Goal: Information Seeking & Learning: Check status

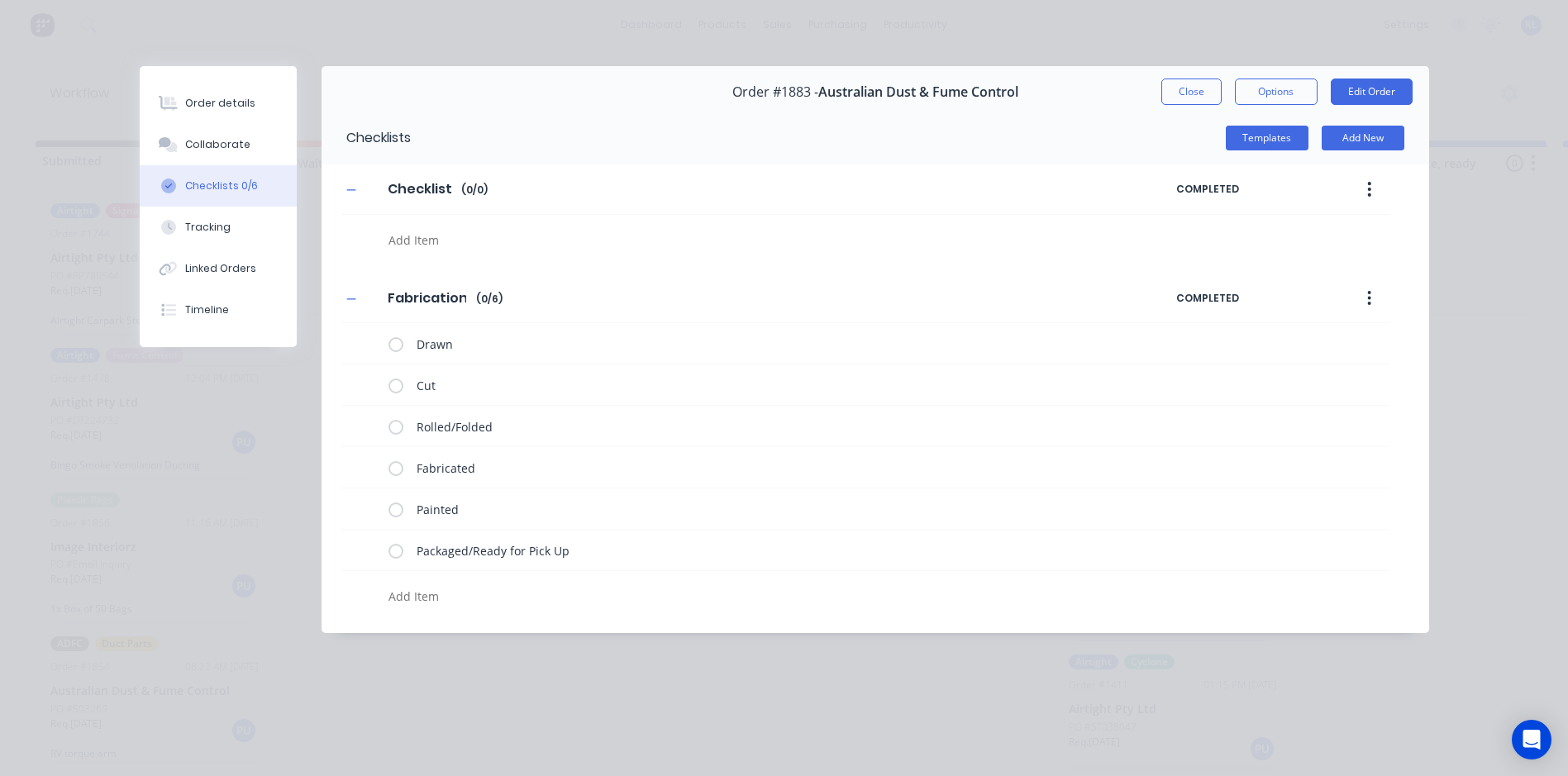
scroll to position [378, 0]
click at [1178, 41] on div "Order details Collaborate Checklists 0/6 Tracking Linked Orders Timeline Order …" at bounding box center [784, 388] width 1568 height 776
click at [1205, 100] on button "Close" at bounding box center [1191, 92] width 60 height 26
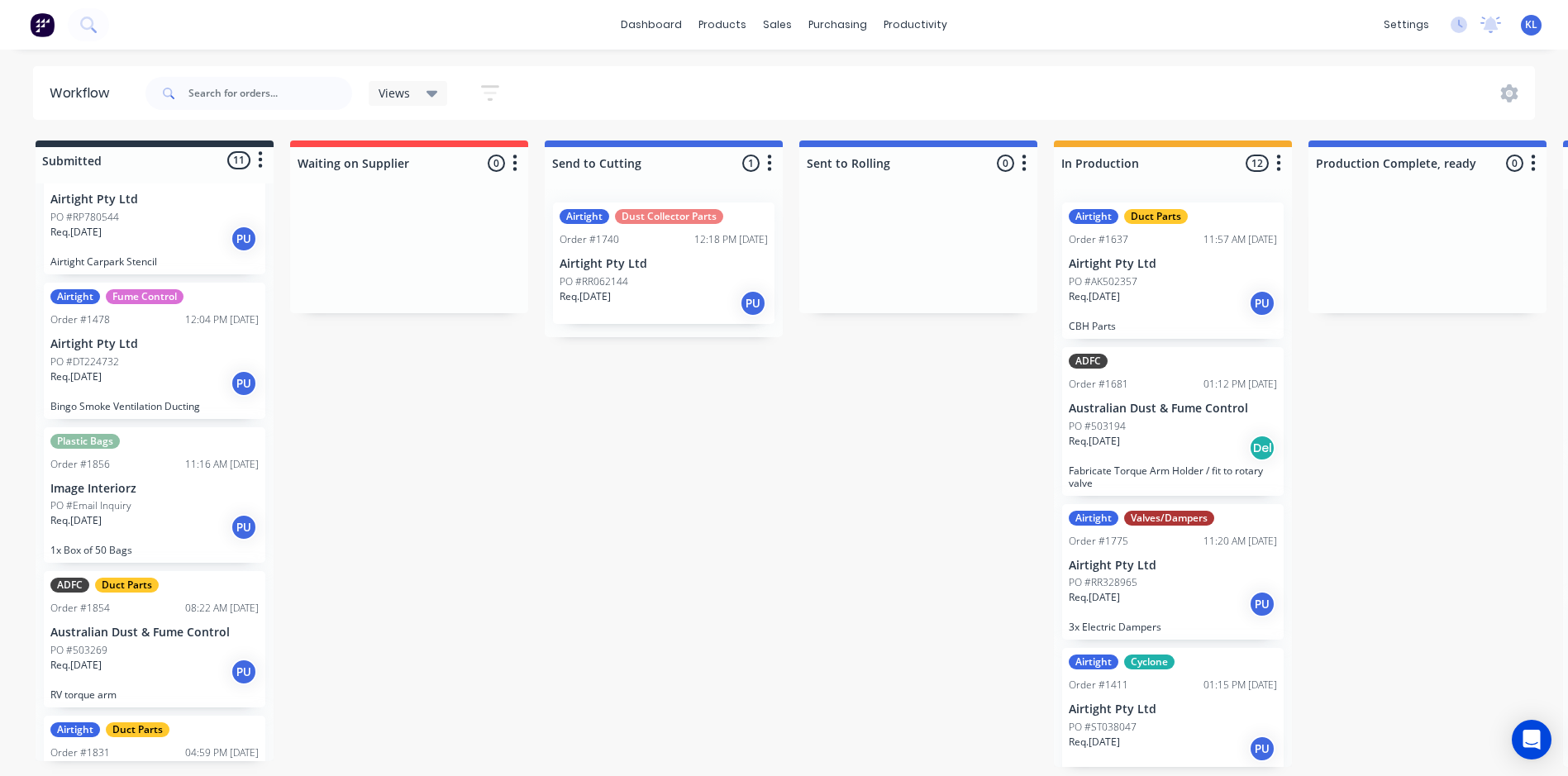
scroll to position [0, 0]
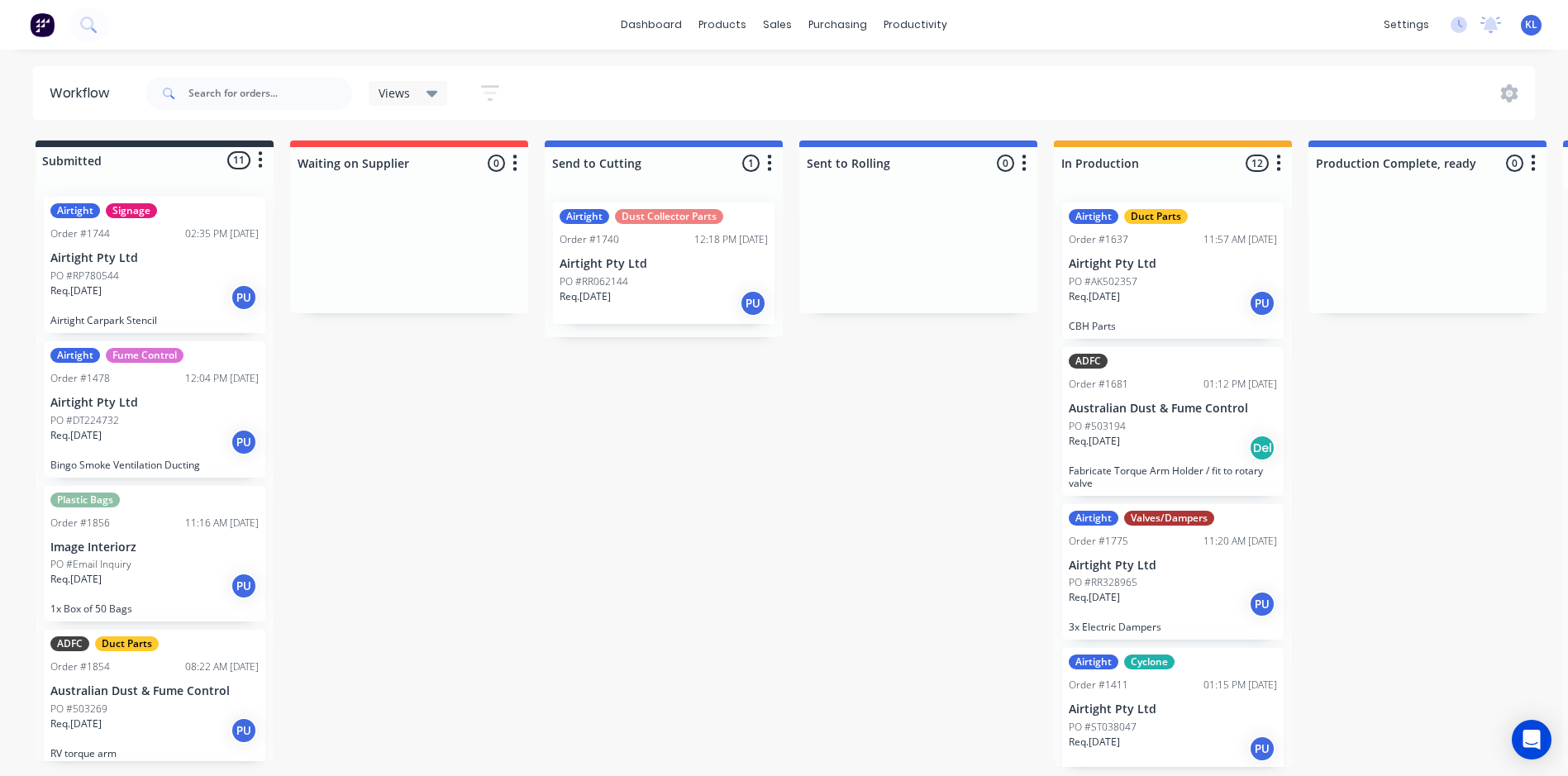
click at [182, 304] on div "Req. [DATE] PU" at bounding box center [155, 297] width 208 height 28
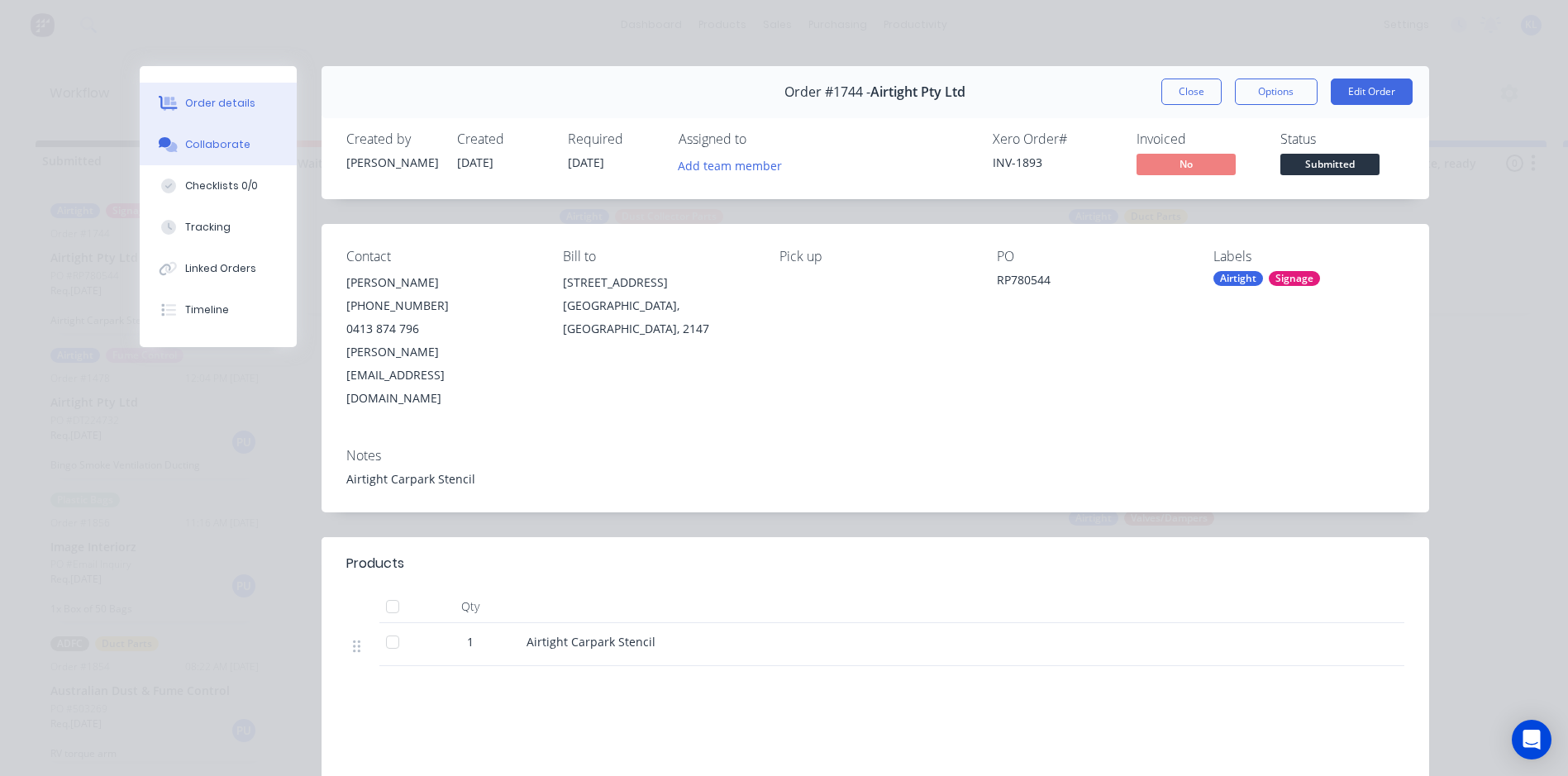
click at [206, 124] on button "Collaborate" at bounding box center [219, 144] width 158 height 41
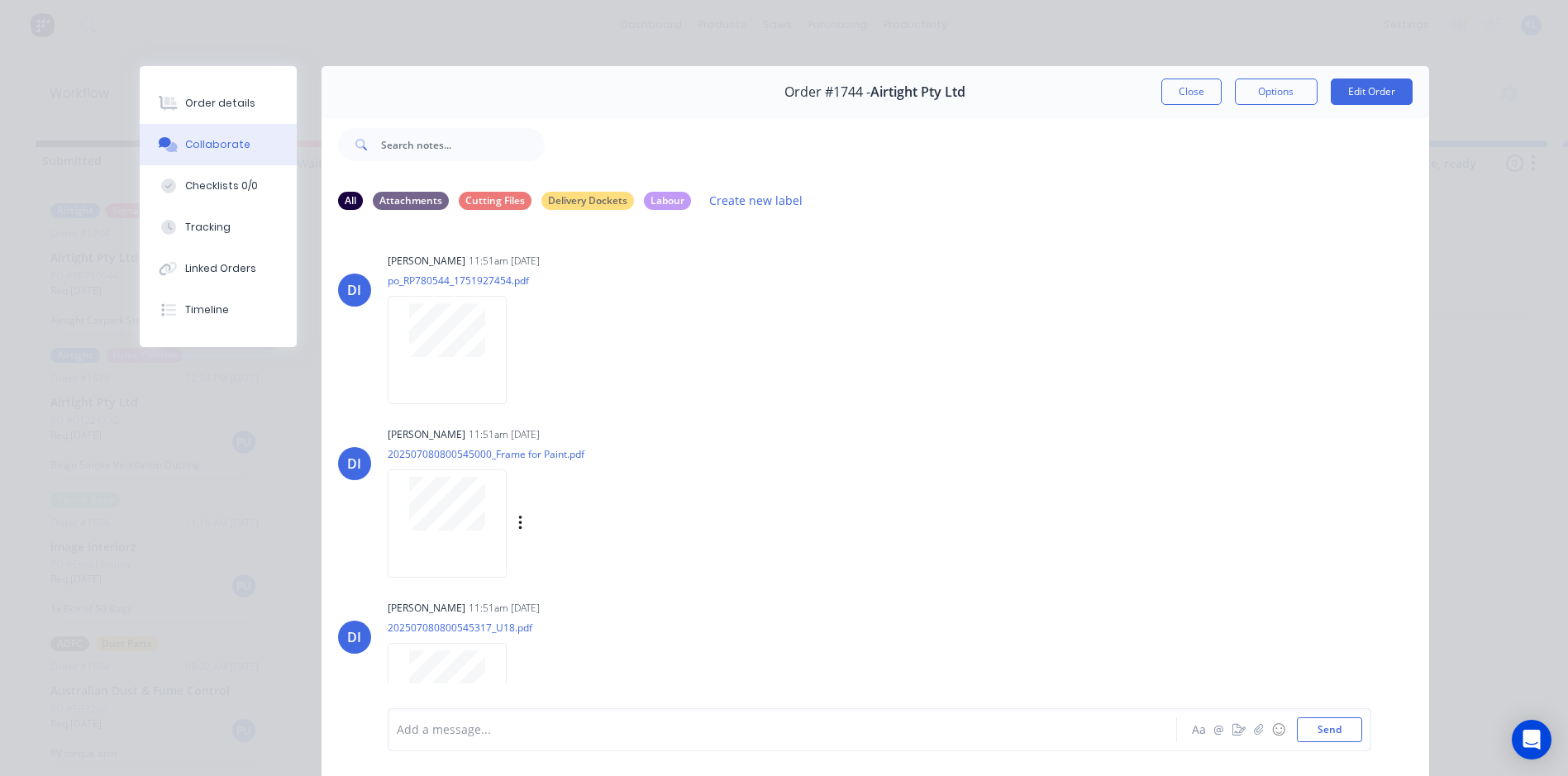
scroll to position [360, 0]
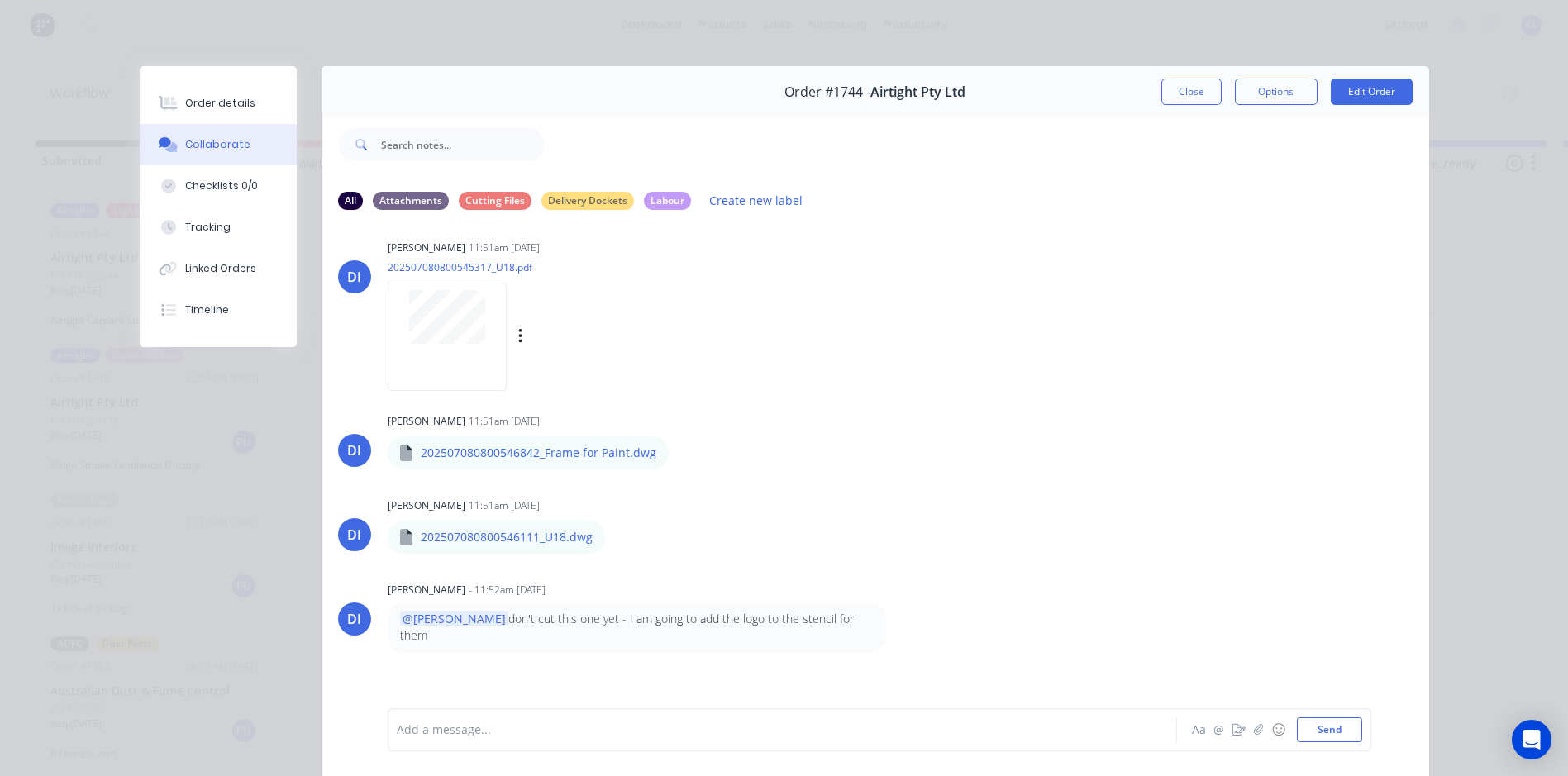
click at [427, 356] on div at bounding box center [447, 337] width 119 height 108
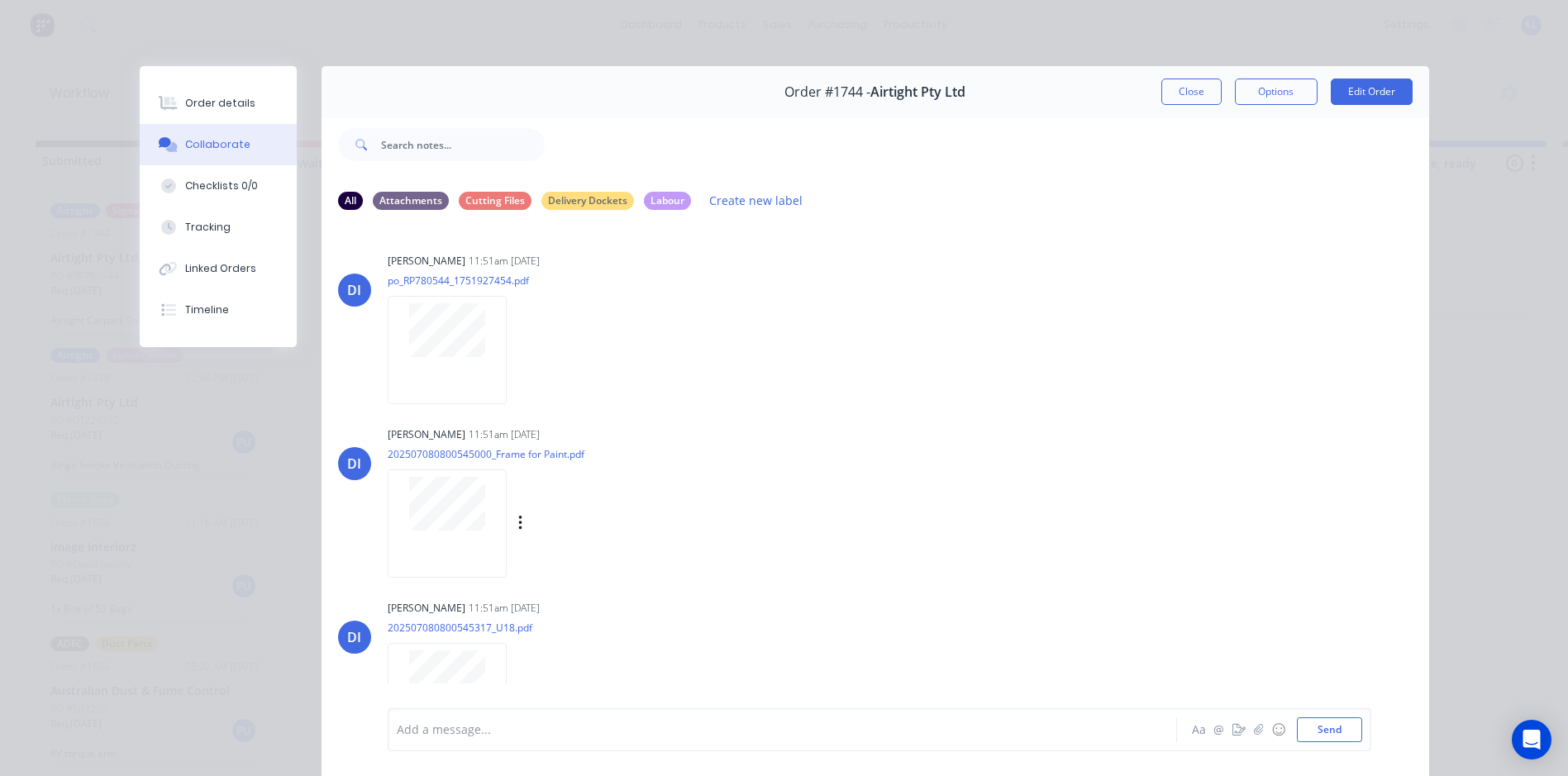
scroll to position [0, 0]
click at [1190, 99] on button "Close" at bounding box center [1191, 92] width 60 height 26
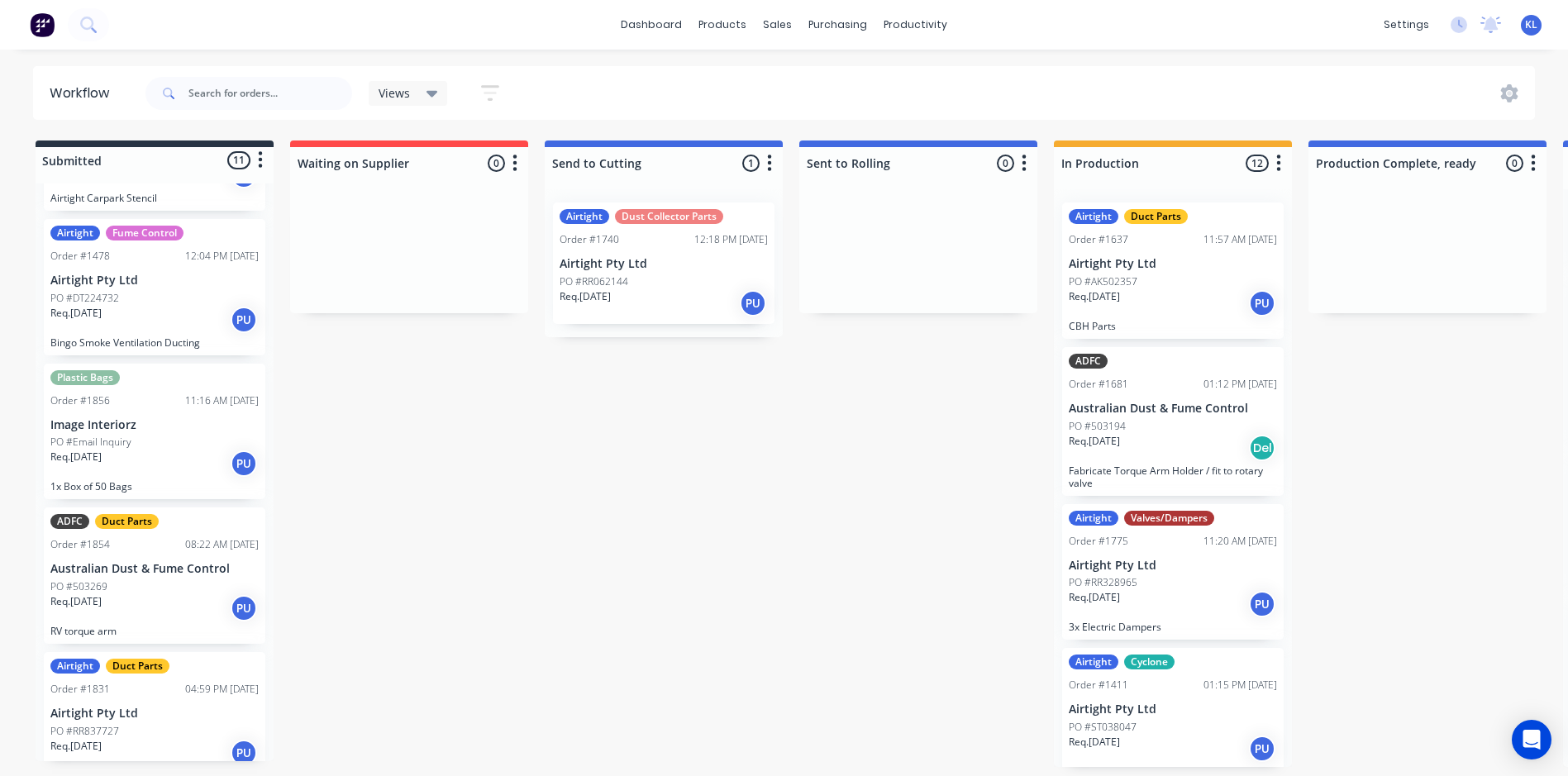
scroll to position [151, 0]
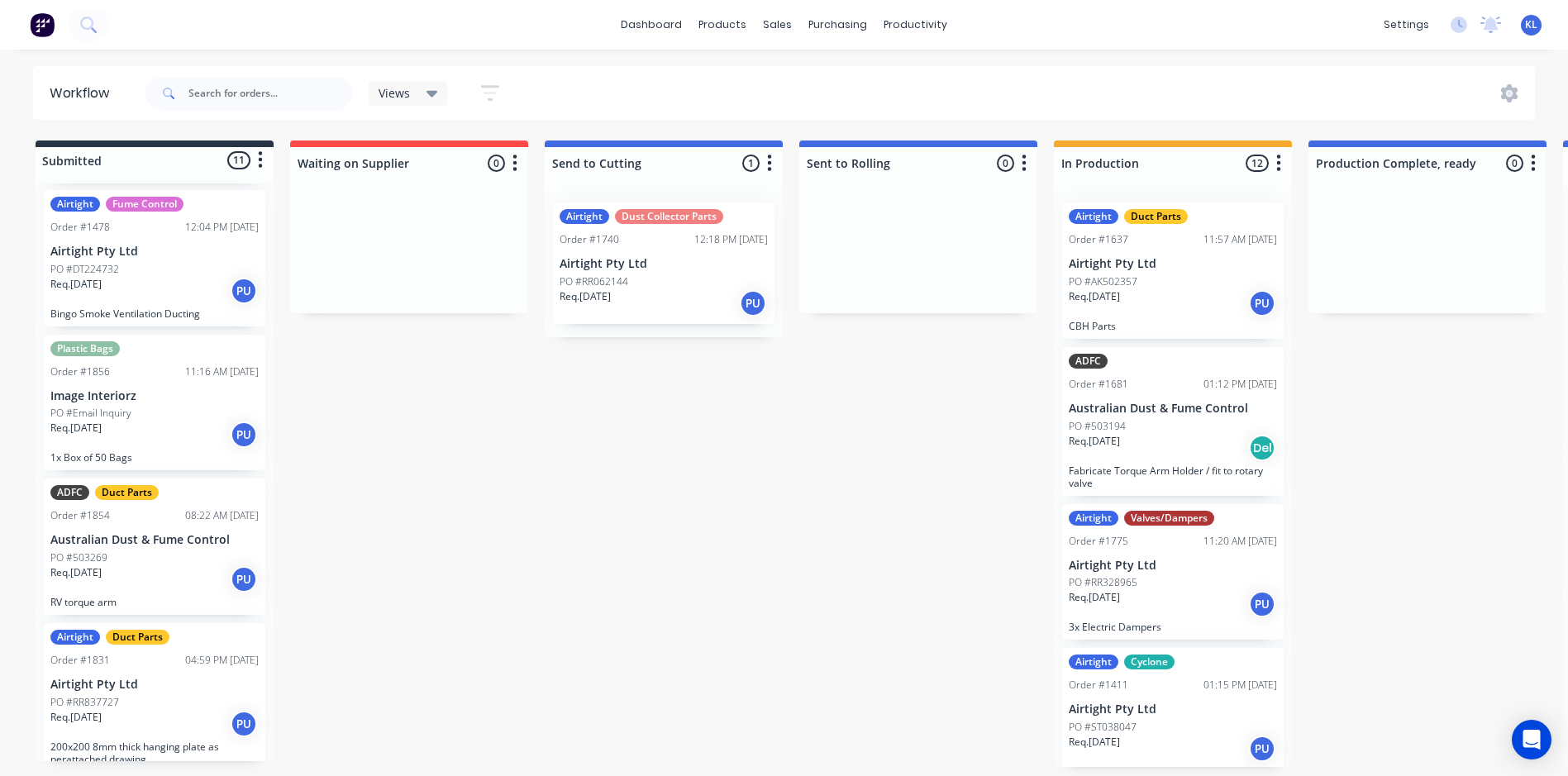
click at [177, 417] on div "PO #Email Inquiry" at bounding box center [155, 413] width 208 height 15
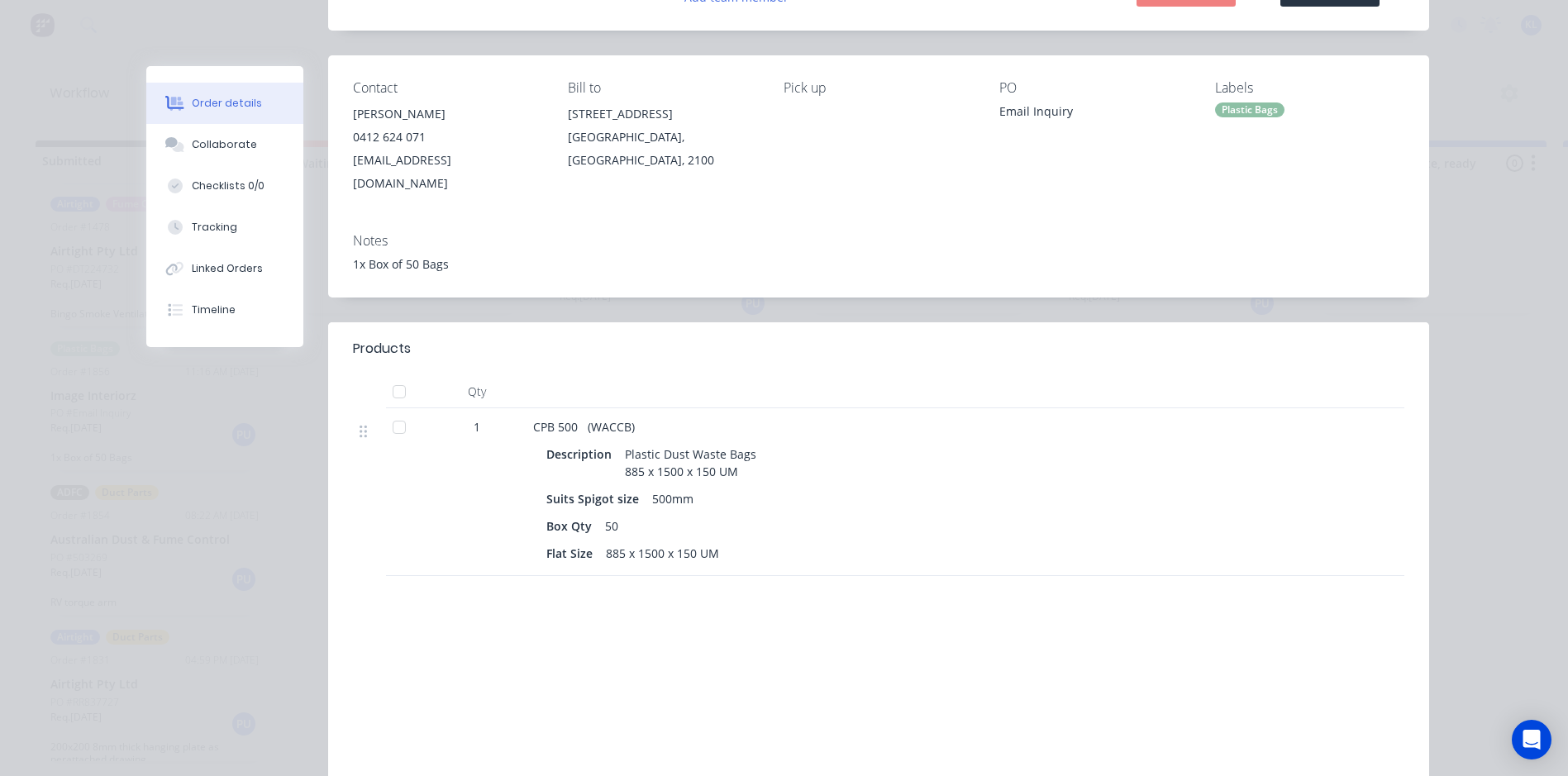
scroll to position [0, 0]
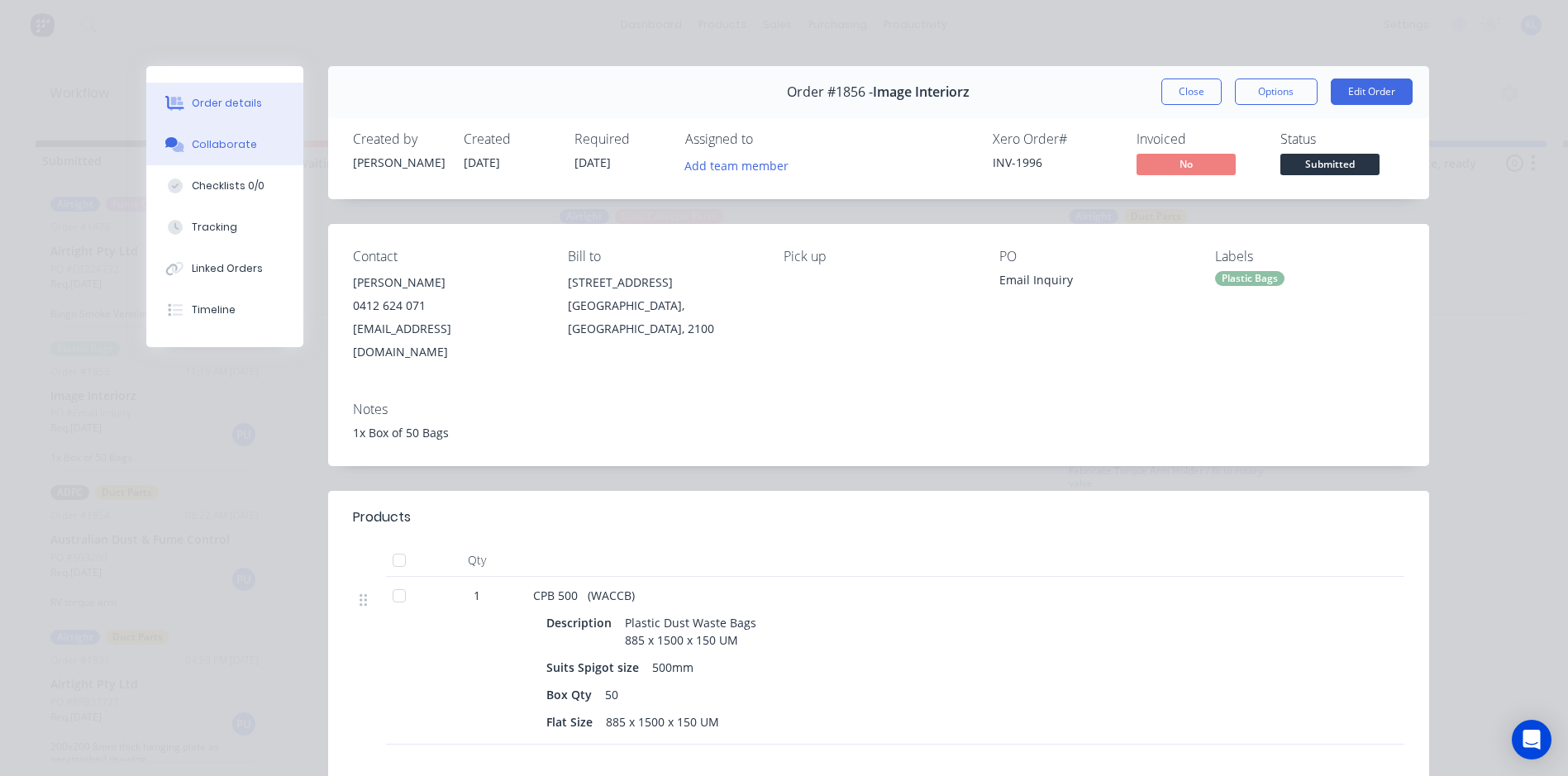
click at [195, 148] on div "Collaborate" at bounding box center [224, 144] width 66 height 15
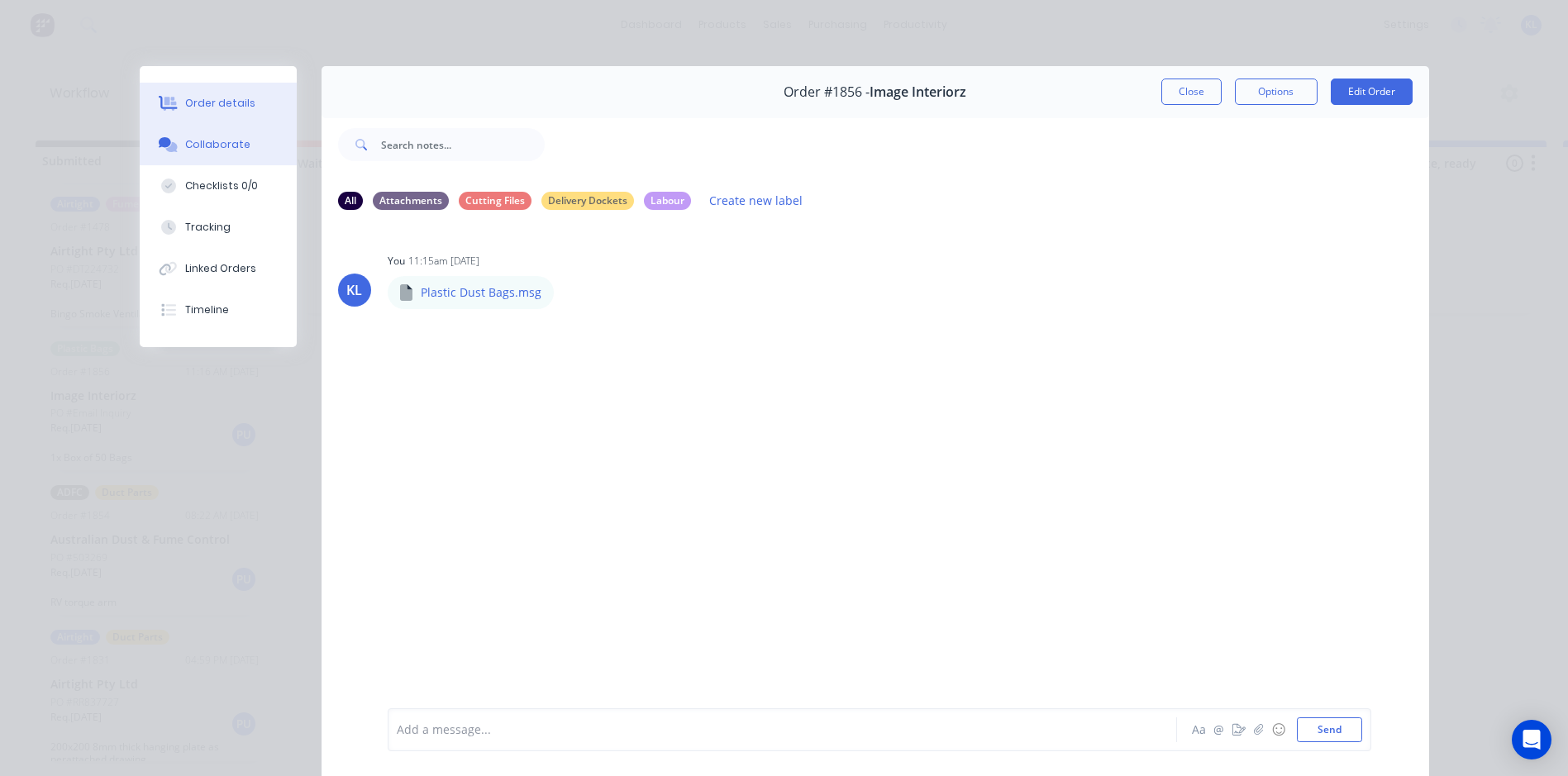
click at [186, 101] on div "Order details" at bounding box center [220, 103] width 70 height 15
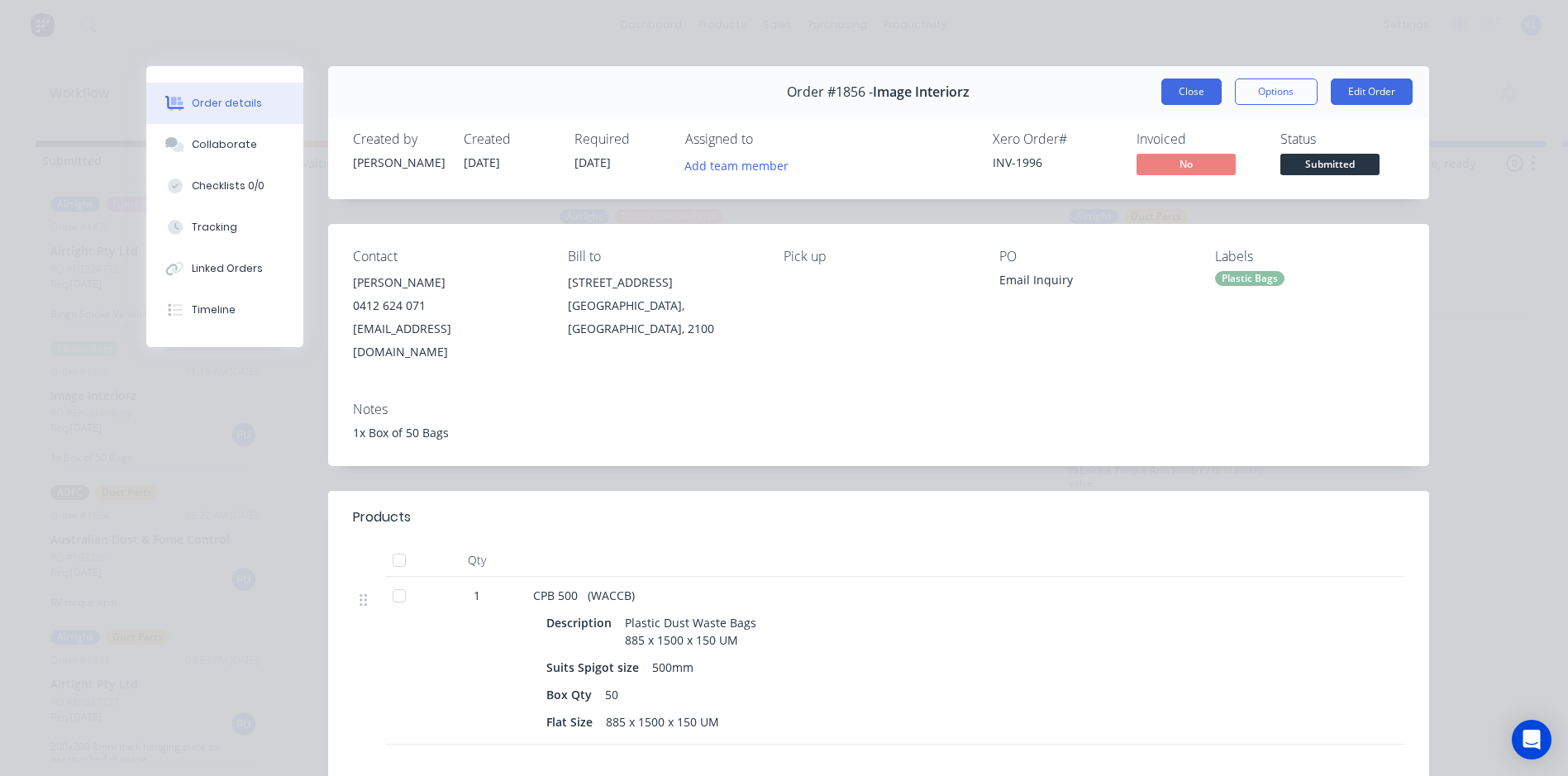
click at [1182, 91] on button "Close" at bounding box center [1191, 92] width 60 height 26
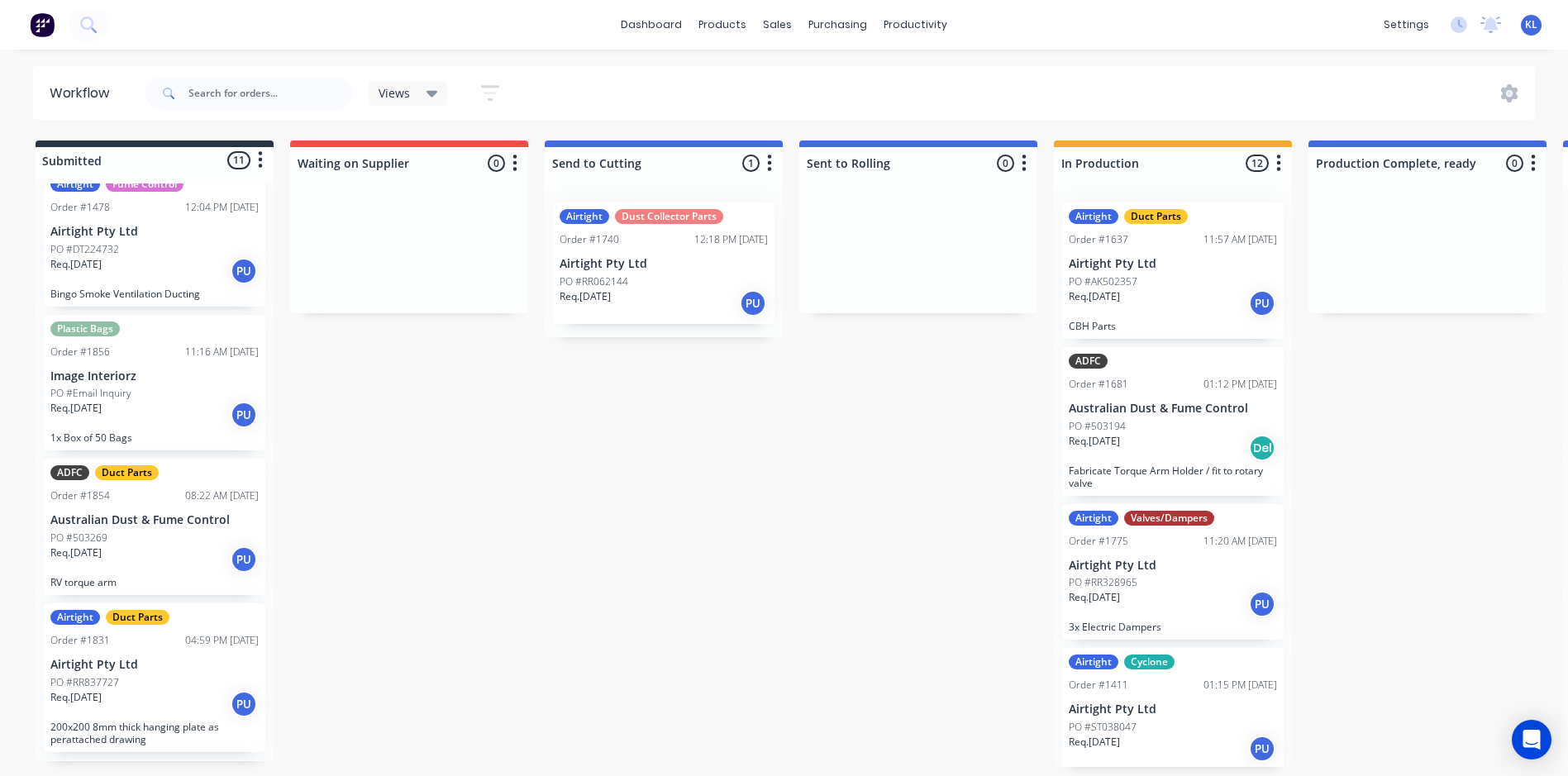
scroll to position [151, 0]
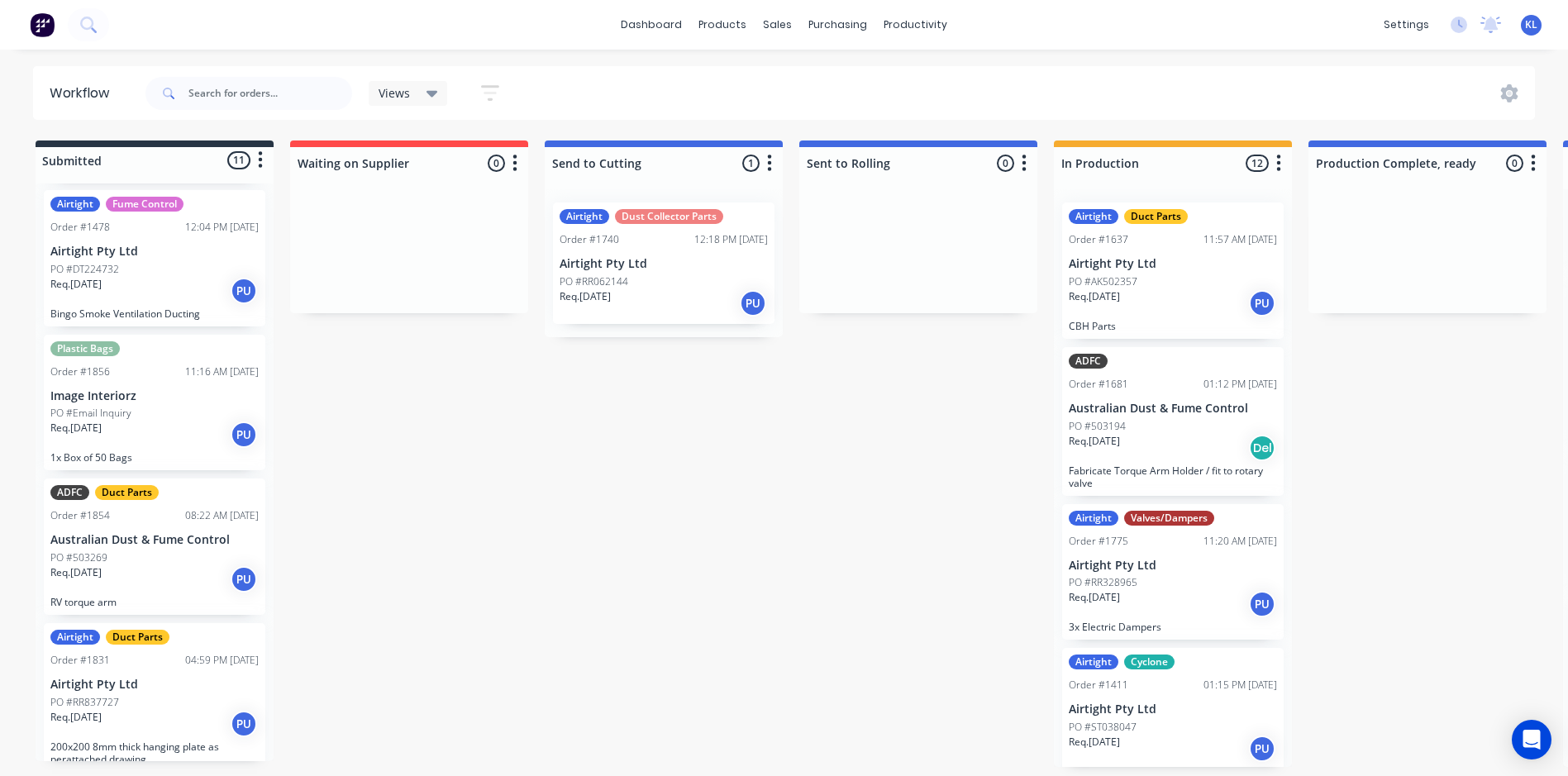
click at [96, 430] on p "Req. [DATE]" at bounding box center [76, 428] width 52 height 15
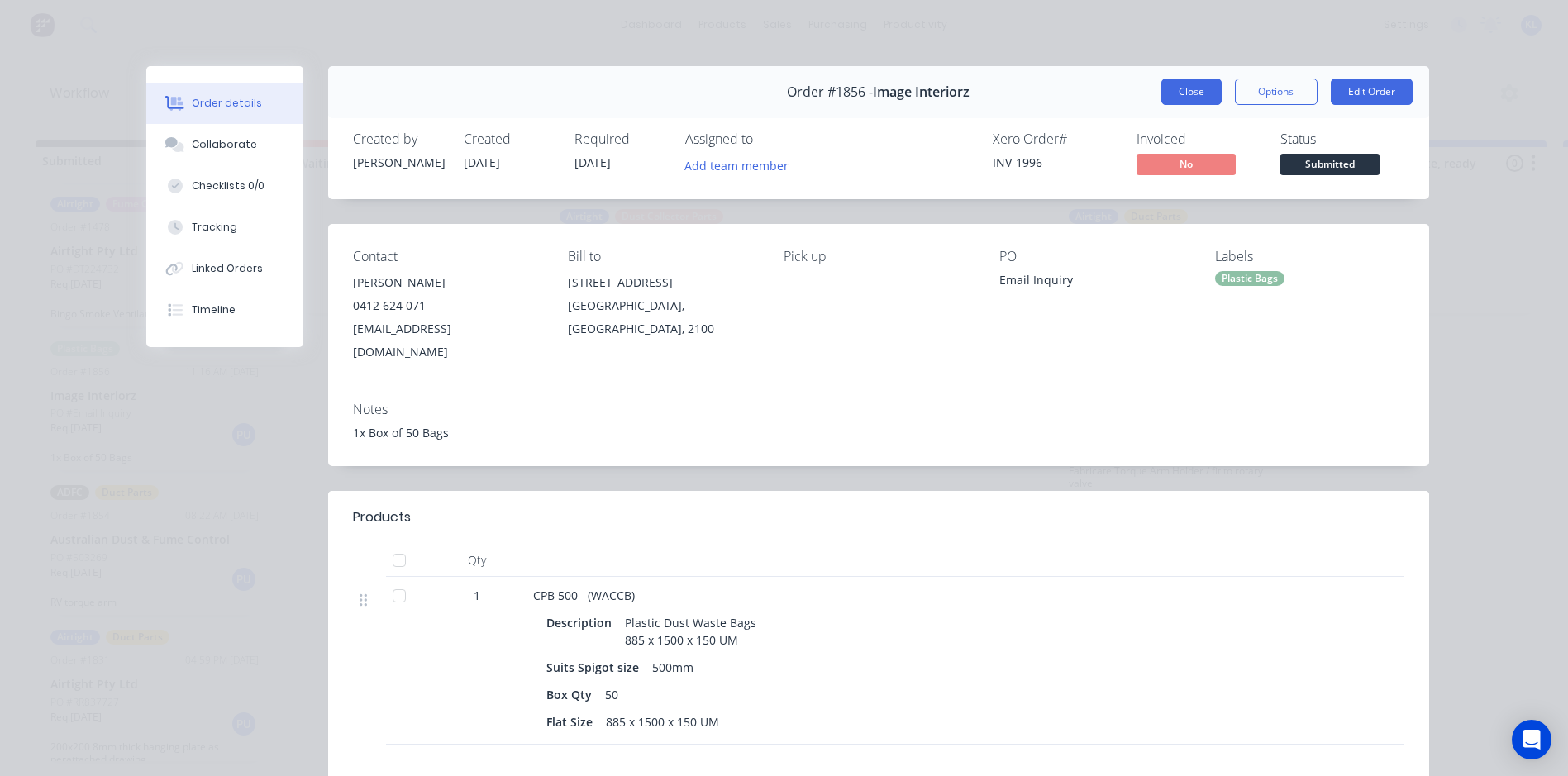
click at [1176, 90] on button "Close" at bounding box center [1191, 92] width 60 height 26
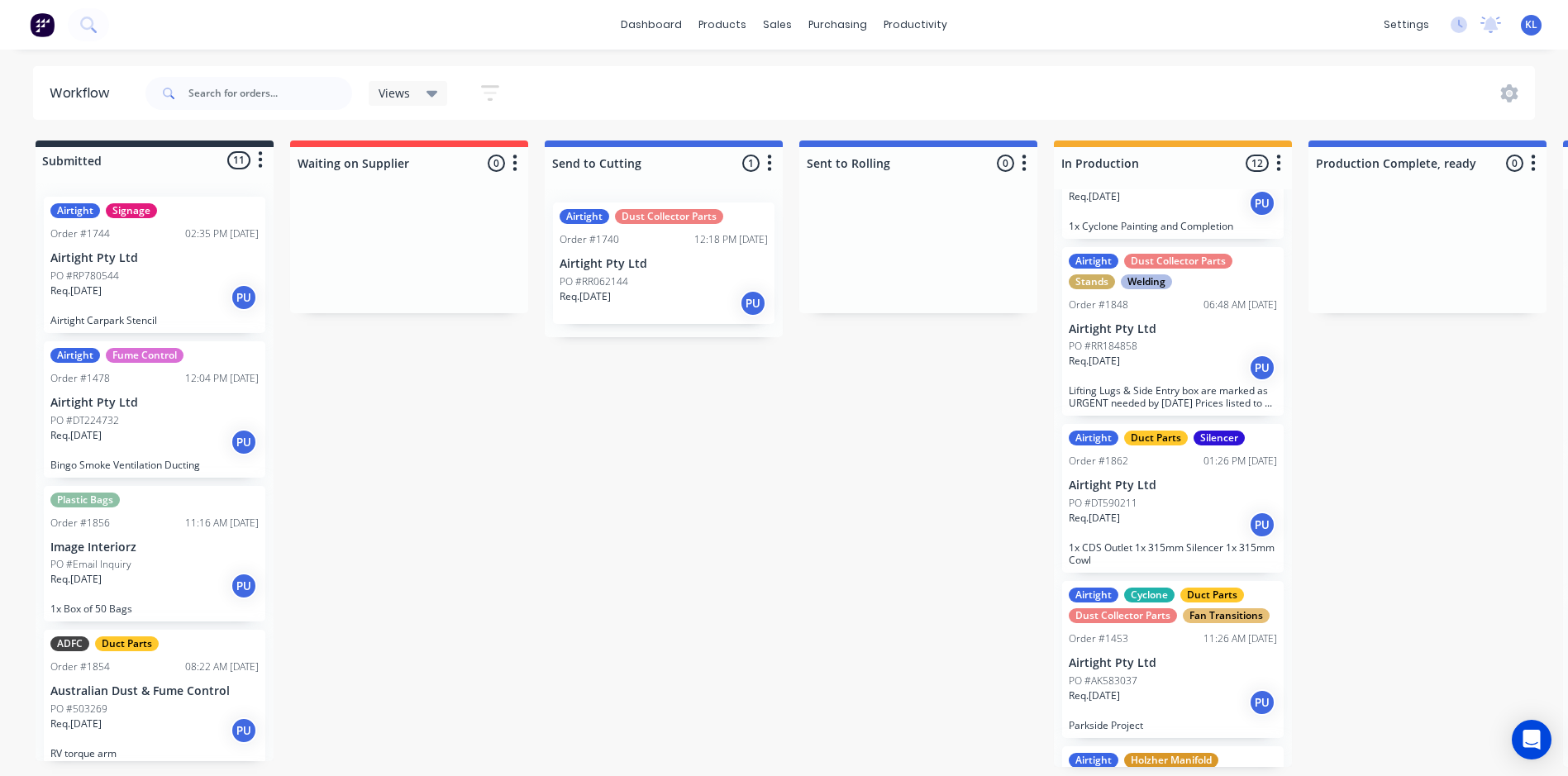
scroll to position [1074, 0]
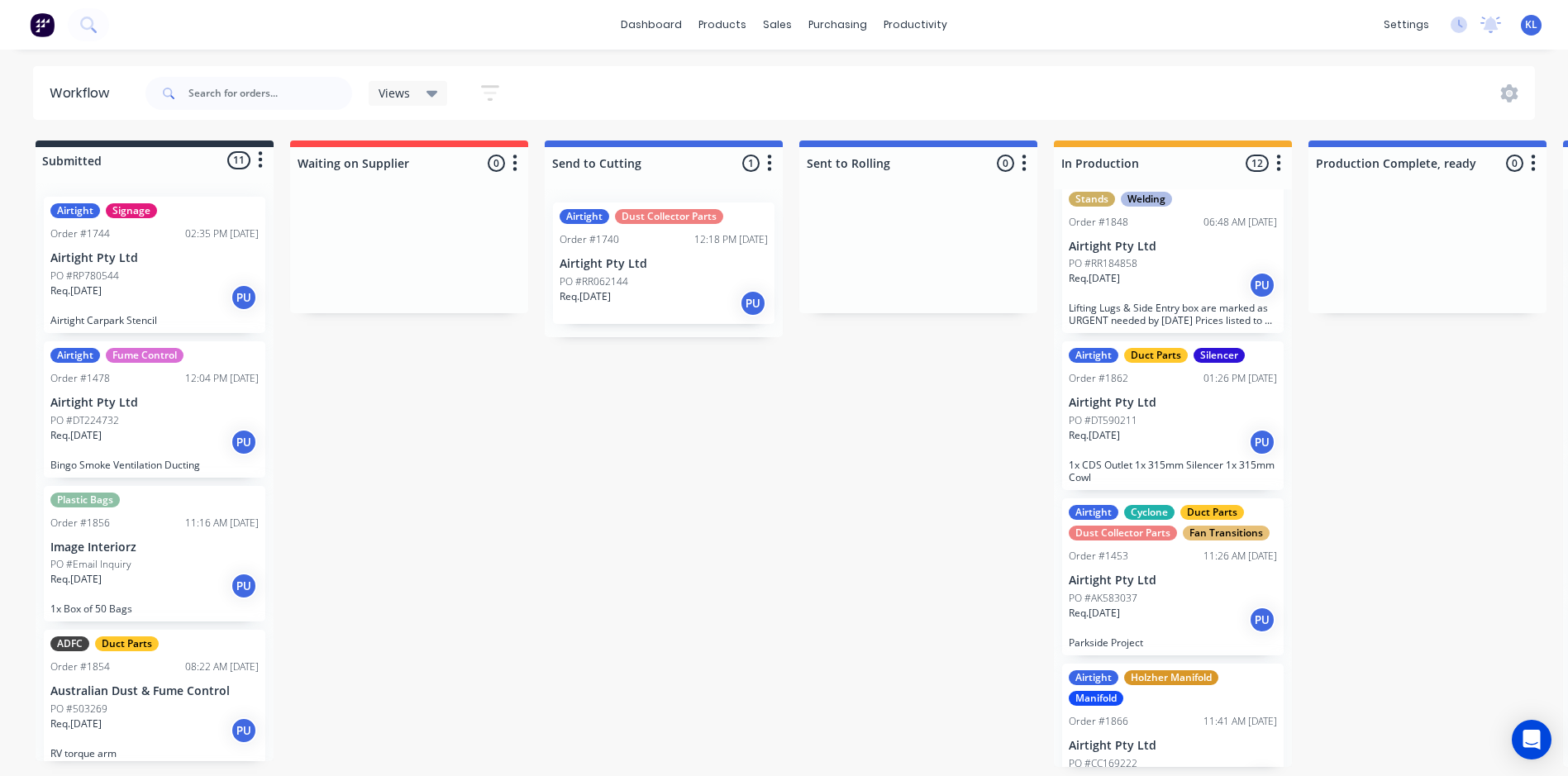
click at [1178, 441] on div "Req. [DATE] PU" at bounding box center [1173, 442] width 208 height 28
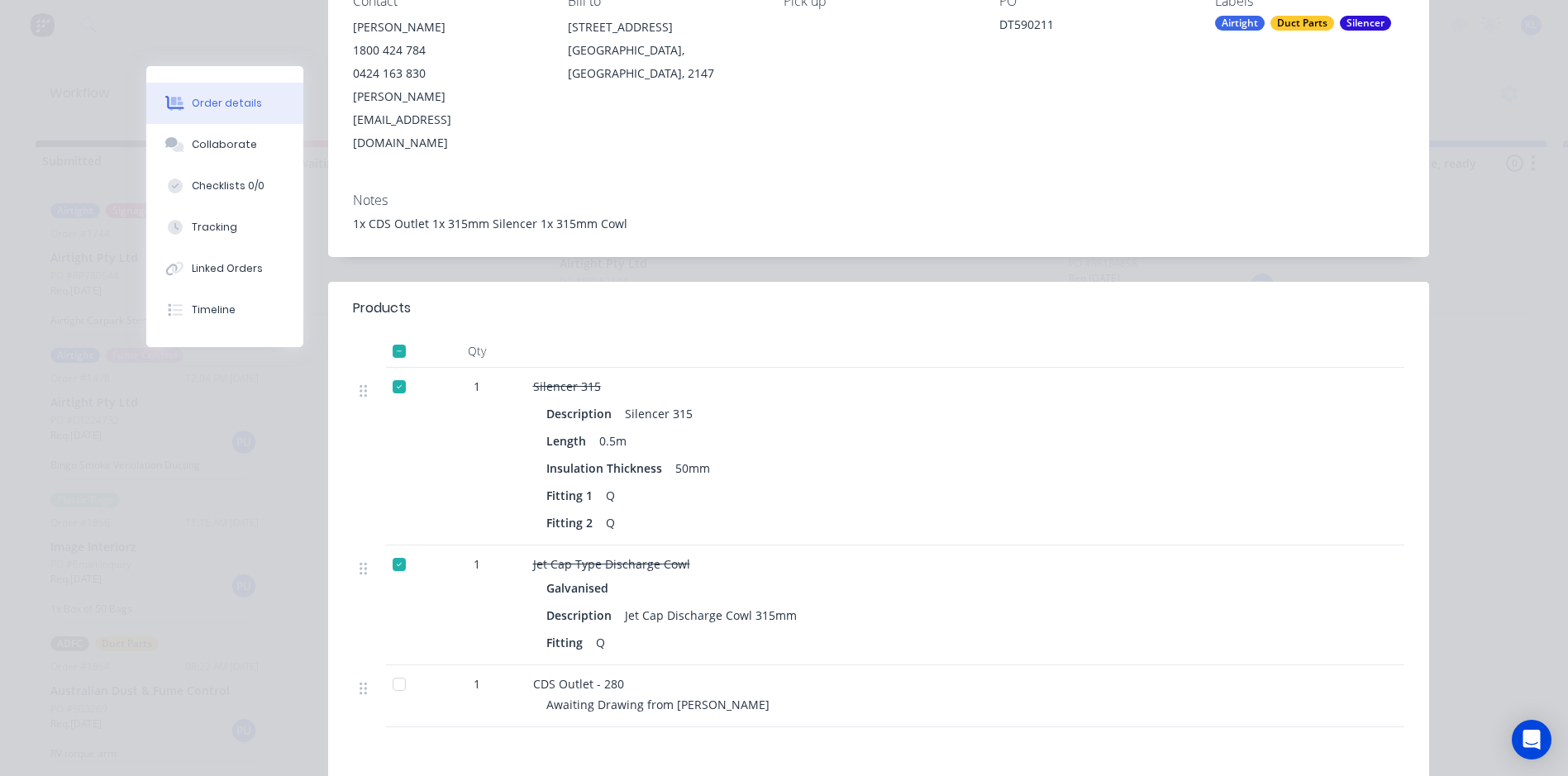
scroll to position [248, 0]
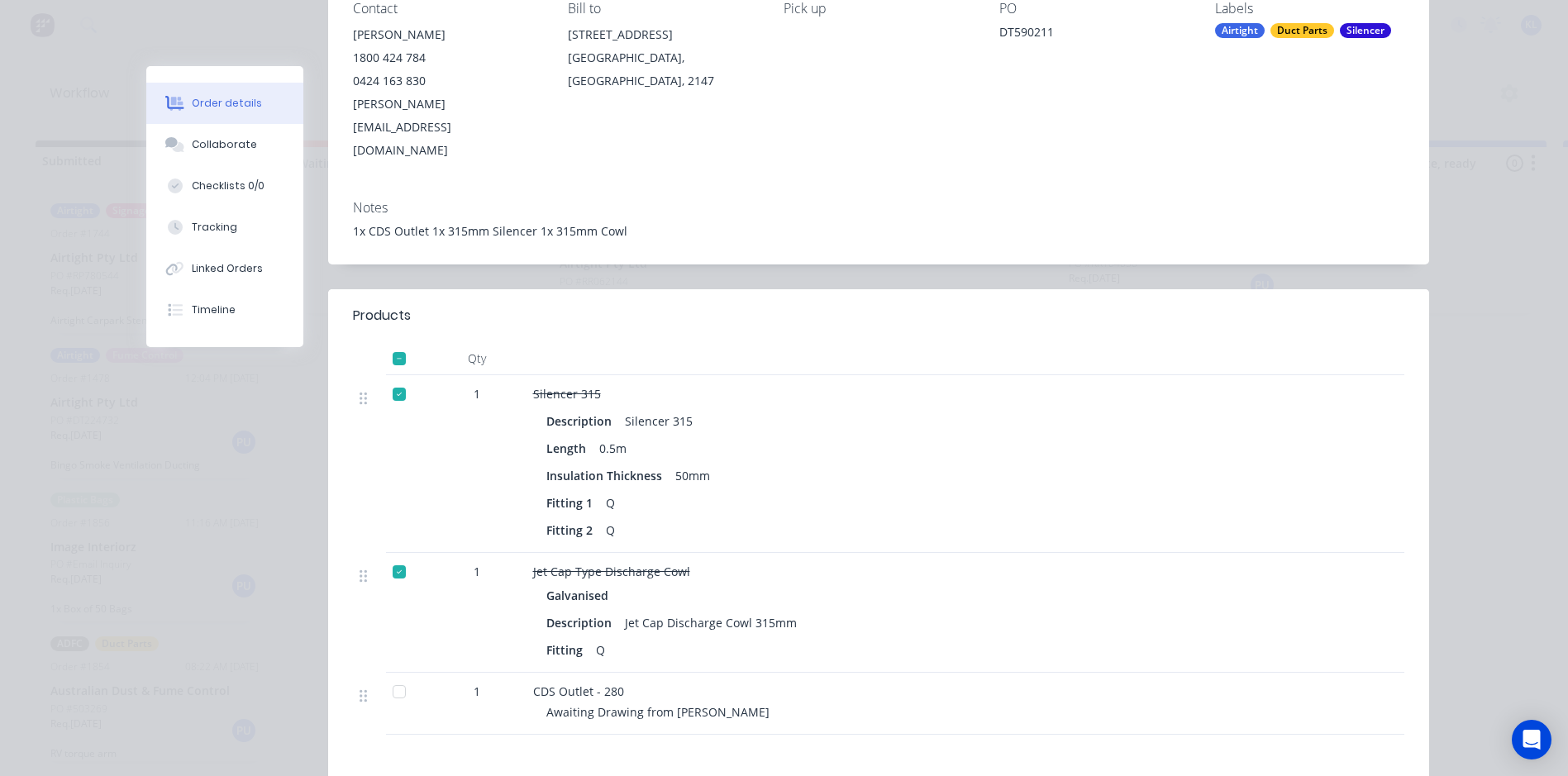
click at [396, 675] on div at bounding box center [399, 692] width 33 height 33
click at [397, 556] on div at bounding box center [399, 572] width 33 height 33
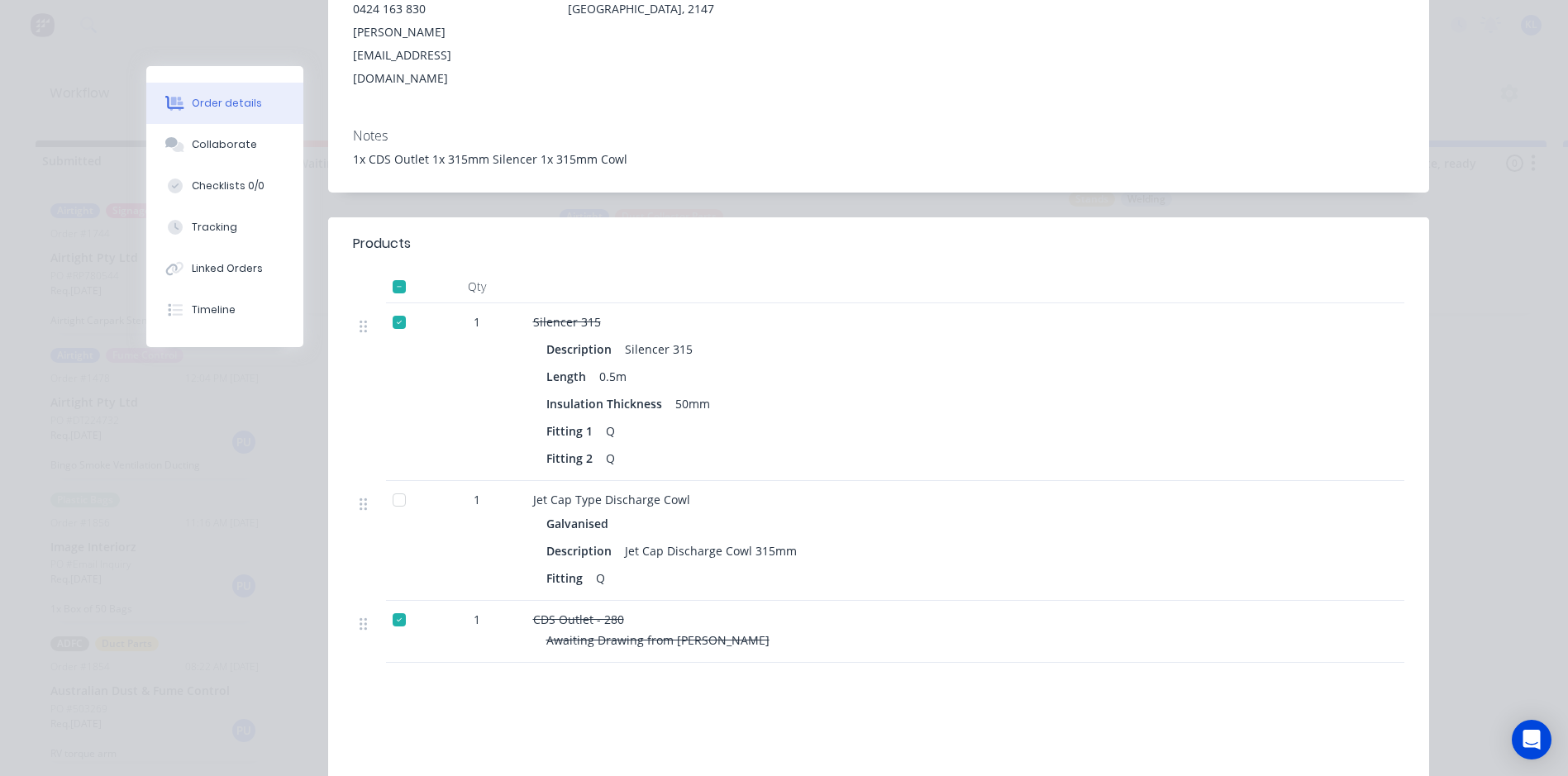
scroll to position [128, 0]
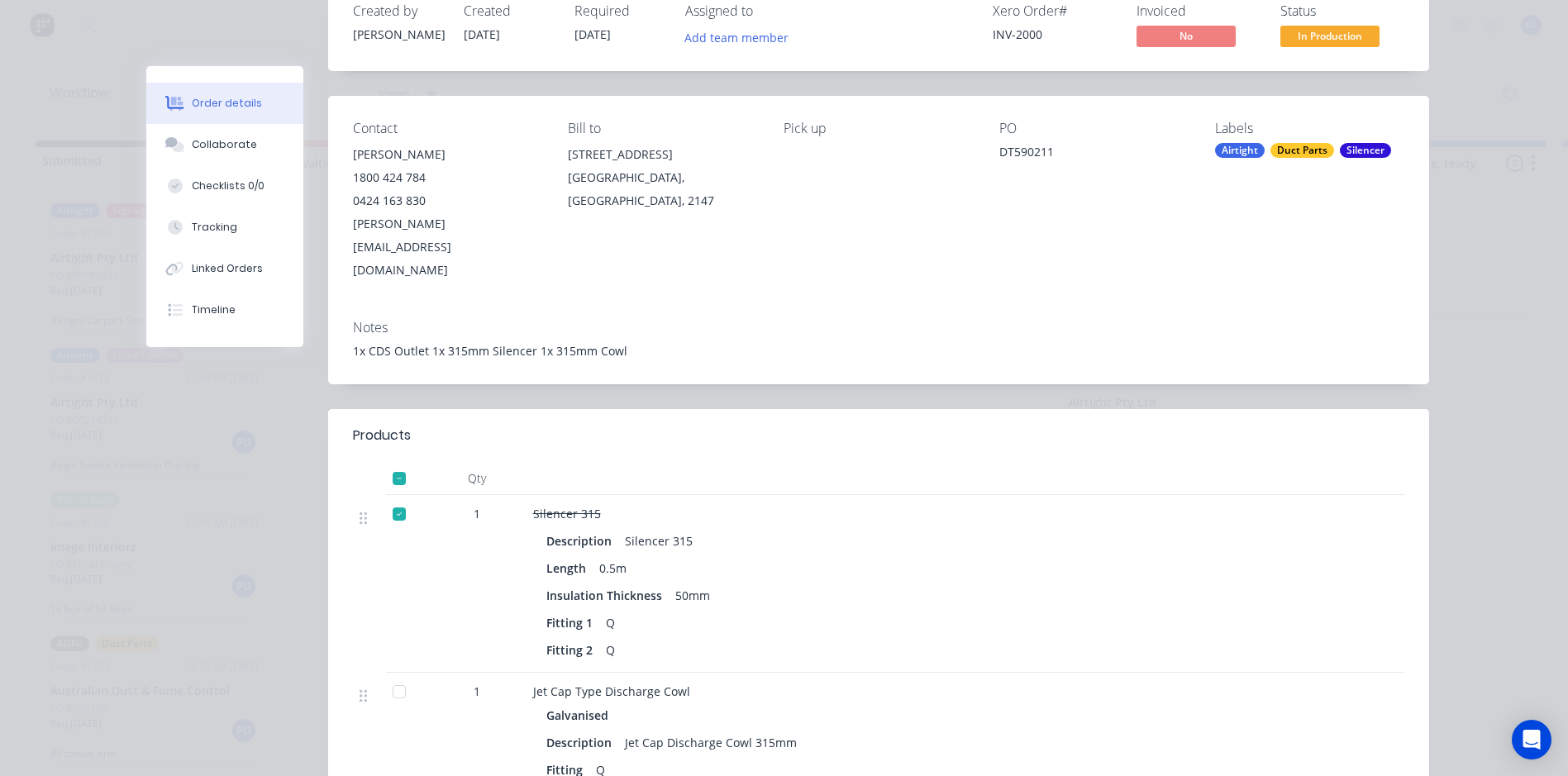
drag, startPoint x: 400, startPoint y: 359, endPoint x: 425, endPoint y: 353, distance: 25.7
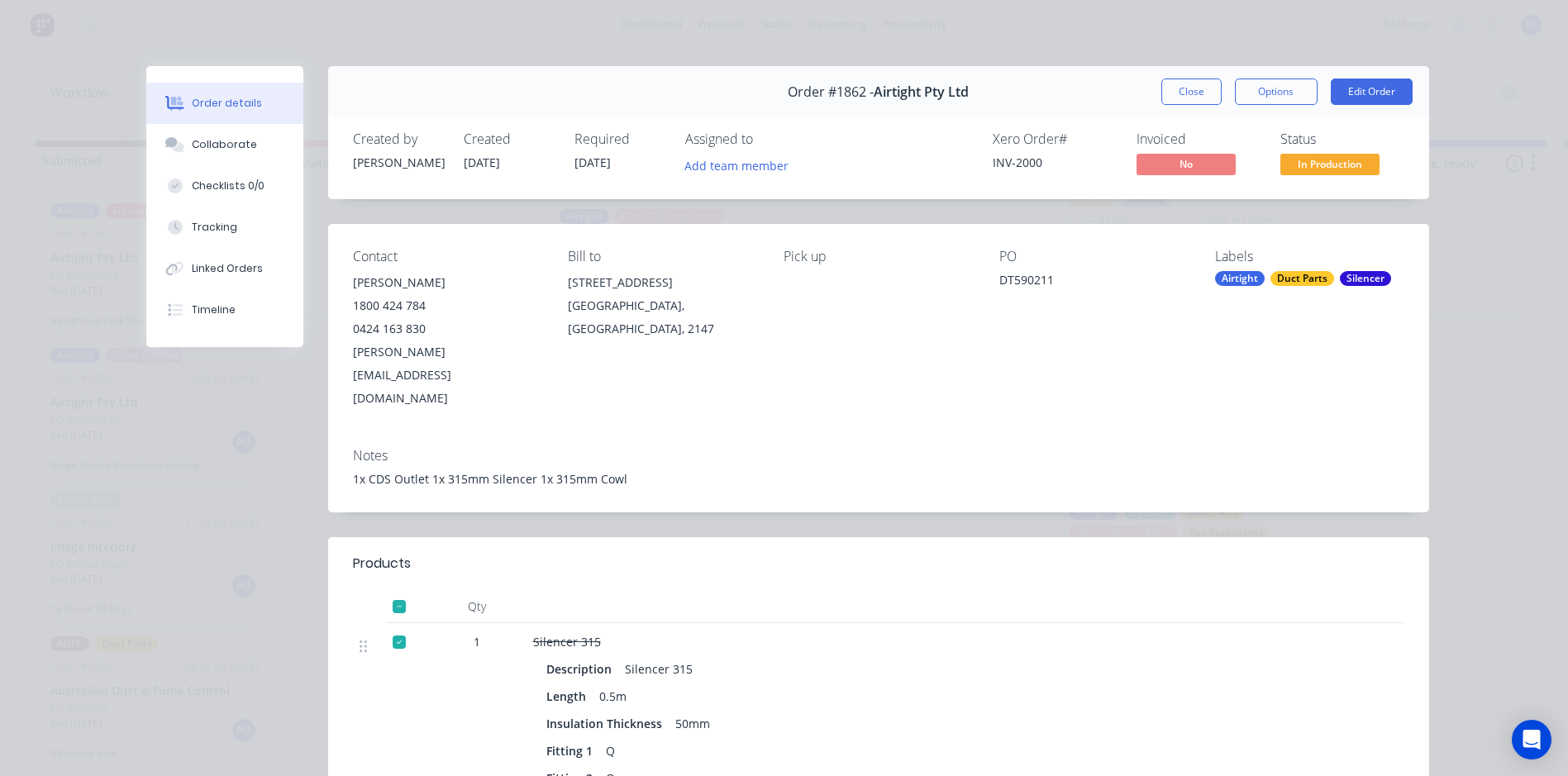
drag, startPoint x: 425, startPoint y: 353, endPoint x: 992, endPoint y: 420, distance: 570.9
click at [992, 435] on div "Notes 1x CDS Outlet 1x 315mm Silencer 1x 315mm Cowl" at bounding box center [878, 473] width 1101 height 78
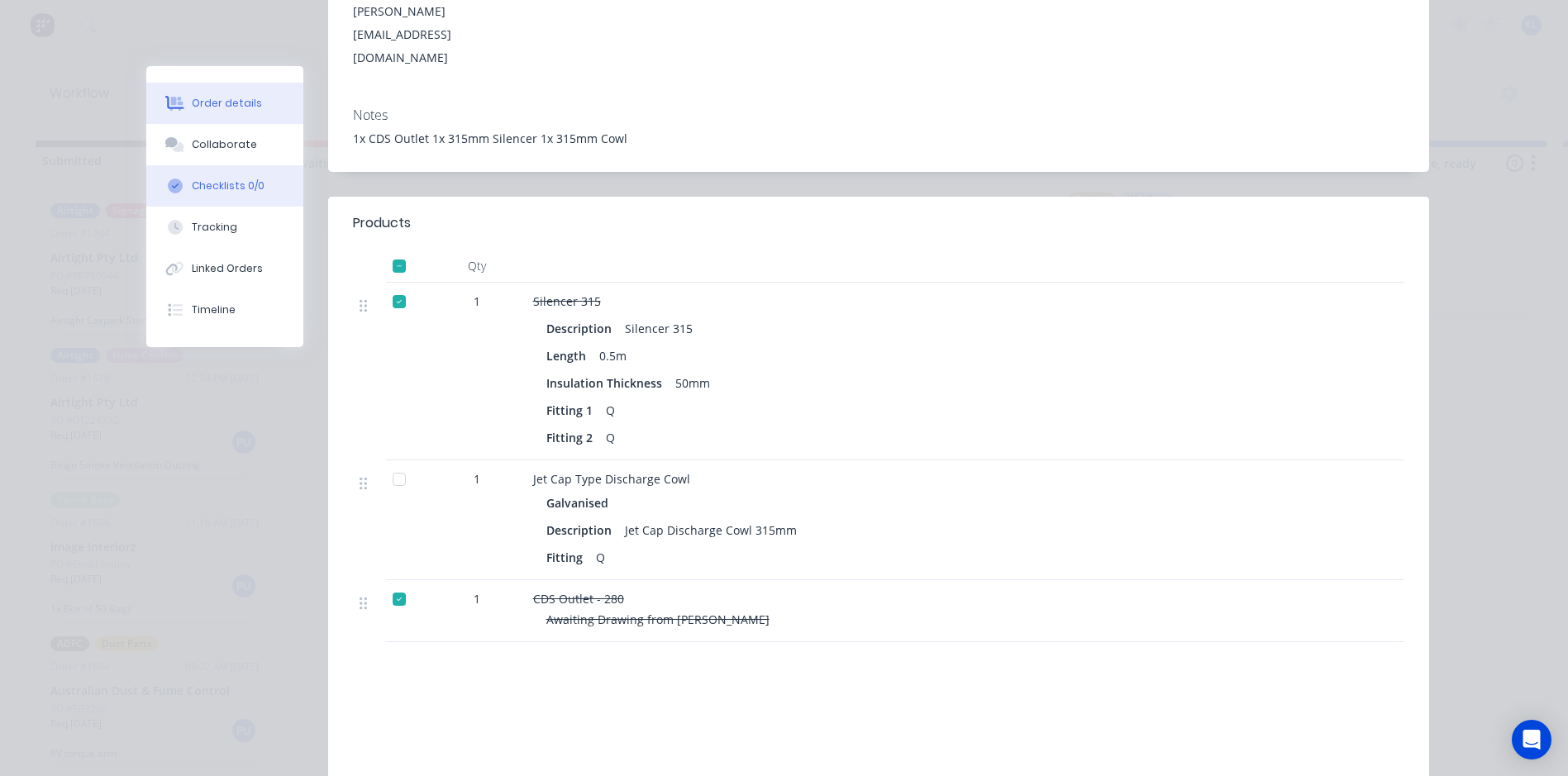
scroll to position [331, 0]
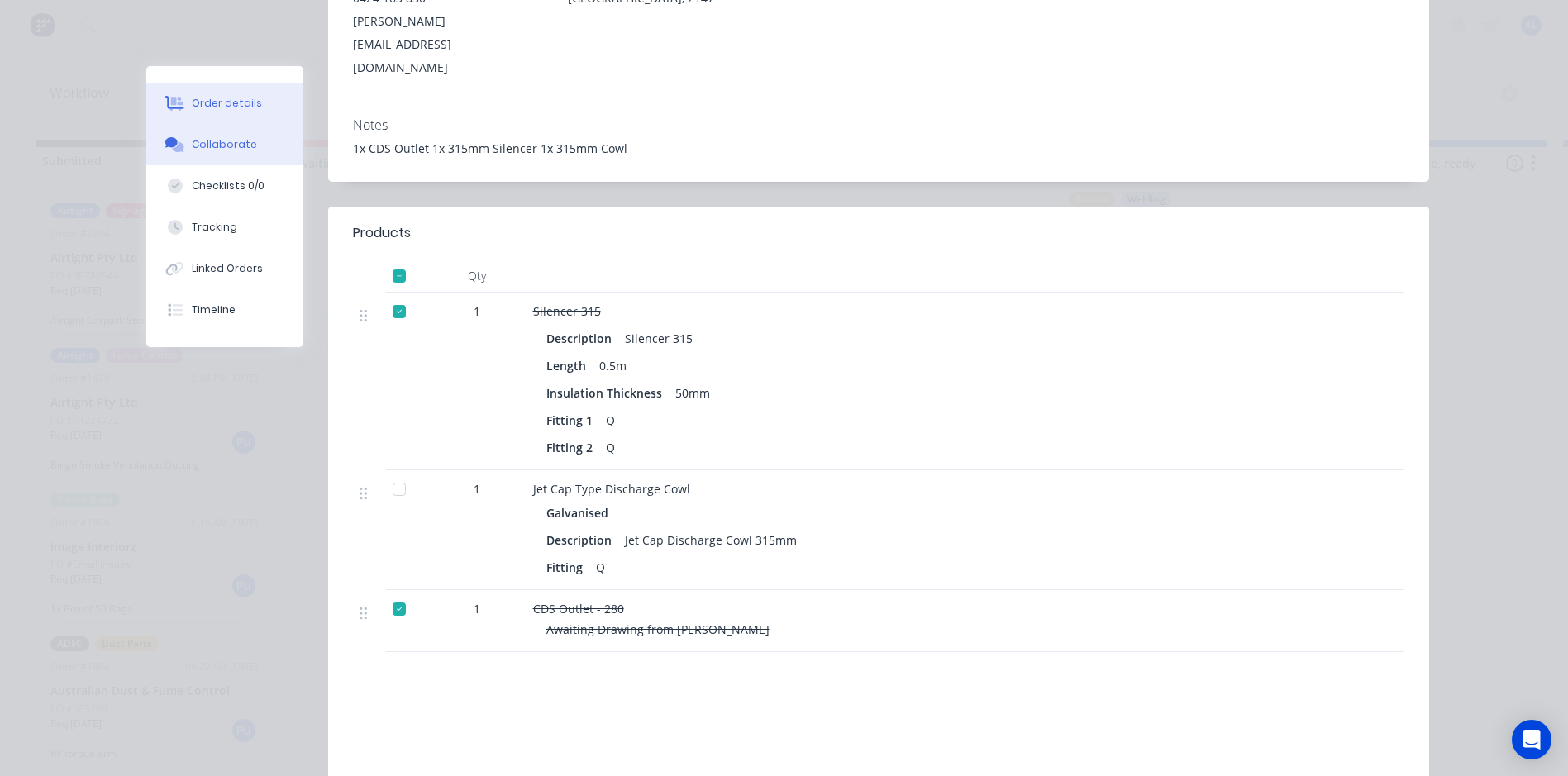
click at [227, 140] on div "Collaborate" at bounding box center [224, 144] width 66 height 15
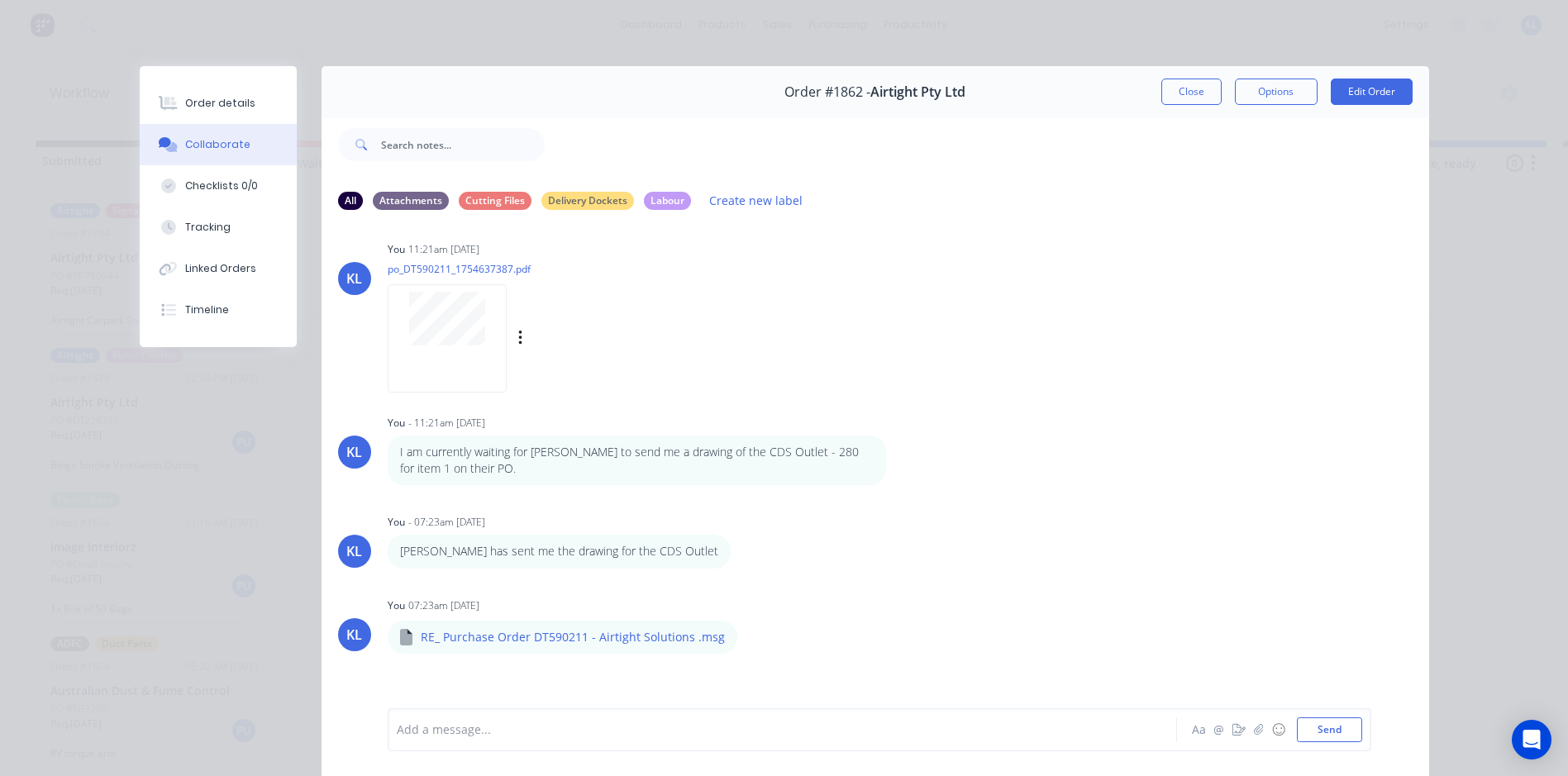
scroll to position [0, 0]
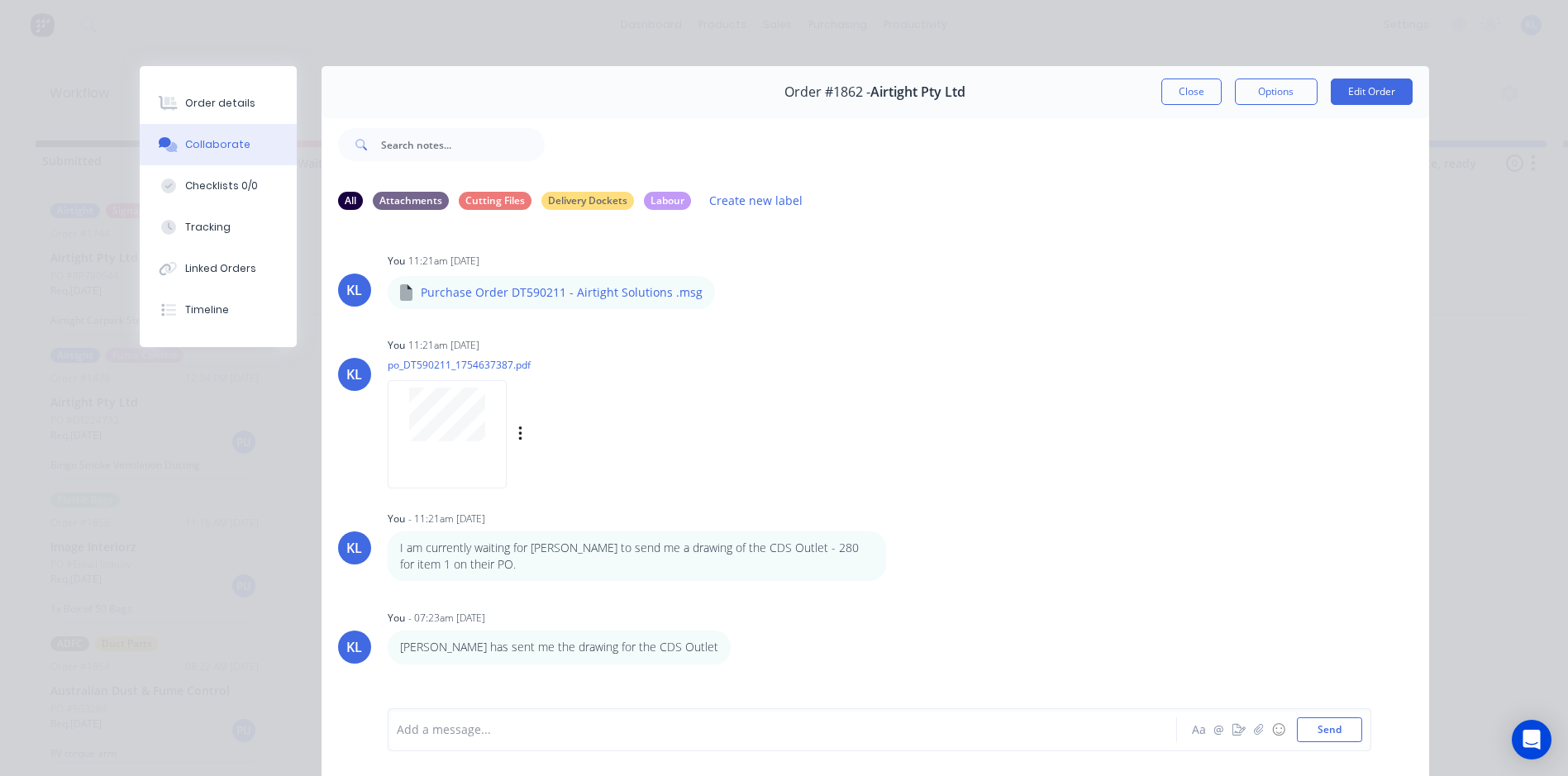
click at [472, 447] on div at bounding box center [447, 435] width 119 height 108
click at [190, 89] on button "Order details" at bounding box center [219, 102] width 158 height 41
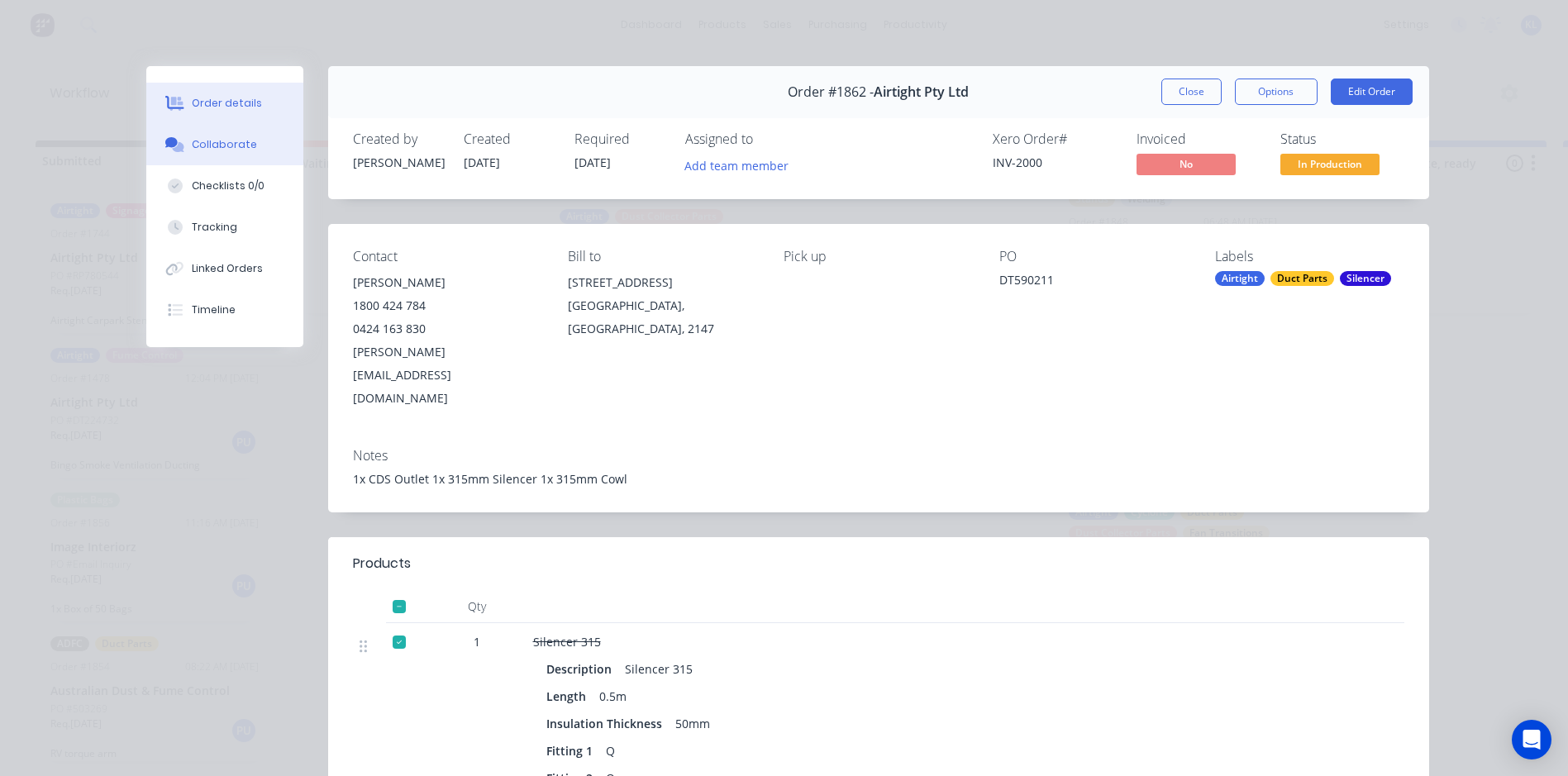
click at [226, 147] on div "Collaborate" at bounding box center [224, 144] width 66 height 15
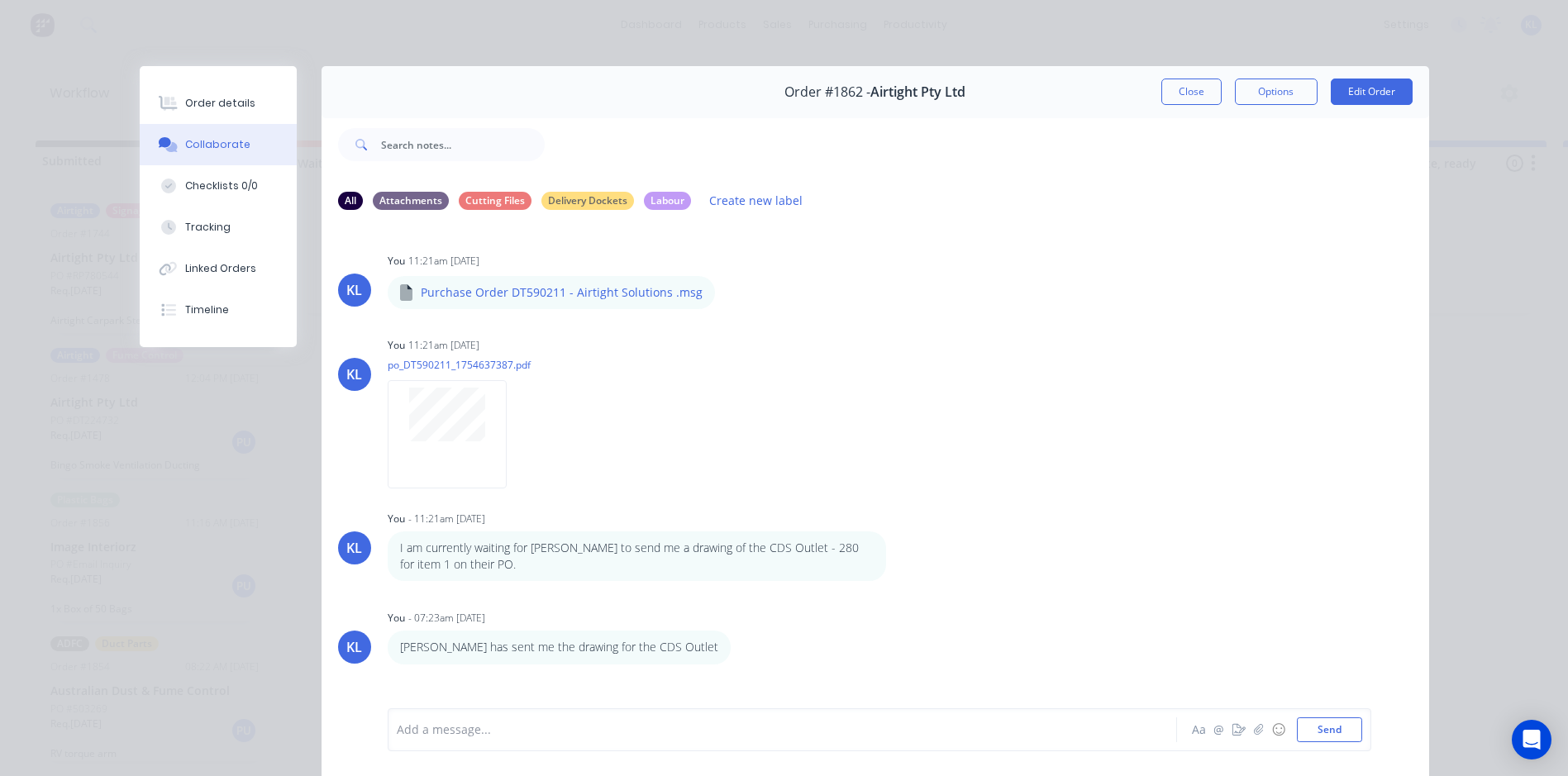
click at [227, 81] on div "Order details Collaborate Checklists 0/0 Tracking Linked Orders Timeline" at bounding box center [219, 206] width 158 height 281
click at [221, 96] on div "Order details" at bounding box center [220, 103] width 70 height 15
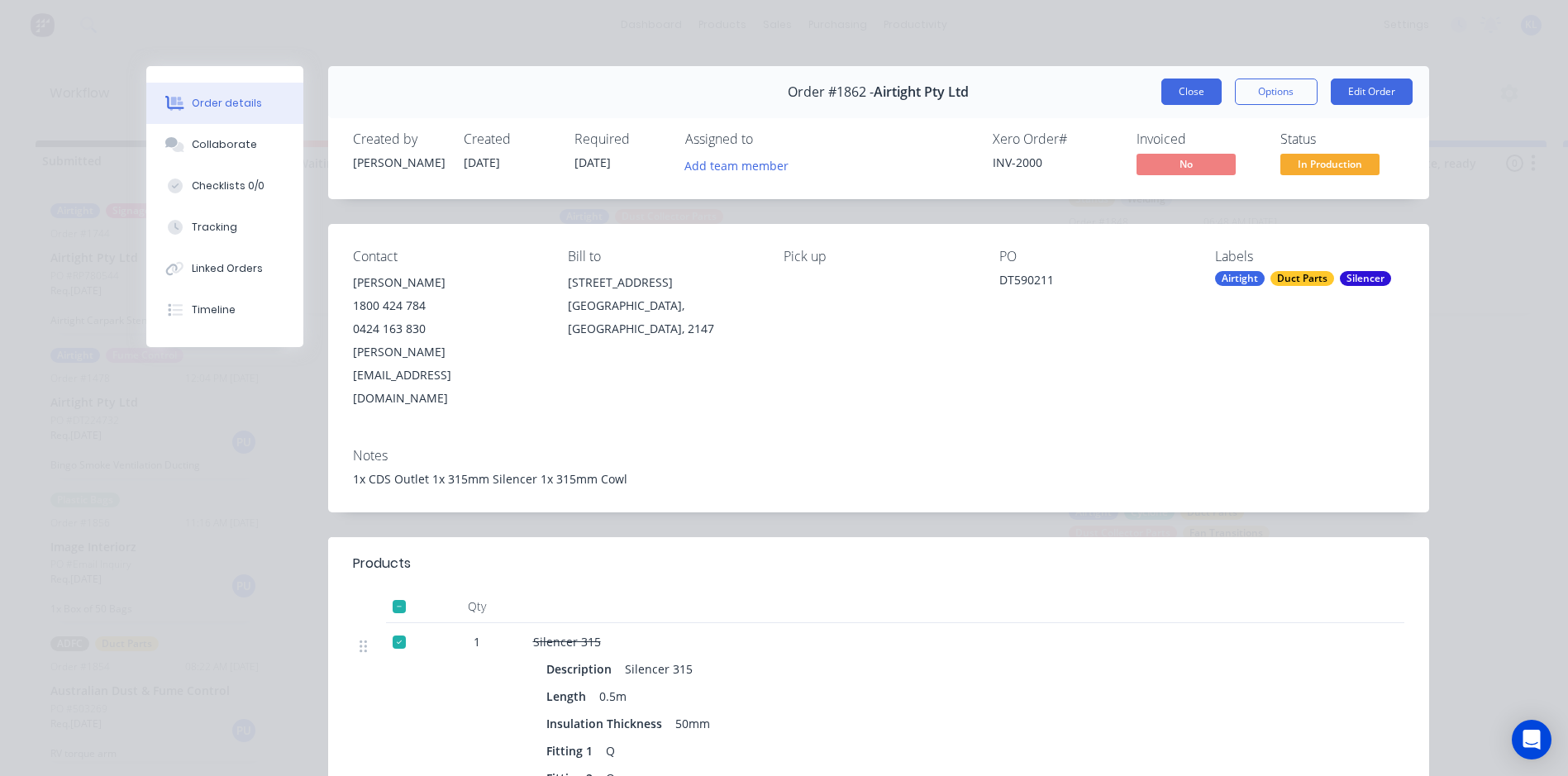
click at [1177, 90] on button "Close" at bounding box center [1191, 92] width 60 height 26
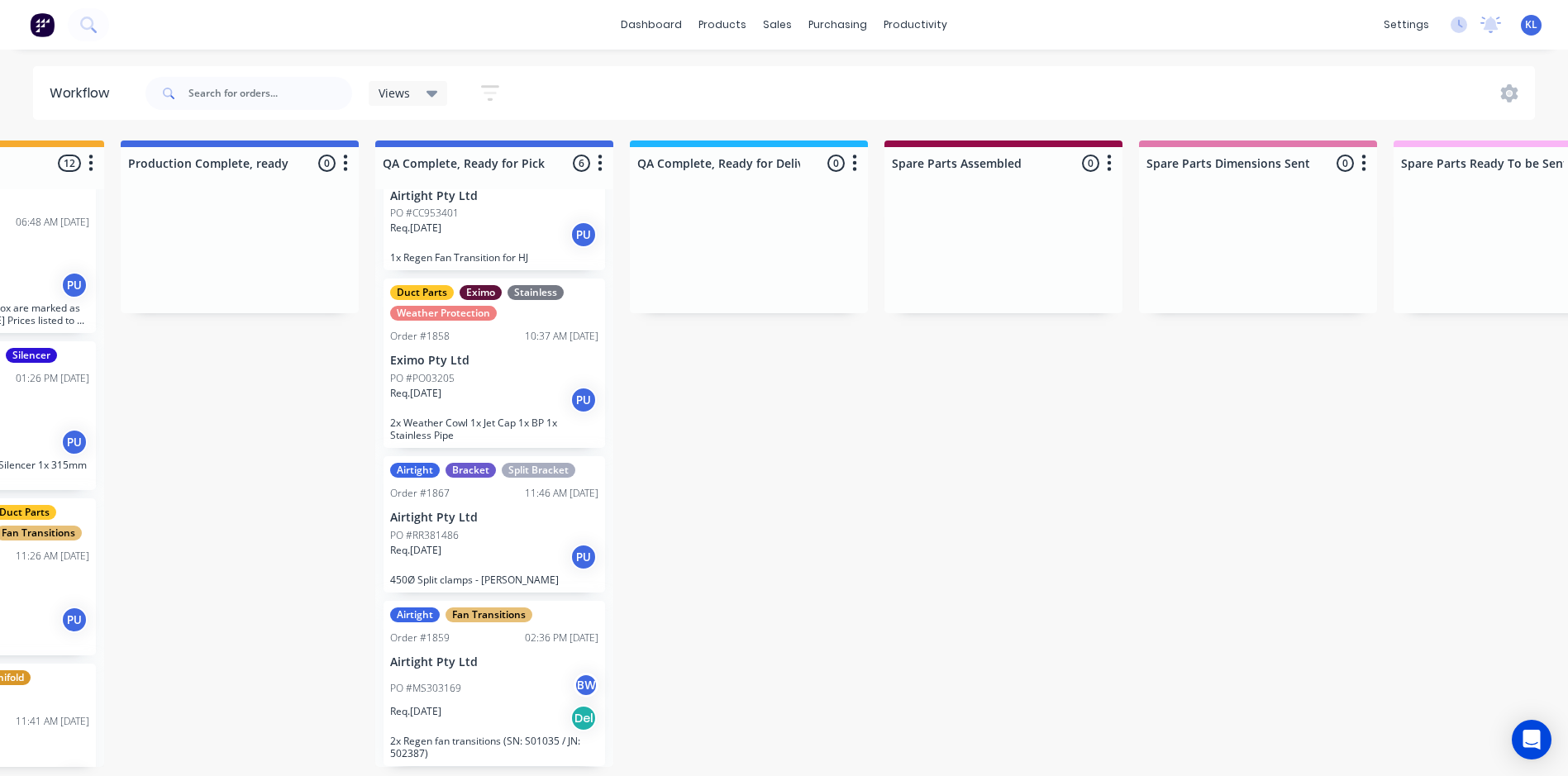
scroll to position [3, 1182]
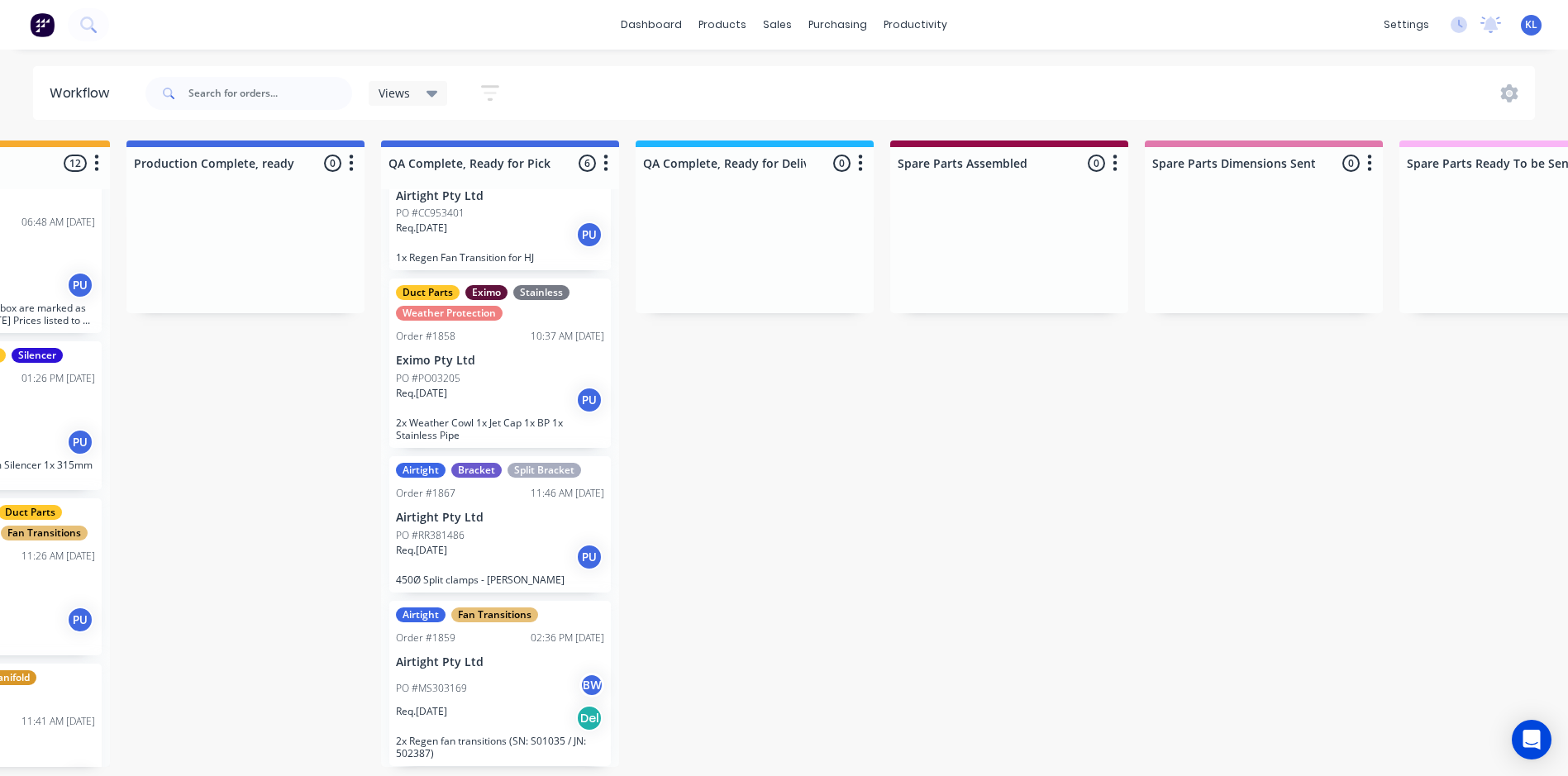
click at [500, 373] on div "PO #PO03205" at bounding box center [500, 378] width 208 height 15
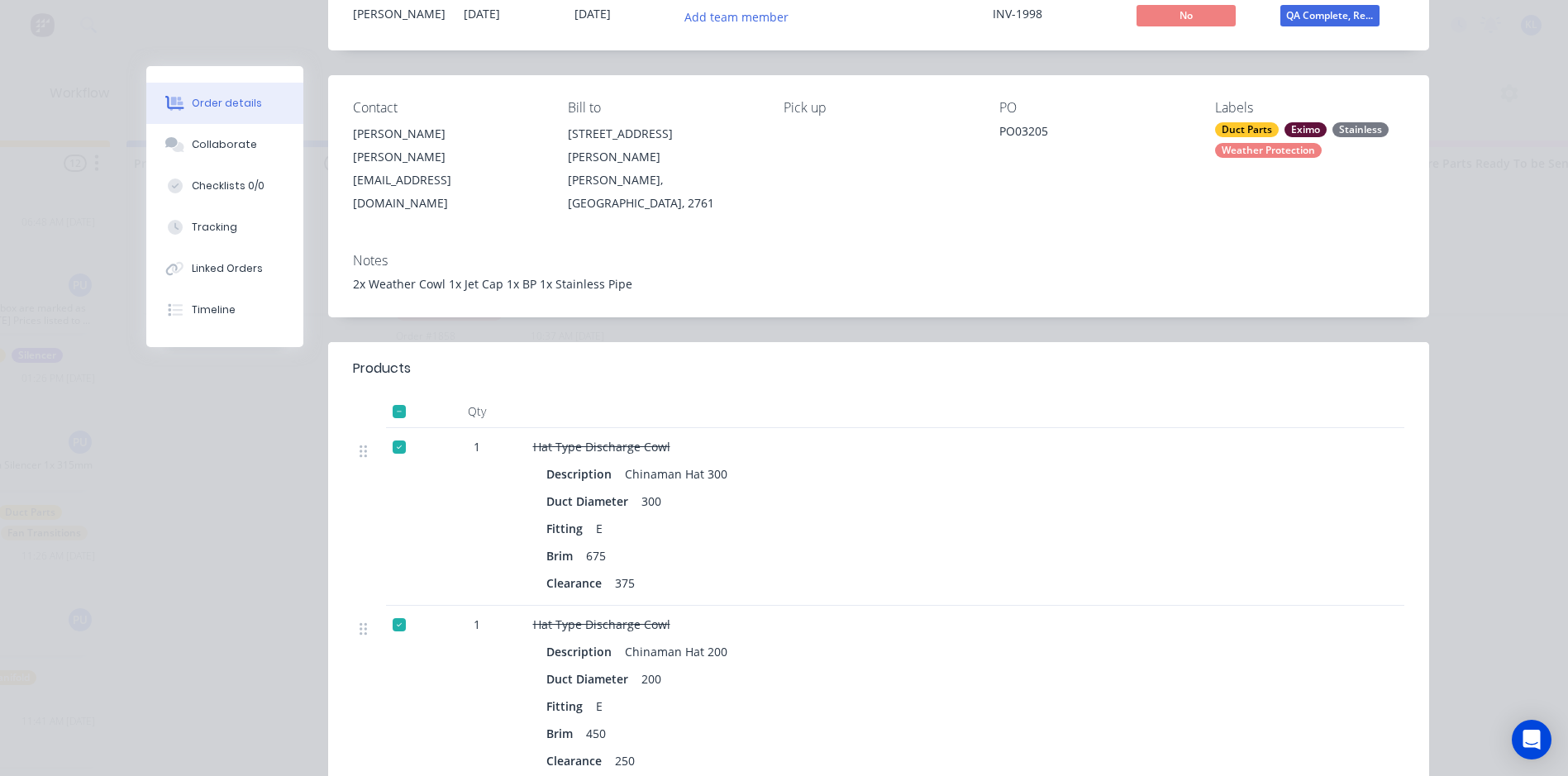
scroll to position [413, 0]
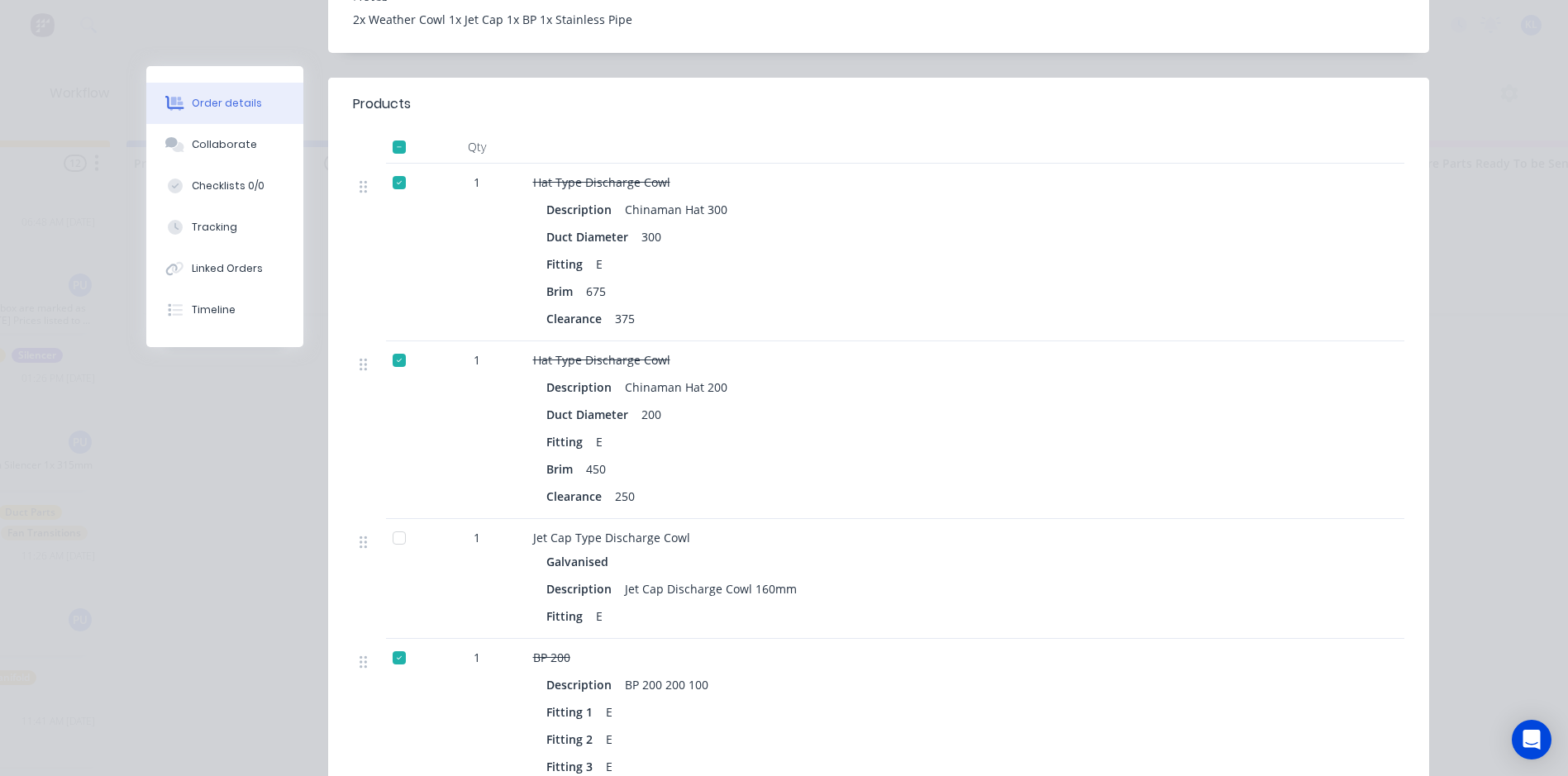
drag, startPoint x: 210, startPoint y: 143, endPoint x: 309, endPoint y: 190, distance: 109.6
click at [210, 144] on div "Collaborate" at bounding box center [224, 144] width 66 height 15
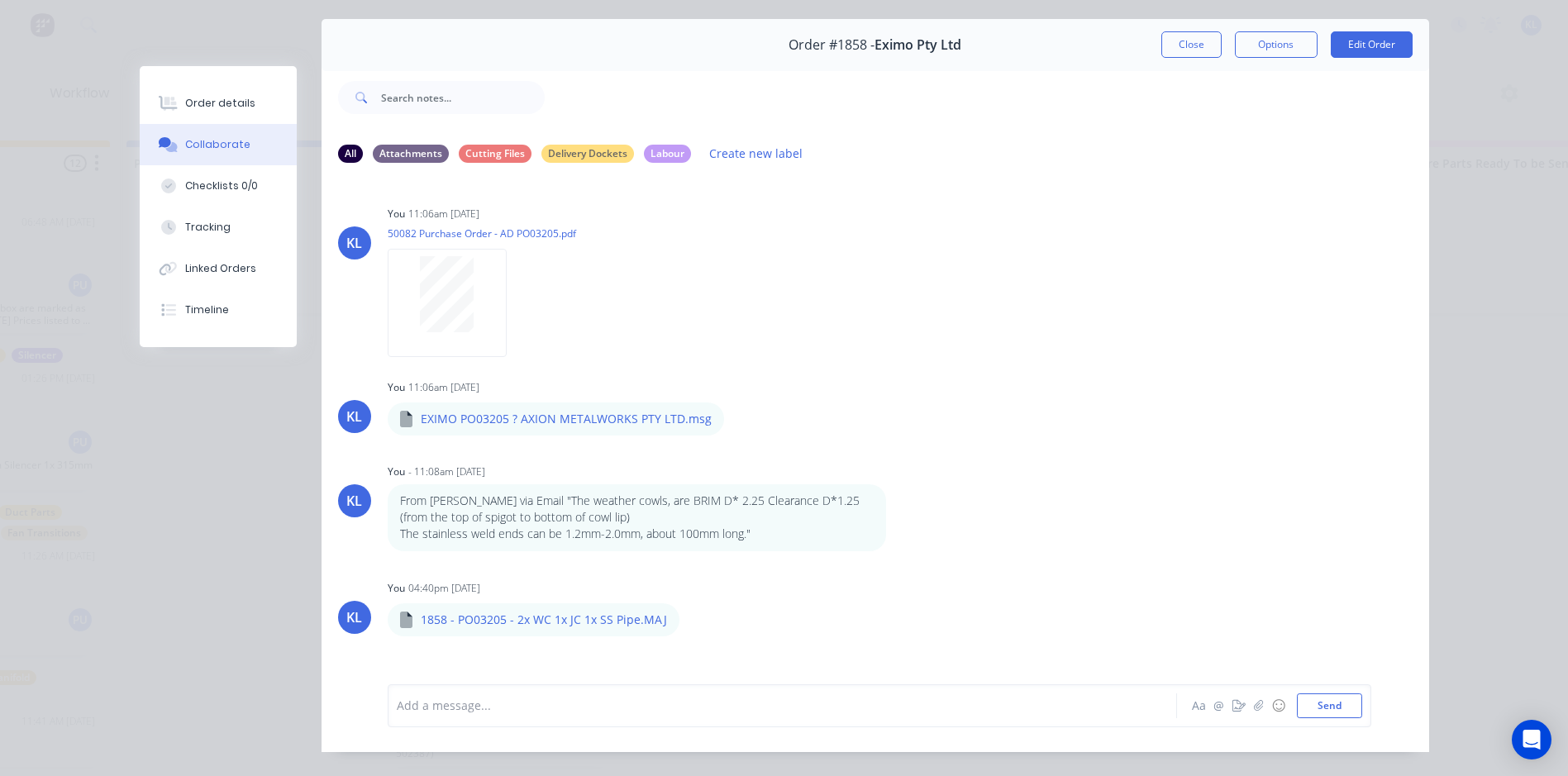
scroll to position [87, 0]
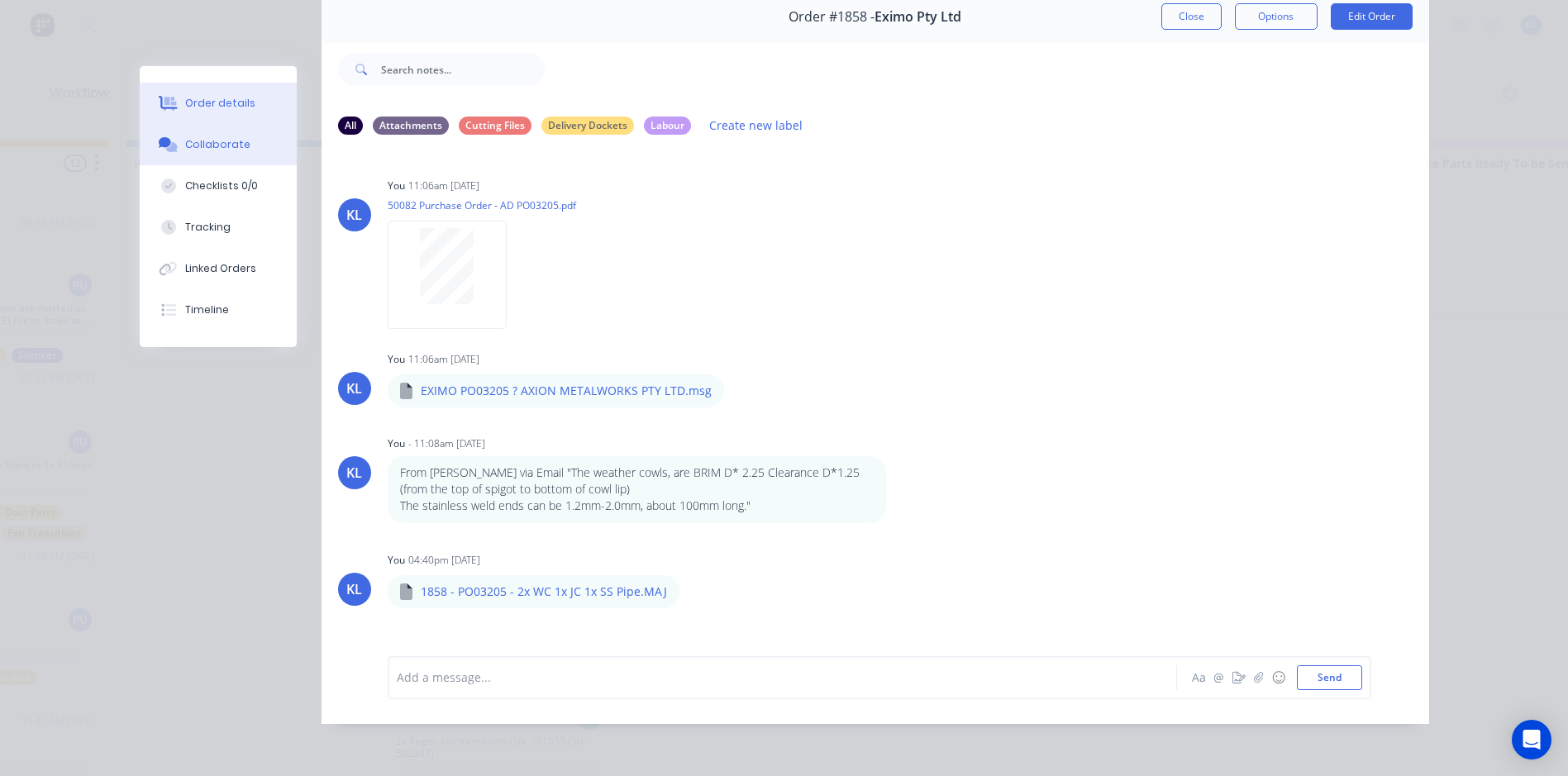
click at [205, 104] on div "Order details" at bounding box center [220, 103] width 70 height 15
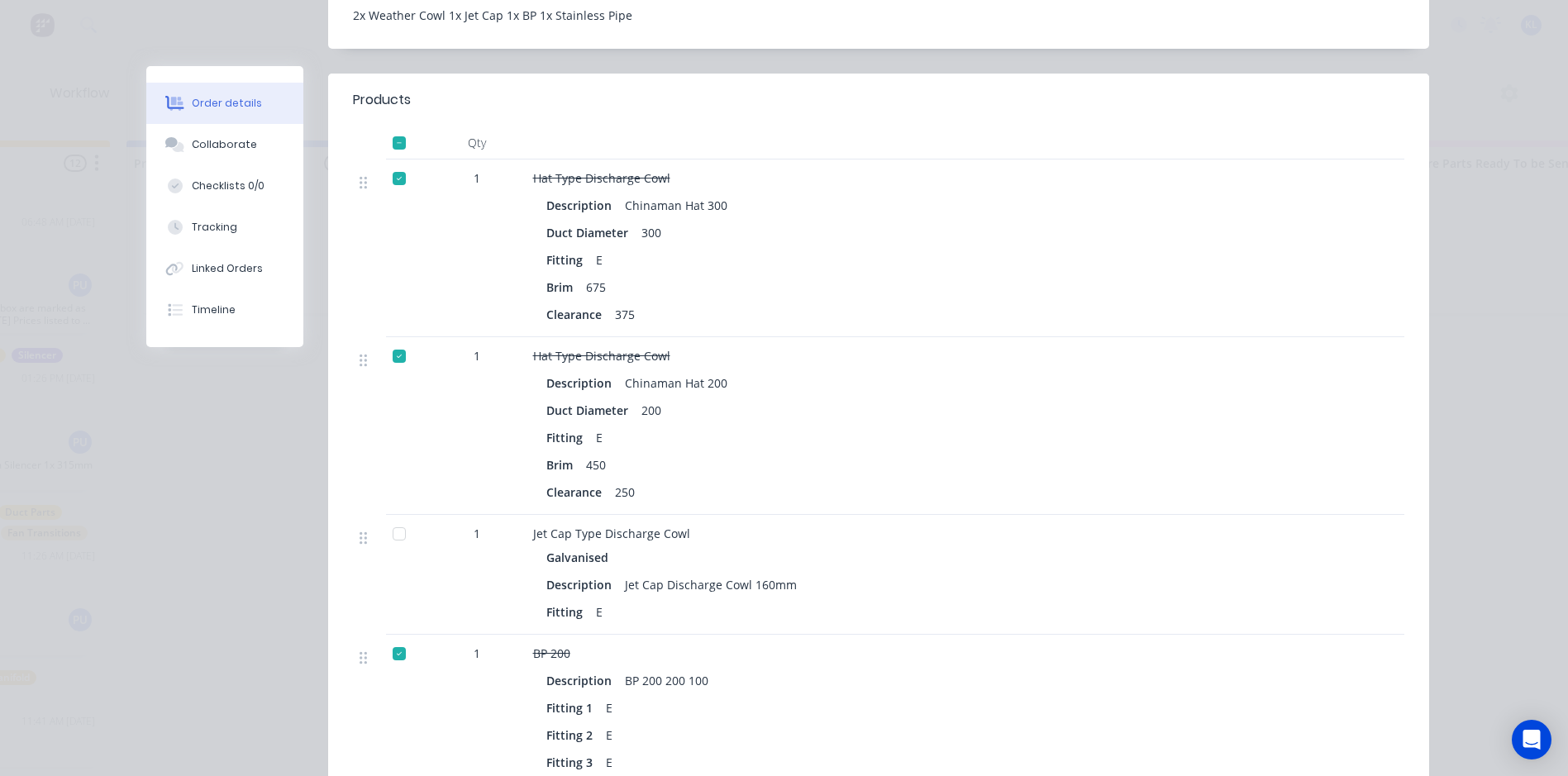
scroll to position [661, 0]
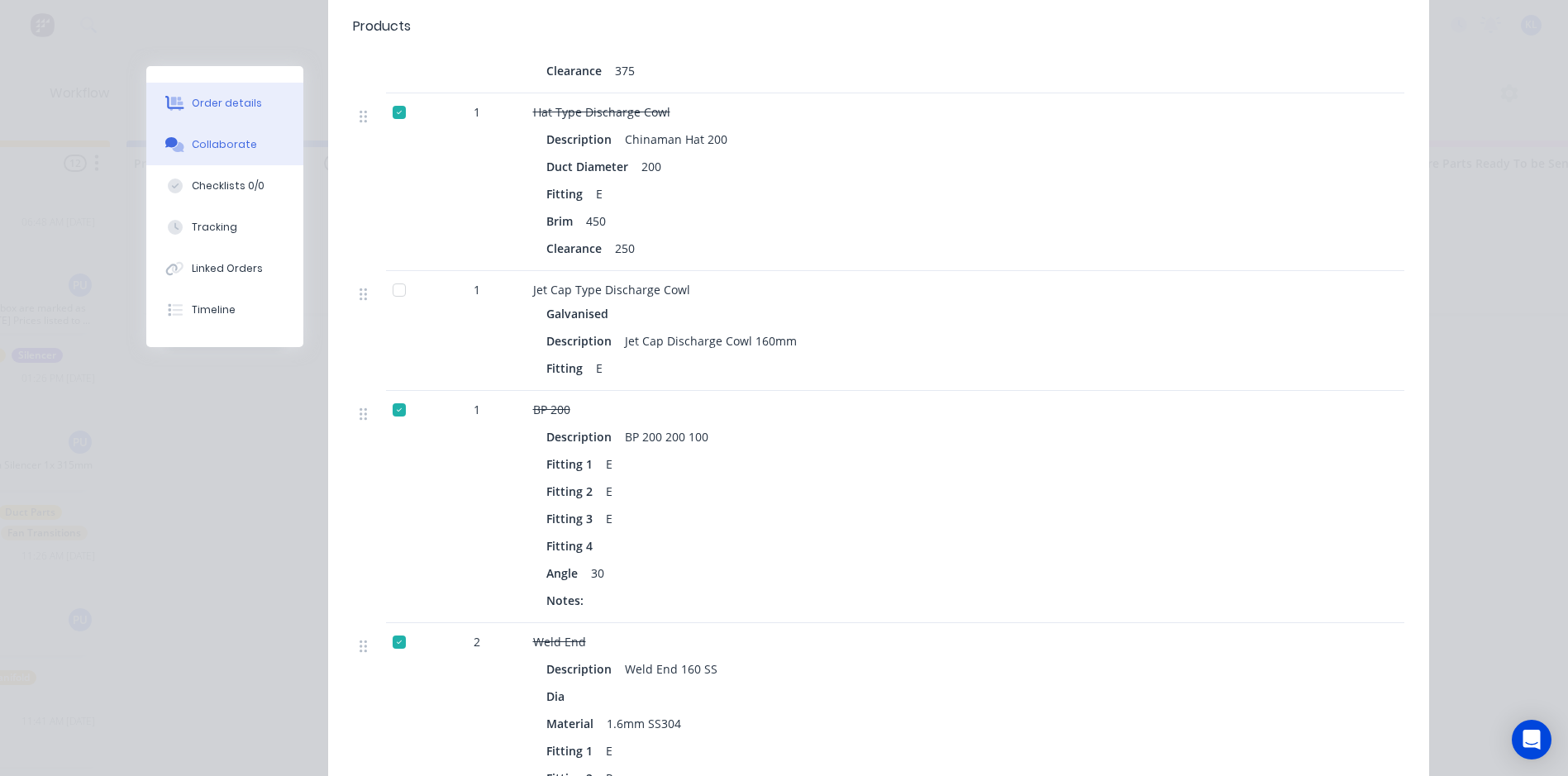
click at [222, 157] on button "Collaborate" at bounding box center [225, 144] width 158 height 41
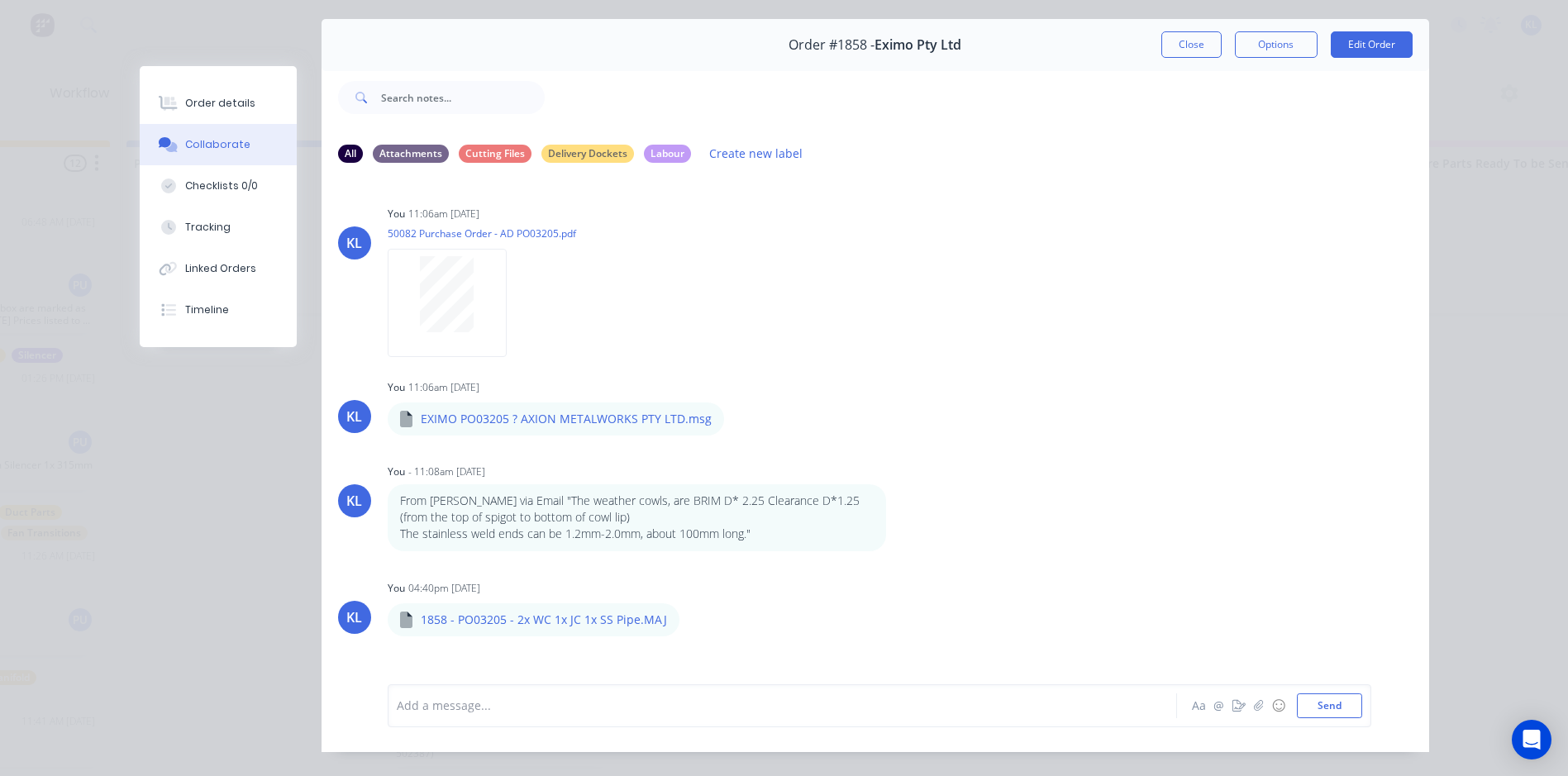
scroll to position [87, 0]
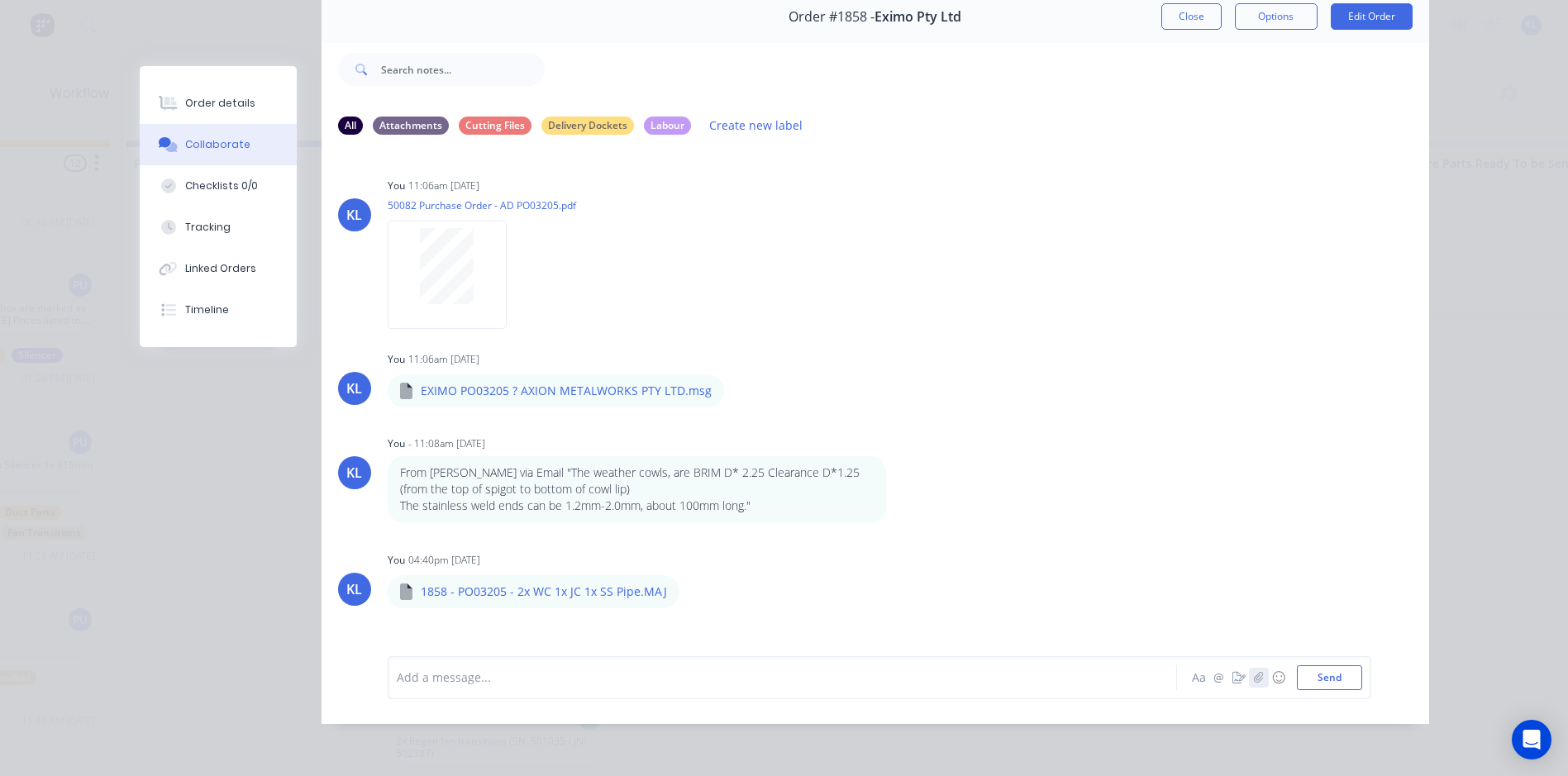
click at [1254, 681] on icon "button" at bounding box center [1257, 677] width 10 height 11
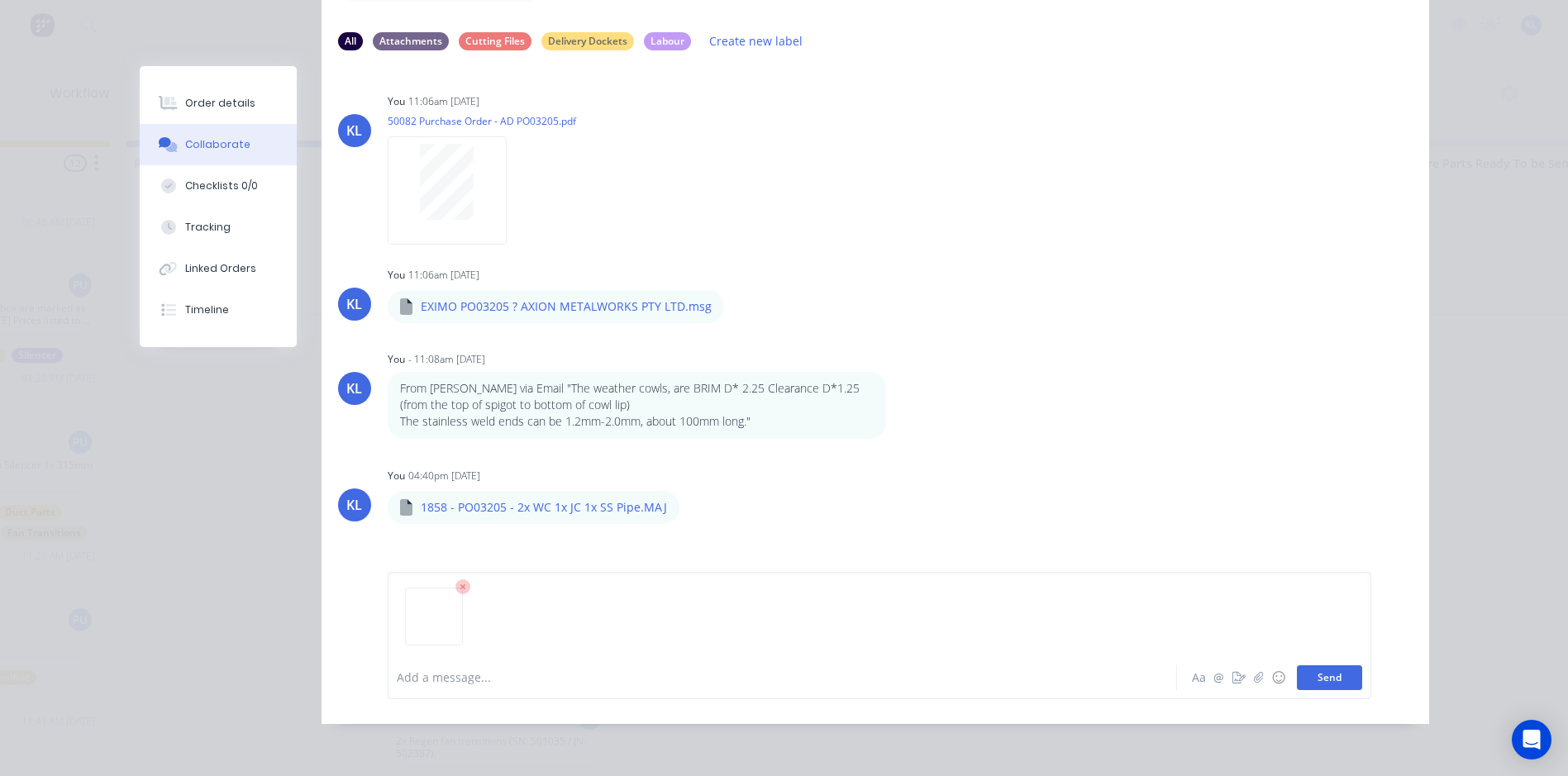
click at [1315, 672] on button "Send" at bounding box center [1329, 678] width 66 height 24
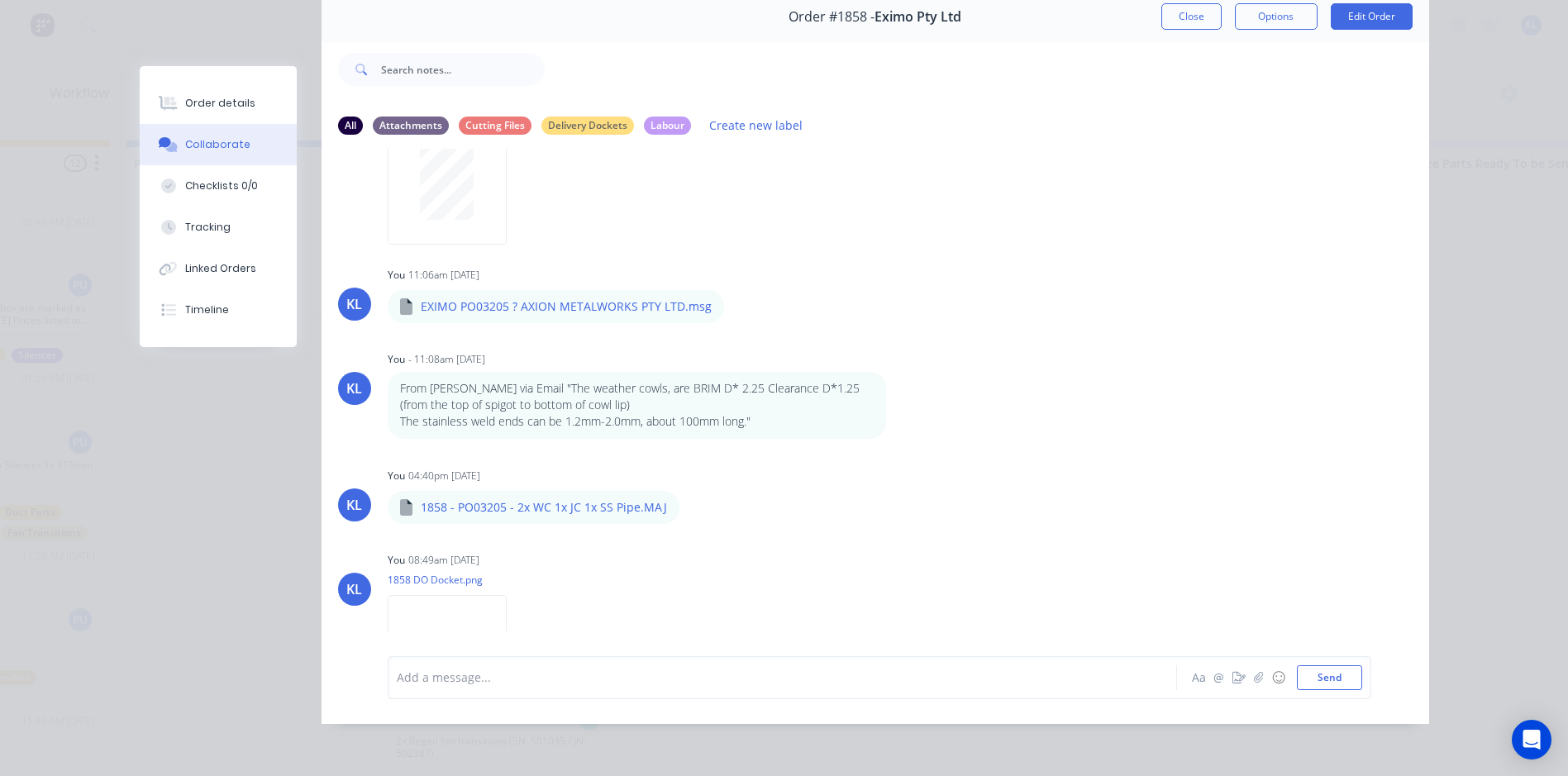
scroll to position [152, 0]
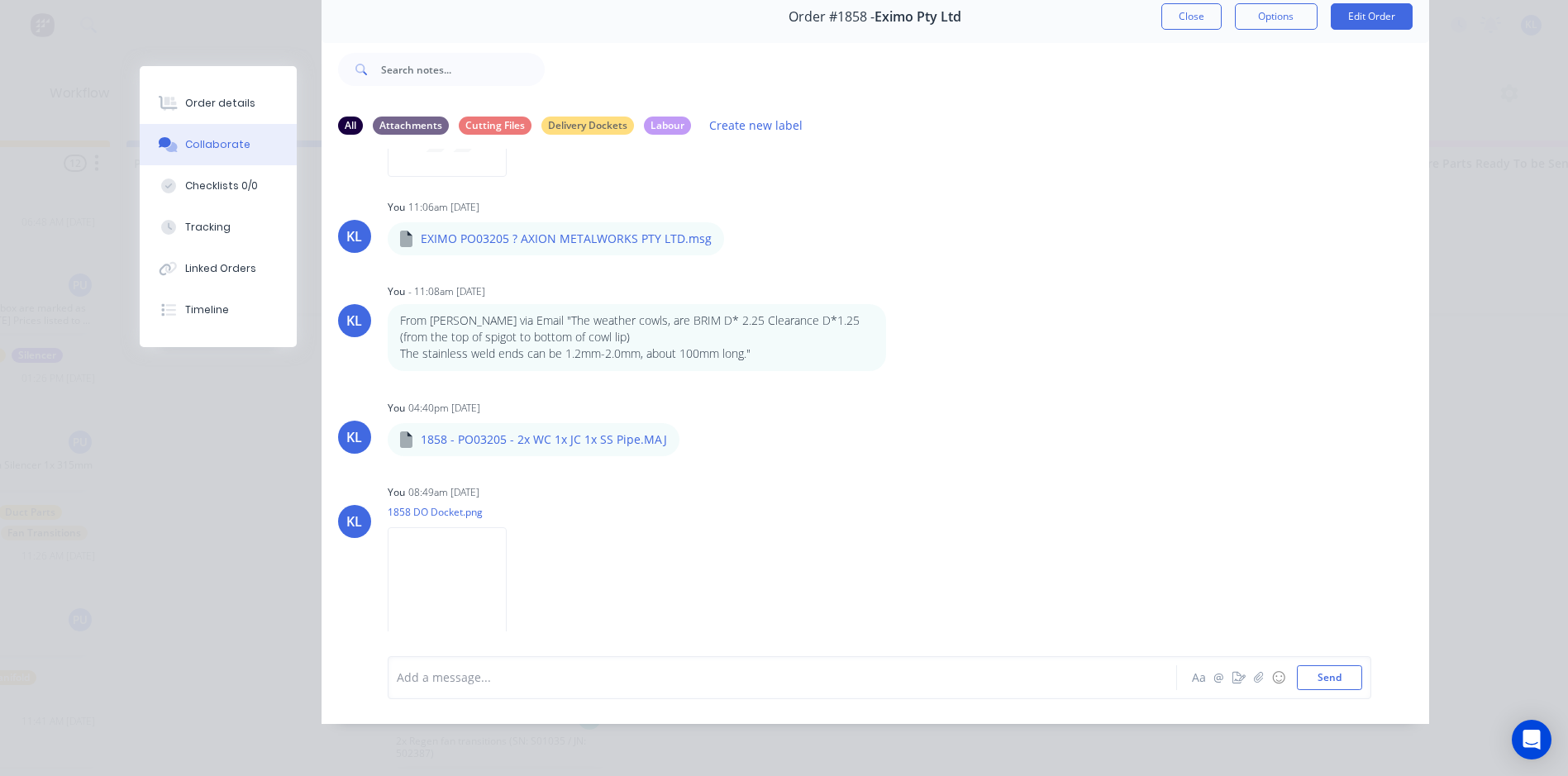
click at [479, 675] on div at bounding box center [759, 677] width 724 height 17
click at [1309, 678] on button "Send" at bounding box center [1329, 678] width 66 height 24
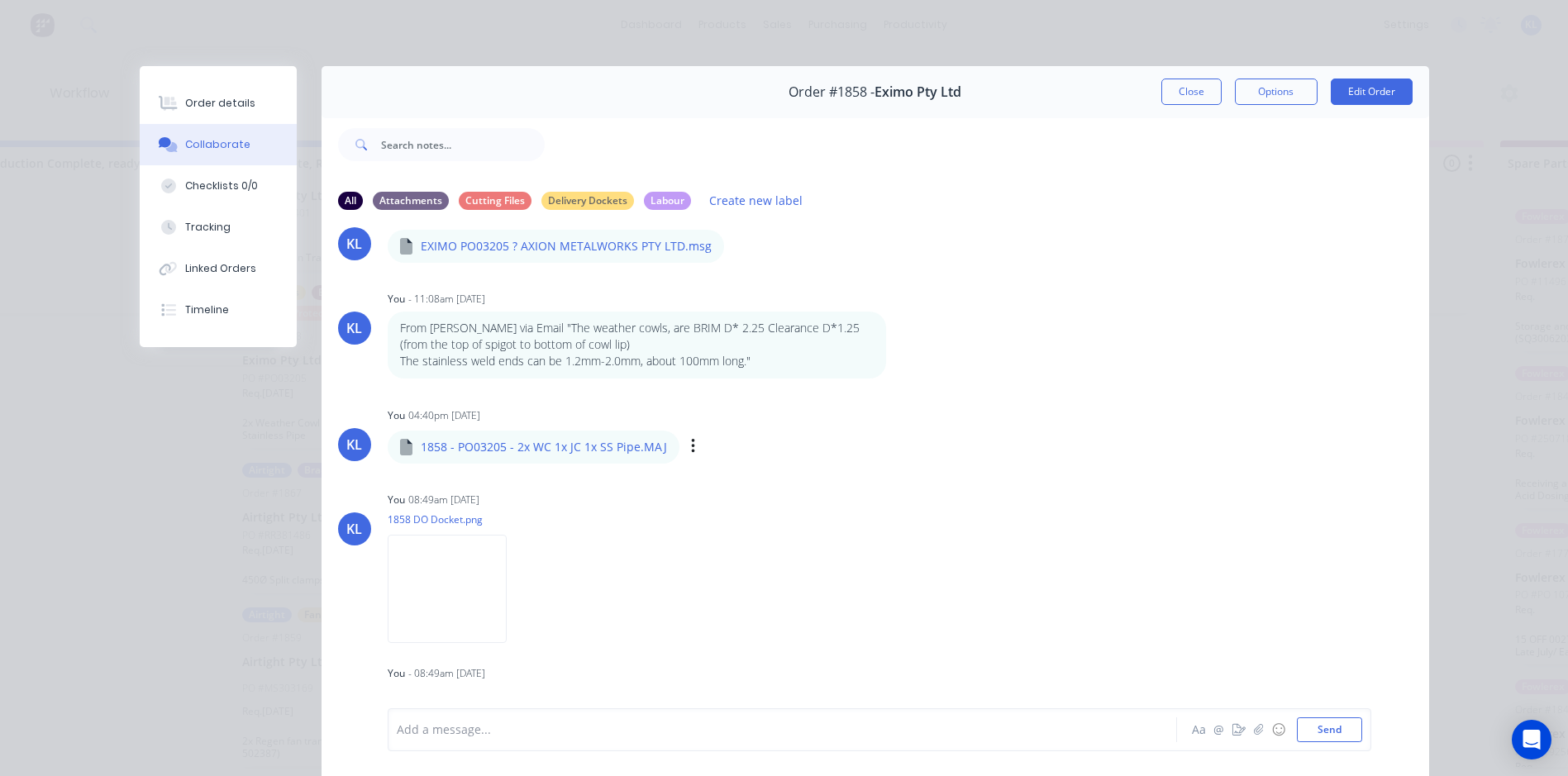
scroll to position [0, 2147]
click at [1181, 85] on button "Close" at bounding box center [1191, 92] width 60 height 26
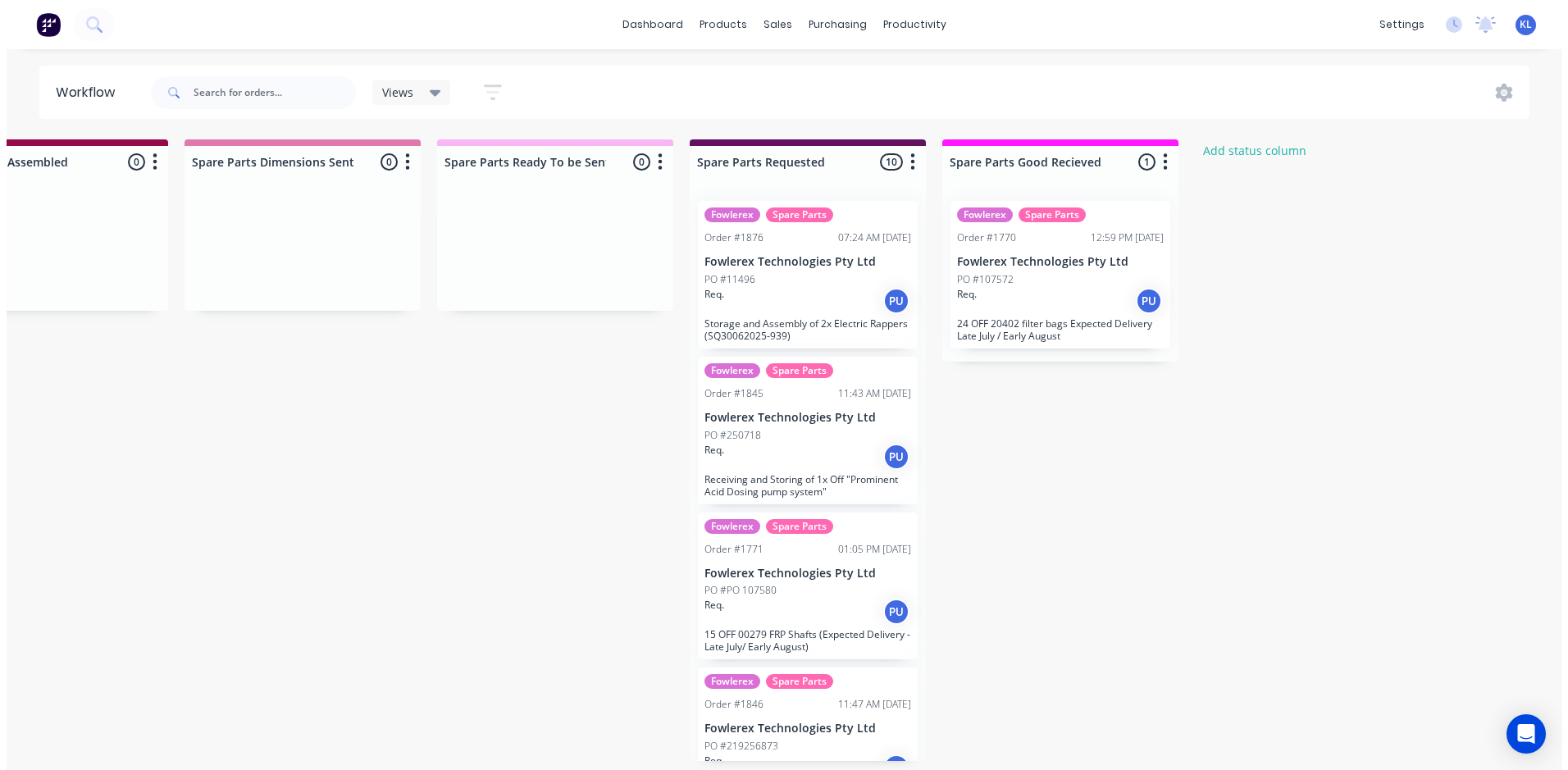
scroll to position [0, 0]
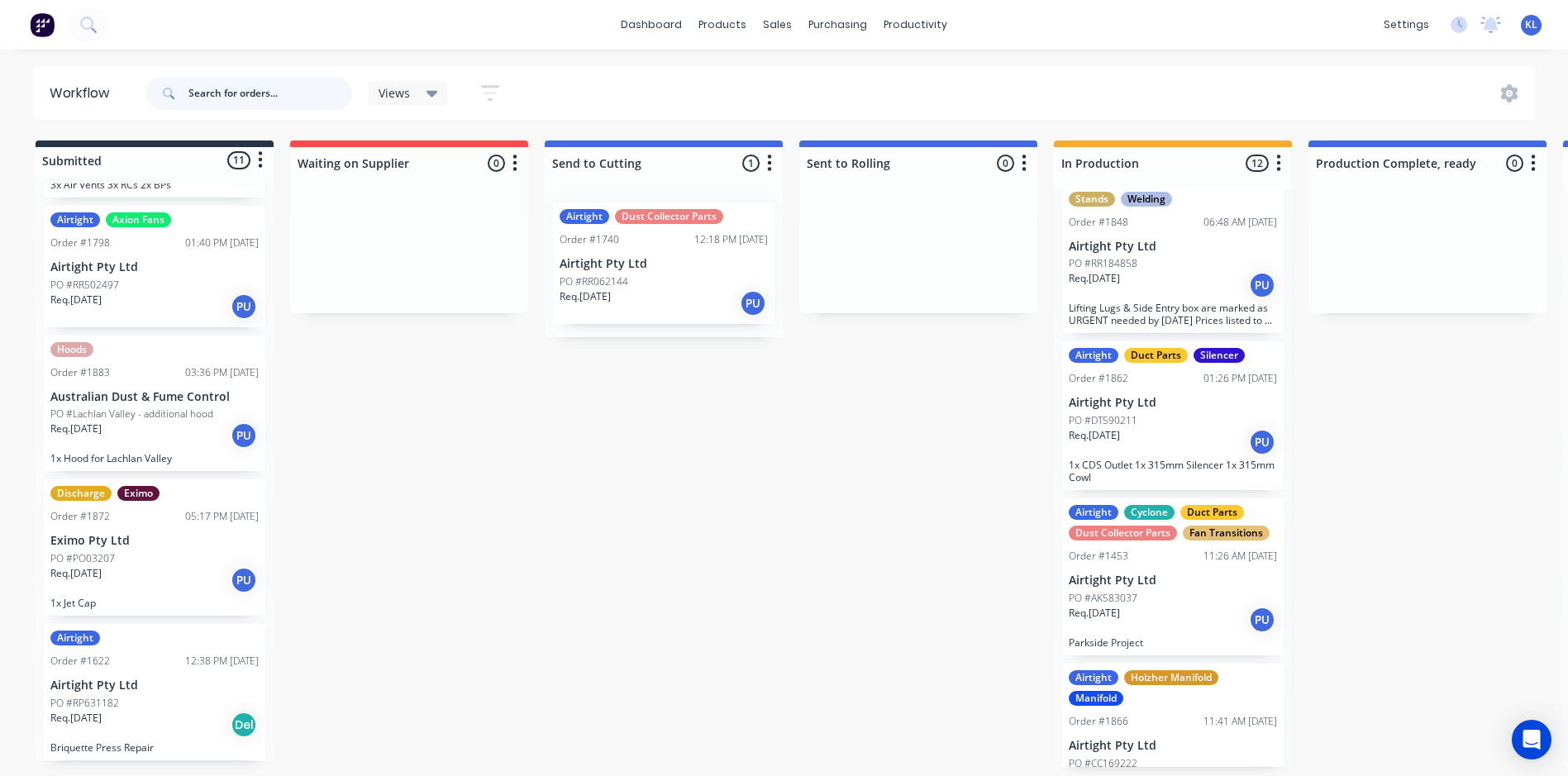
click at [216, 102] on input "text" at bounding box center [270, 94] width 164 height 33
paste input "PO03205"
type input "PO03205"
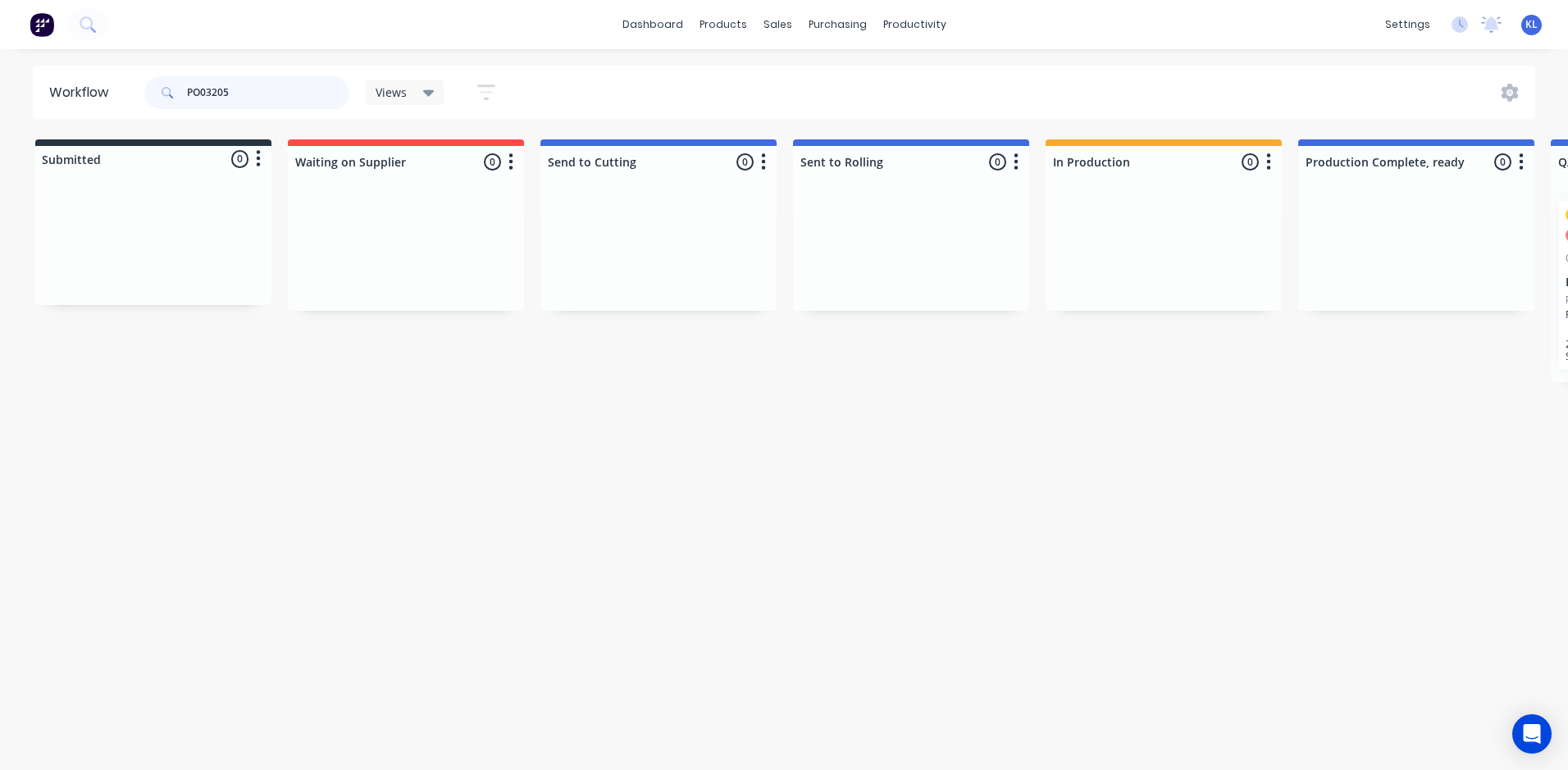
drag, startPoint x: 274, startPoint y: 82, endPoint x: -17, endPoint y: 100, distance: 291.6
click at [0, 100] on html "dashboard products sales purchasing productivity dashboard products Product Cat…" at bounding box center [784, 336] width 1568 height 672
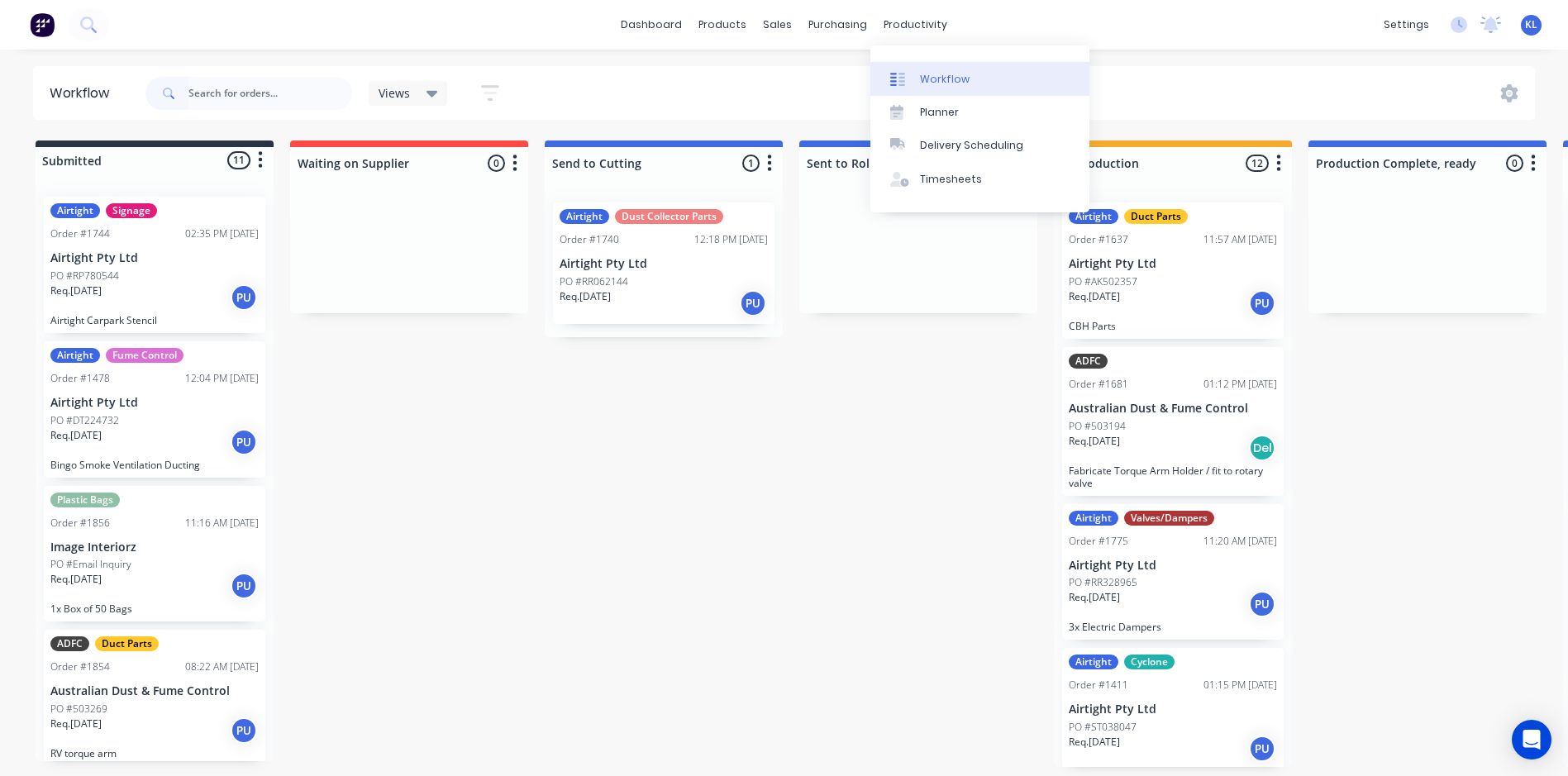
click at [946, 82] on div "Workflow" at bounding box center [944, 79] width 50 height 15
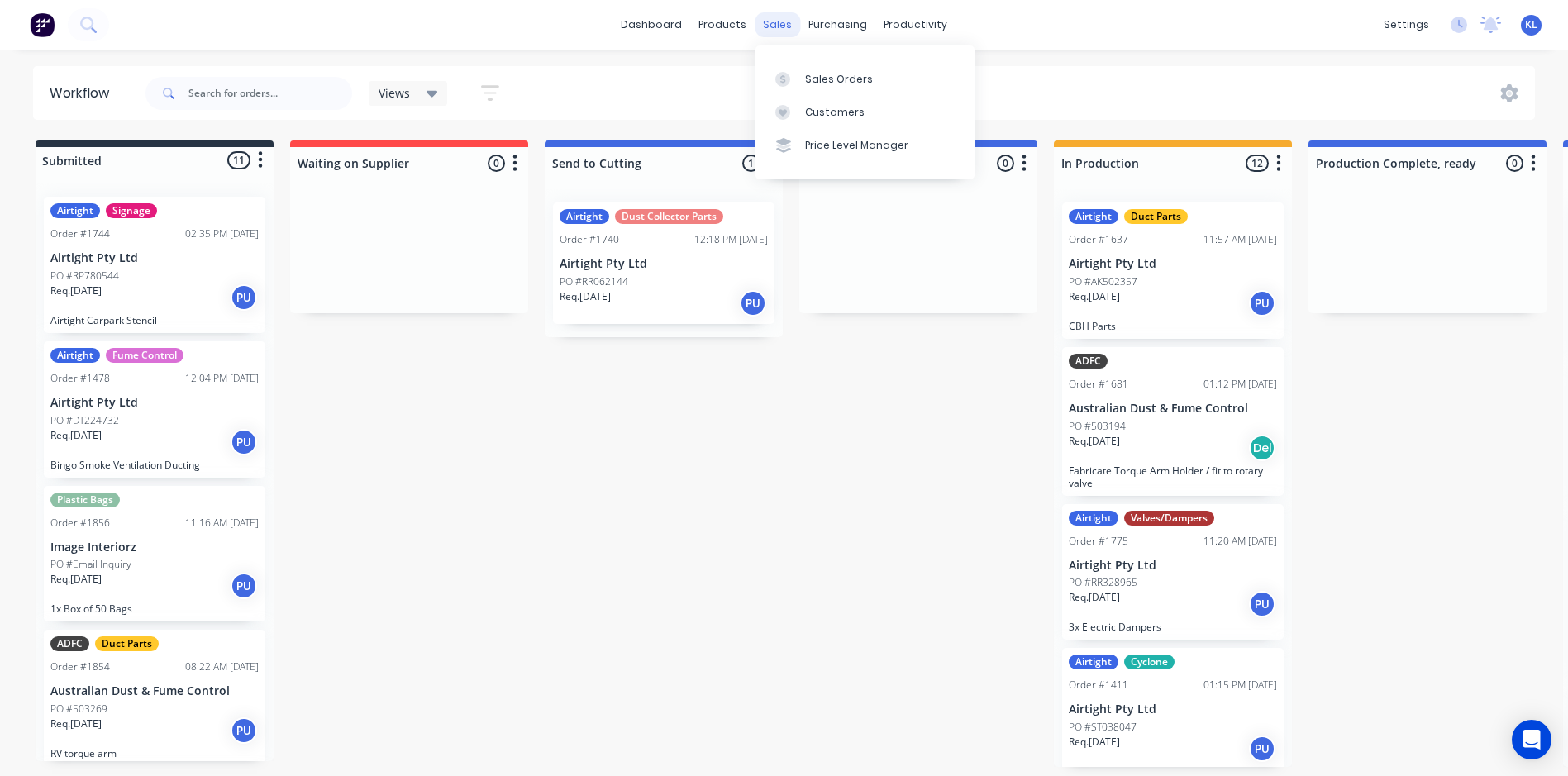
click at [771, 27] on div "sales" at bounding box center [778, 24] width 46 height 24
click at [808, 77] on div "Sales Orders" at bounding box center [838, 79] width 67 height 15
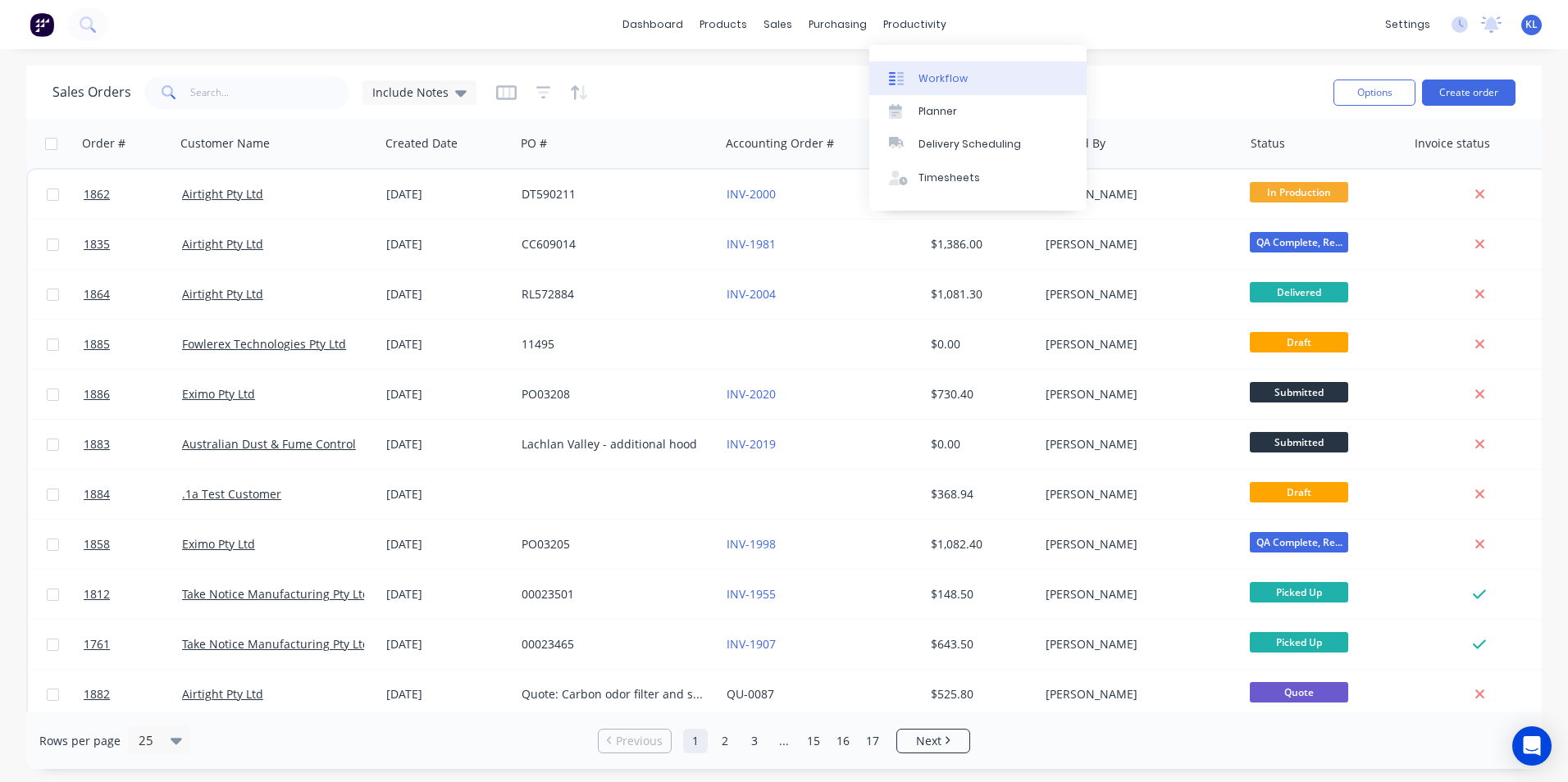
click at [948, 82] on div "Workflow" at bounding box center [943, 78] width 49 height 15
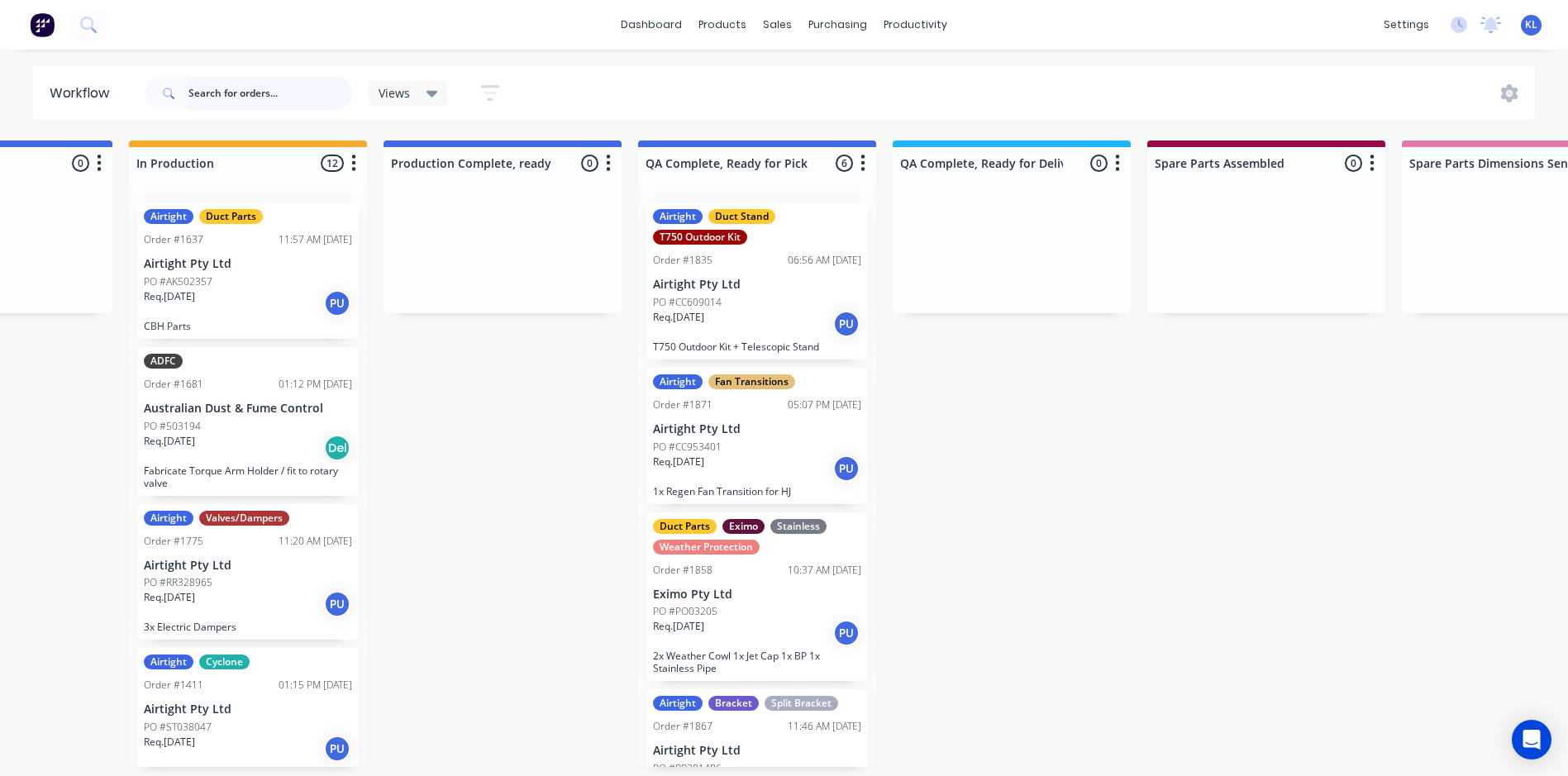
click at [219, 92] on input "text" at bounding box center [270, 94] width 164 height 33
click at [251, 94] on input "text" at bounding box center [270, 94] width 164 height 33
click at [256, 94] on input "text" at bounding box center [270, 94] width 164 height 33
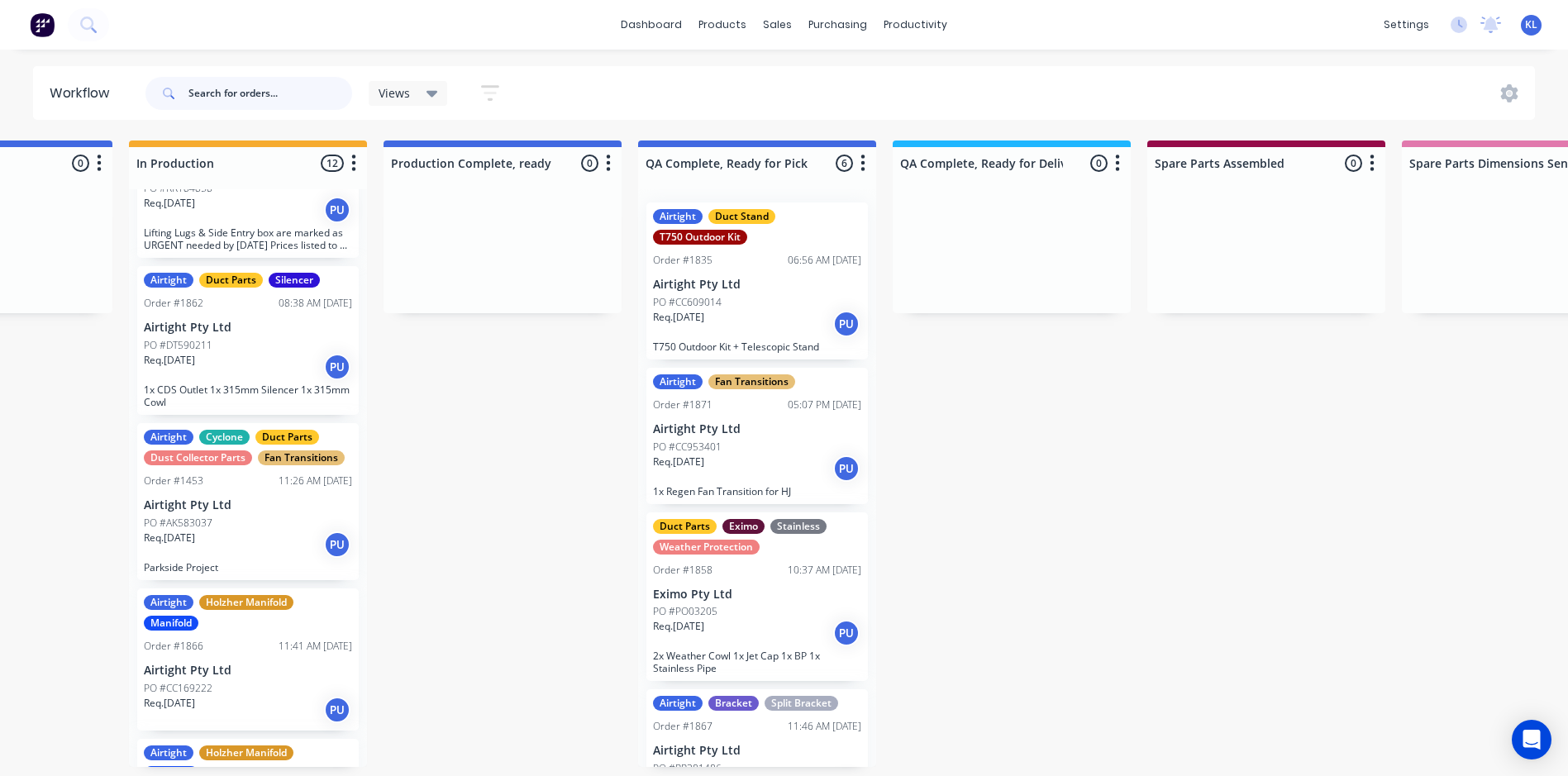
scroll to position [1279, 0]
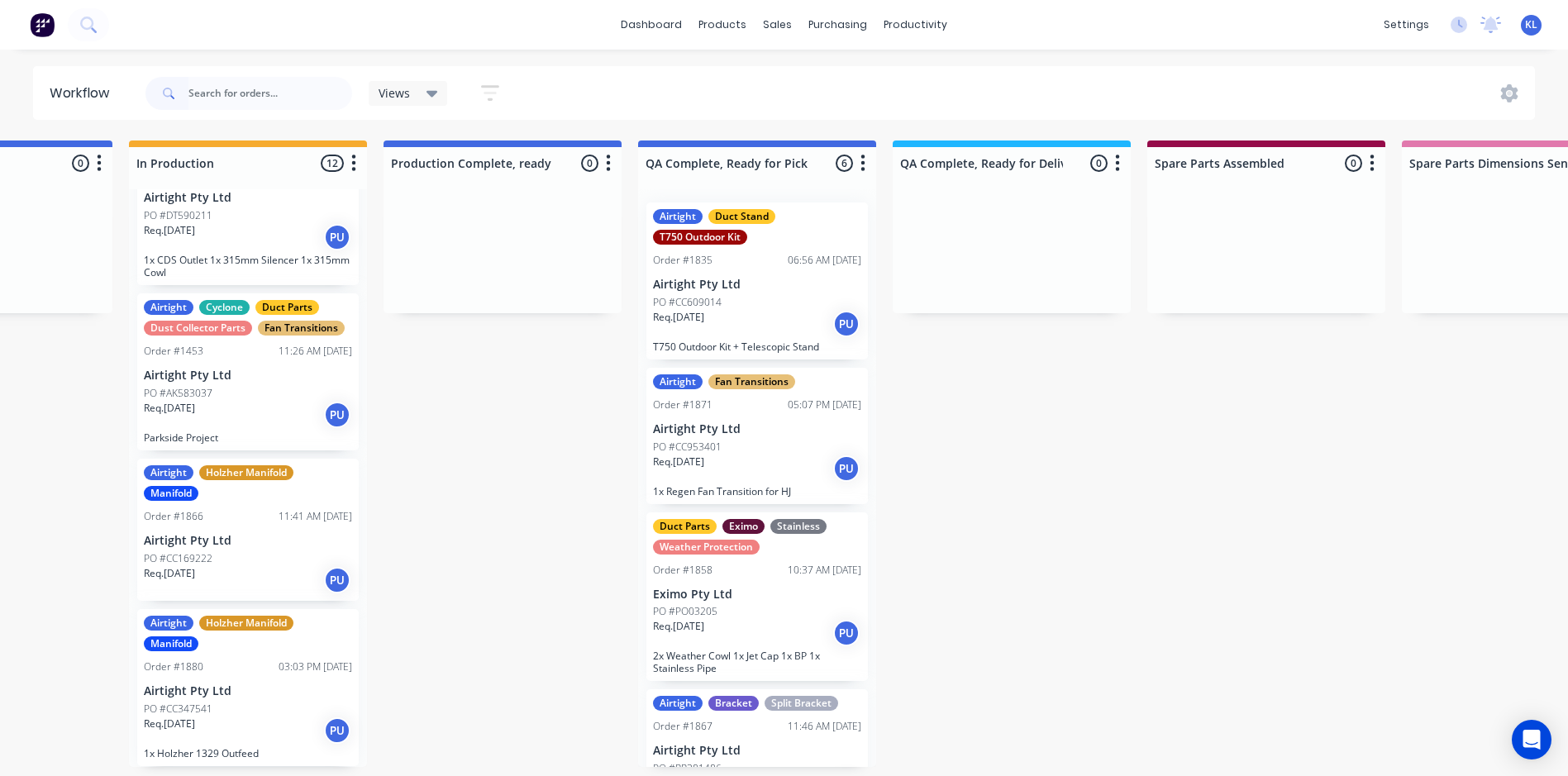
click at [243, 210] on div "PO #DT590211" at bounding box center [248, 215] width 208 height 15
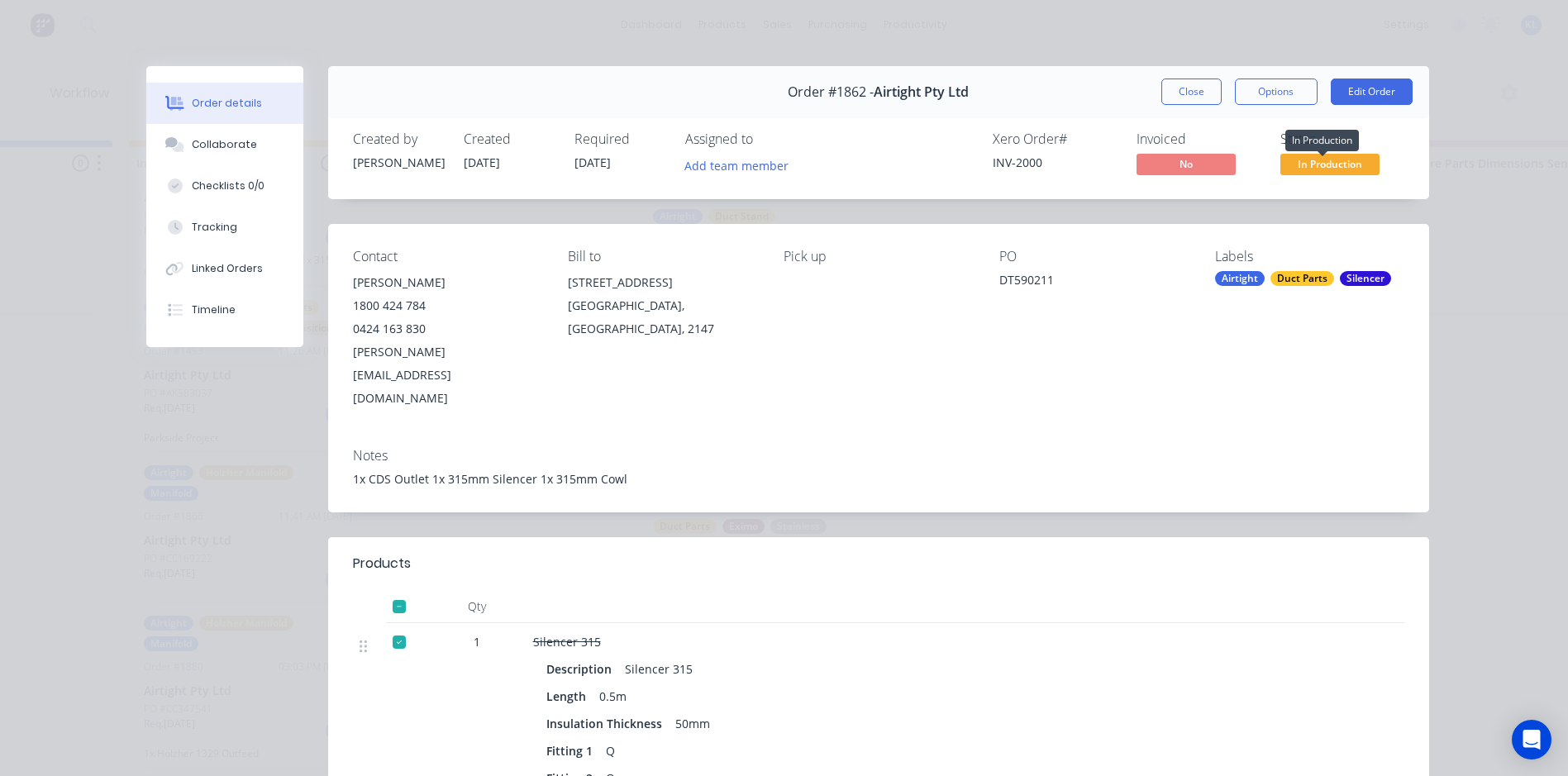
click at [1310, 166] on span "In Production" at bounding box center [1329, 164] width 99 height 21
click at [1263, 68] on div "Order #1862 - Airtight Pty Ltd Close Options Edit Order" at bounding box center [878, 93] width 1101 height 52
click at [1264, 83] on button "Options" at bounding box center [1276, 92] width 82 height 26
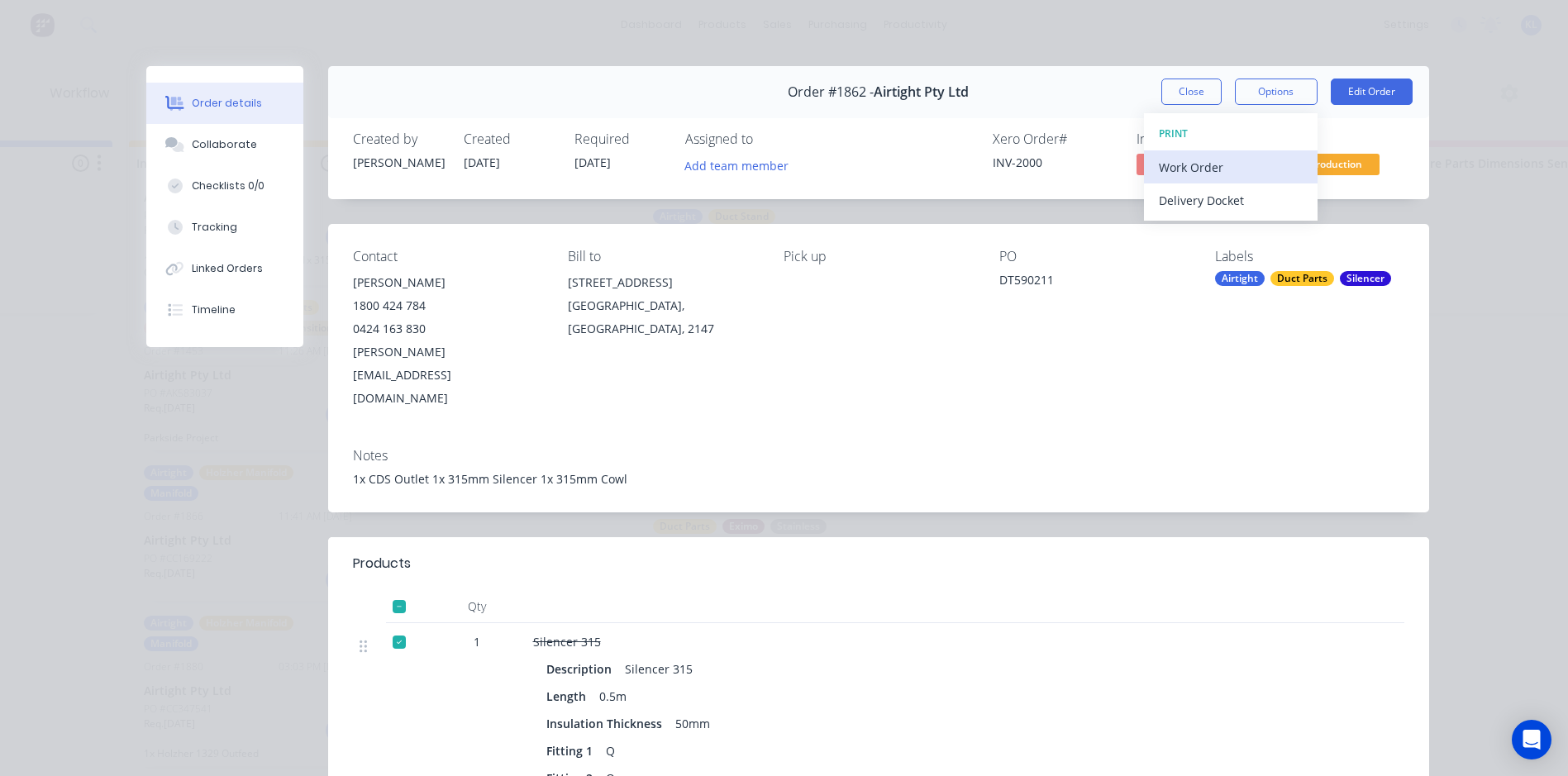
click at [1208, 174] on div "Work Order" at bounding box center [1231, 167] width 144 height 24
click at [1180, 158] on div "Back" at bounding box center [1231, 167] width 144 height 24
click at [1186, 204] on div "Delivery Docket" at bounding box center [1231, 199] width 144 height 24
click at [1209, 194] on div "Standard" at bounding box center [1231, 199] width 144 height 24
click at [1188, 83] on button "Close" at bounding box center [1191, 92] width 60 height 26
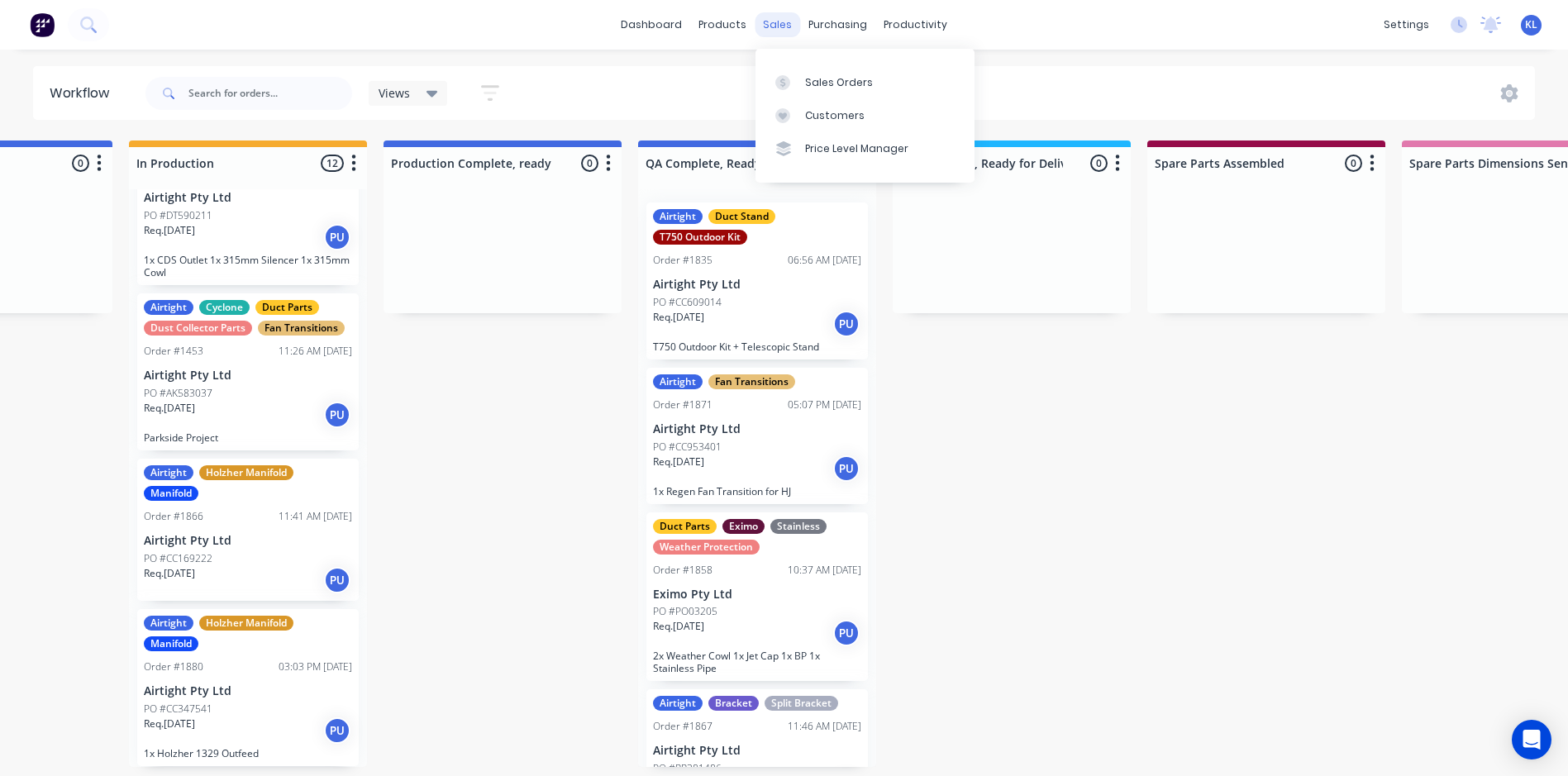
click at [775, 22] on div "sales" at bounding box center [778, 24] width 46 height 24
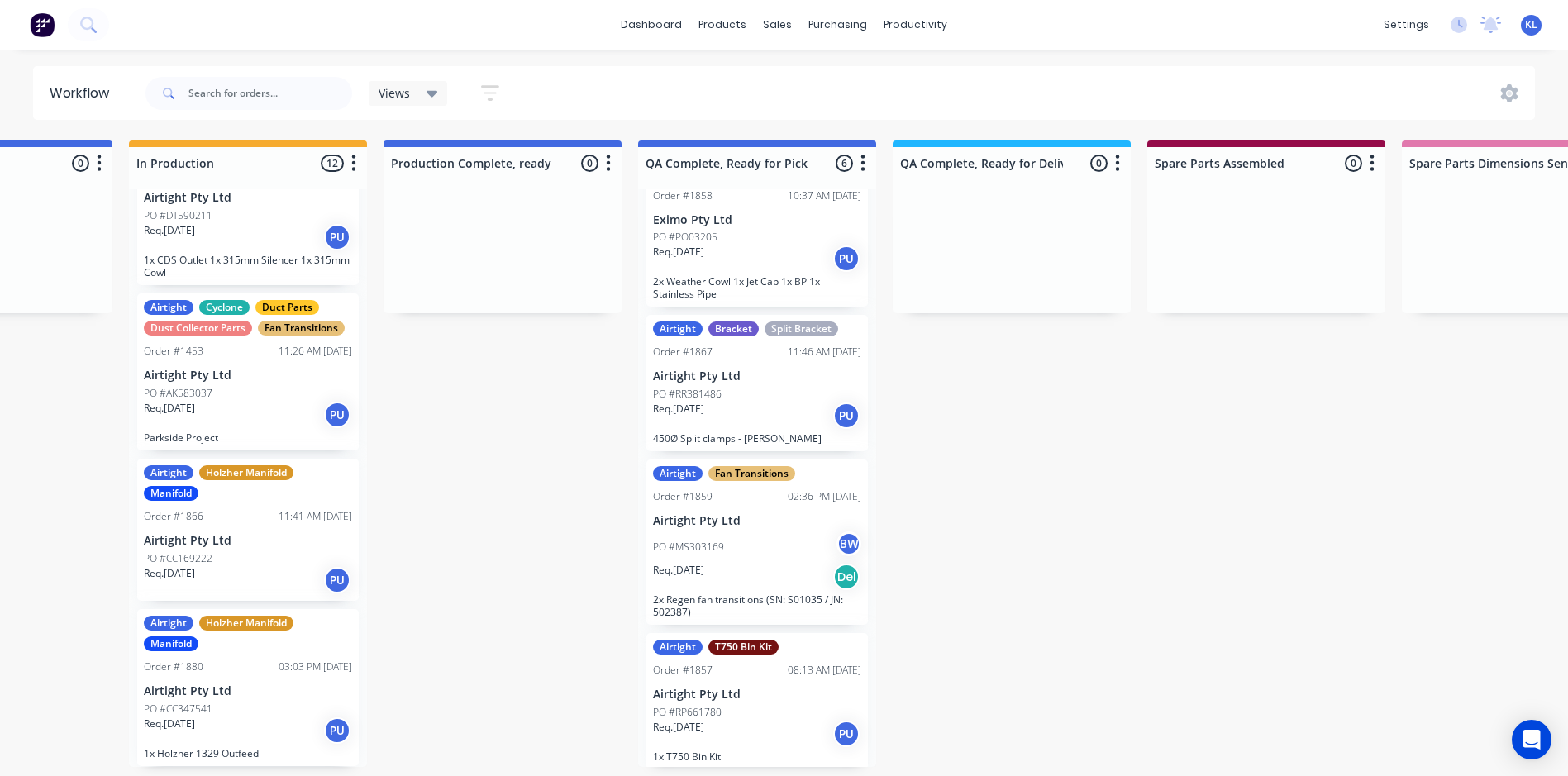
scroll to position [378, 0]
drag, startPoint x: 732, startPoint y: 325, endPoint x: 444, endPoint y: 248, distance: 298.1
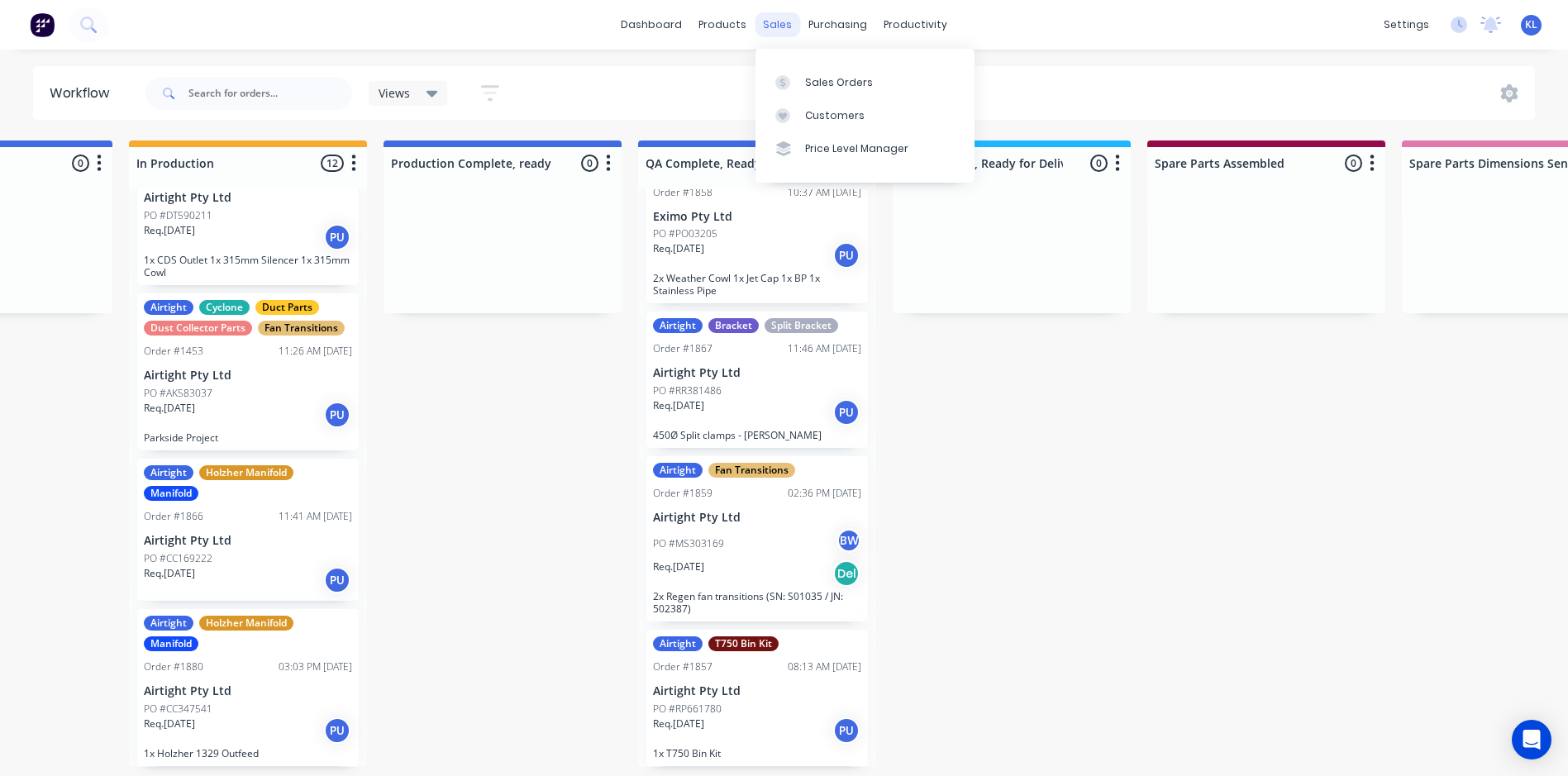
click at [786, 19] on div "sales" at bounding box center [778, 24] width 46 height 24
click at [832, 80] on div "Sales Orders" at bounding box center [838, 82] width 67 height 15
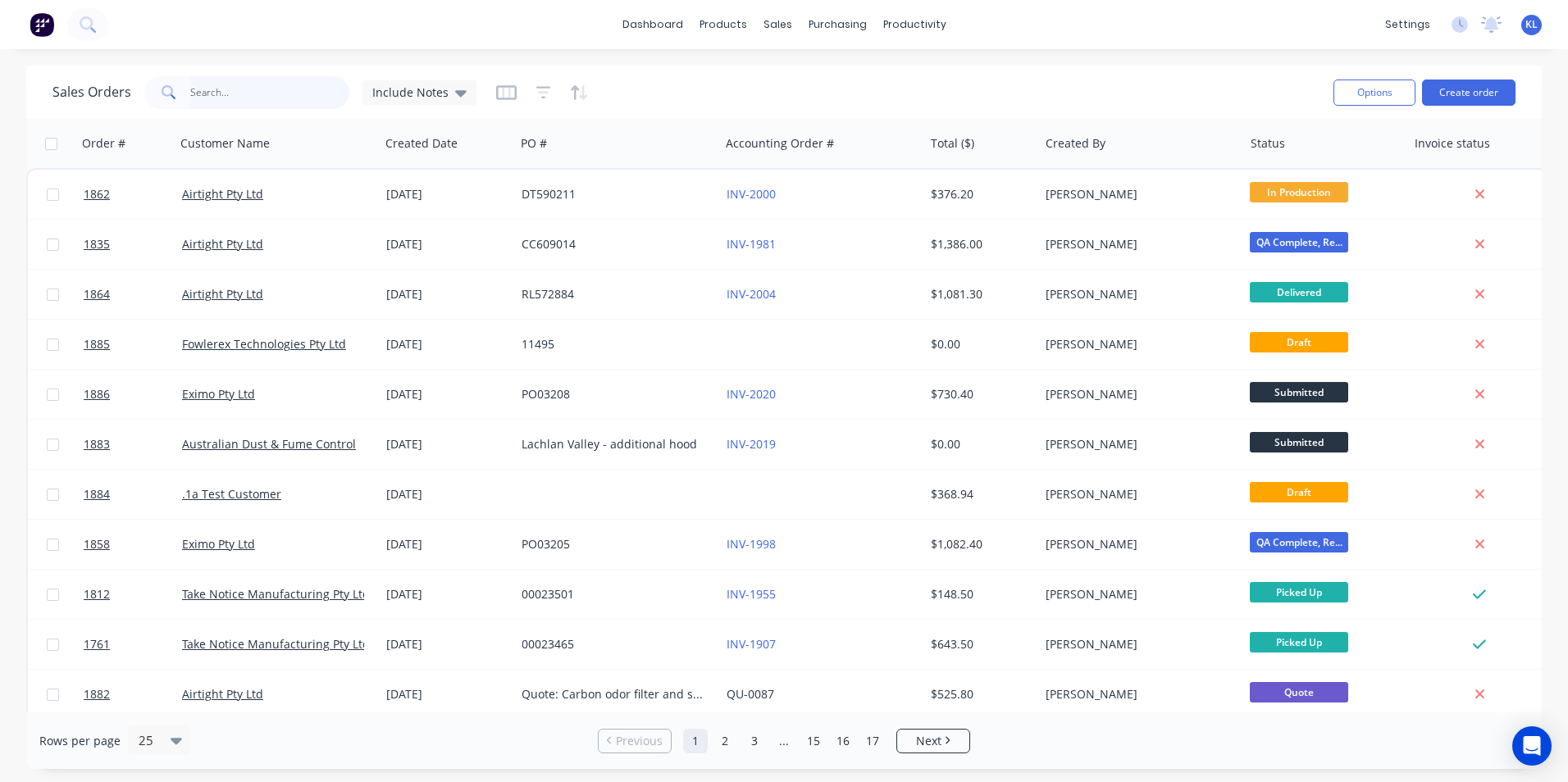
click at [254, 86] on input "text" at bounding box center [270, 93] width 160 height 33
click at [247, 91] on input "text" at bounding box center [270, 93] width 160 height 33
click at [939, 20] on div "productivity" at bounding box center [915, 24] width 80 height 24
drag, startPoint x: 915, startPoint y: 23, endPoint x: 944, endPoint y: 50, distance: 39.6
click at [919, 23] on div "productivity" at bounding box center [915, 24] width 80 height 24
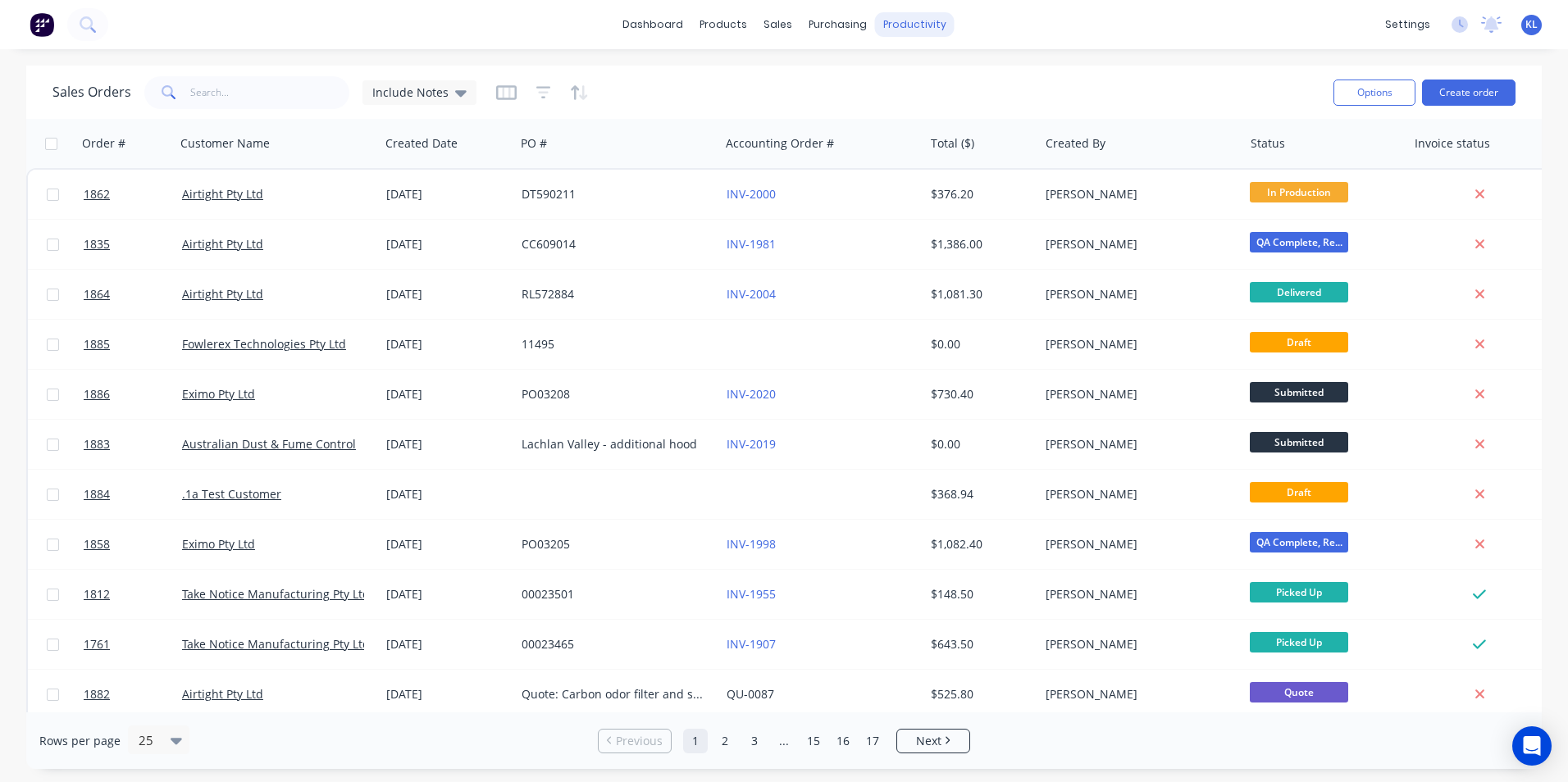
drag, startPoint x: 944, startPoint y: 50, endPoint x: 888, endPoint y: 22, distance: 62.6
click at [888, 22] on div "productivity" at bounding box center [915, 24] width 80 height 24
click at [929, 76] on div "Workflow" at bounding box center [943, 78] width 49 height 15
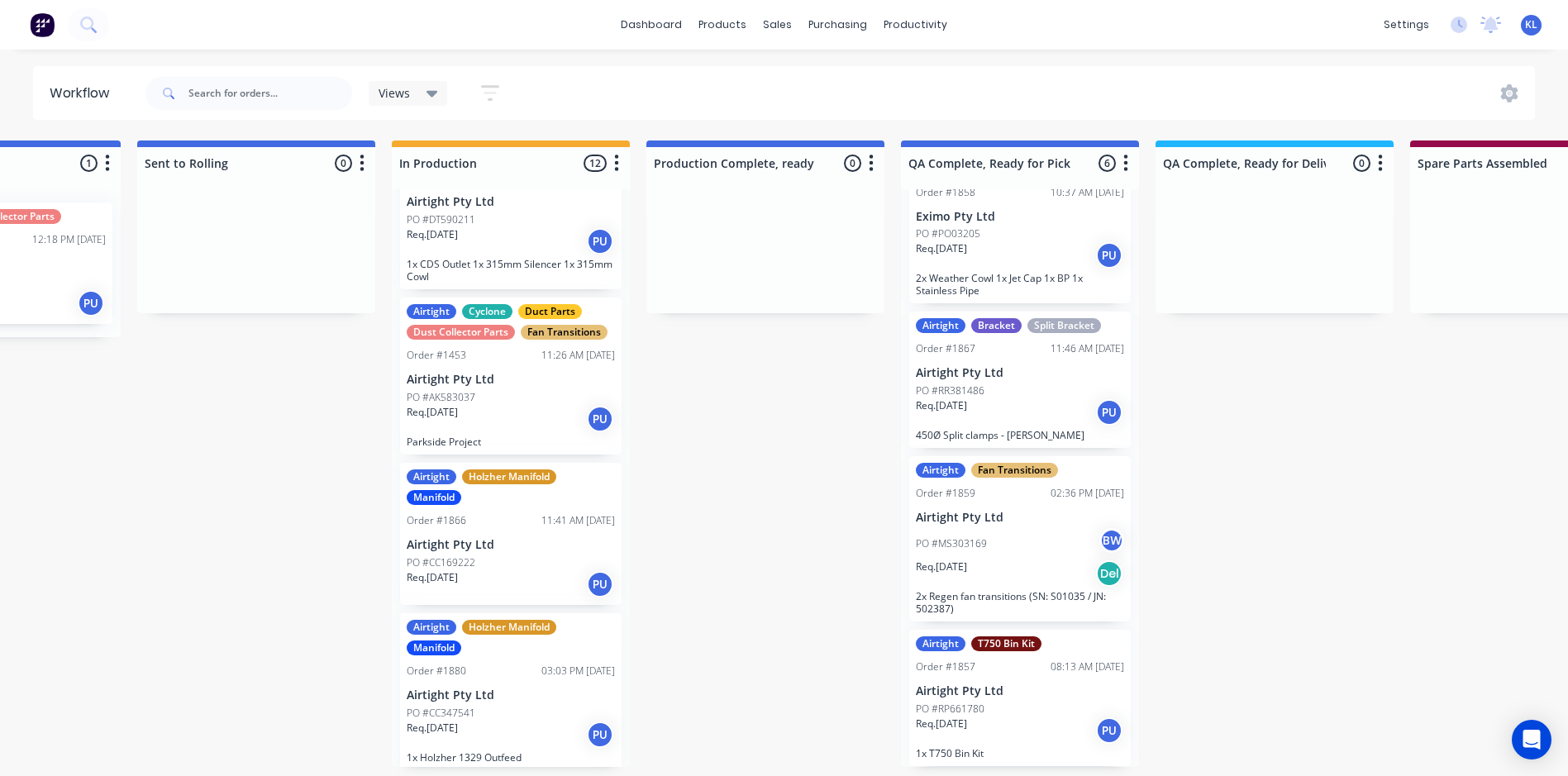
scroll to position [1279, 0]
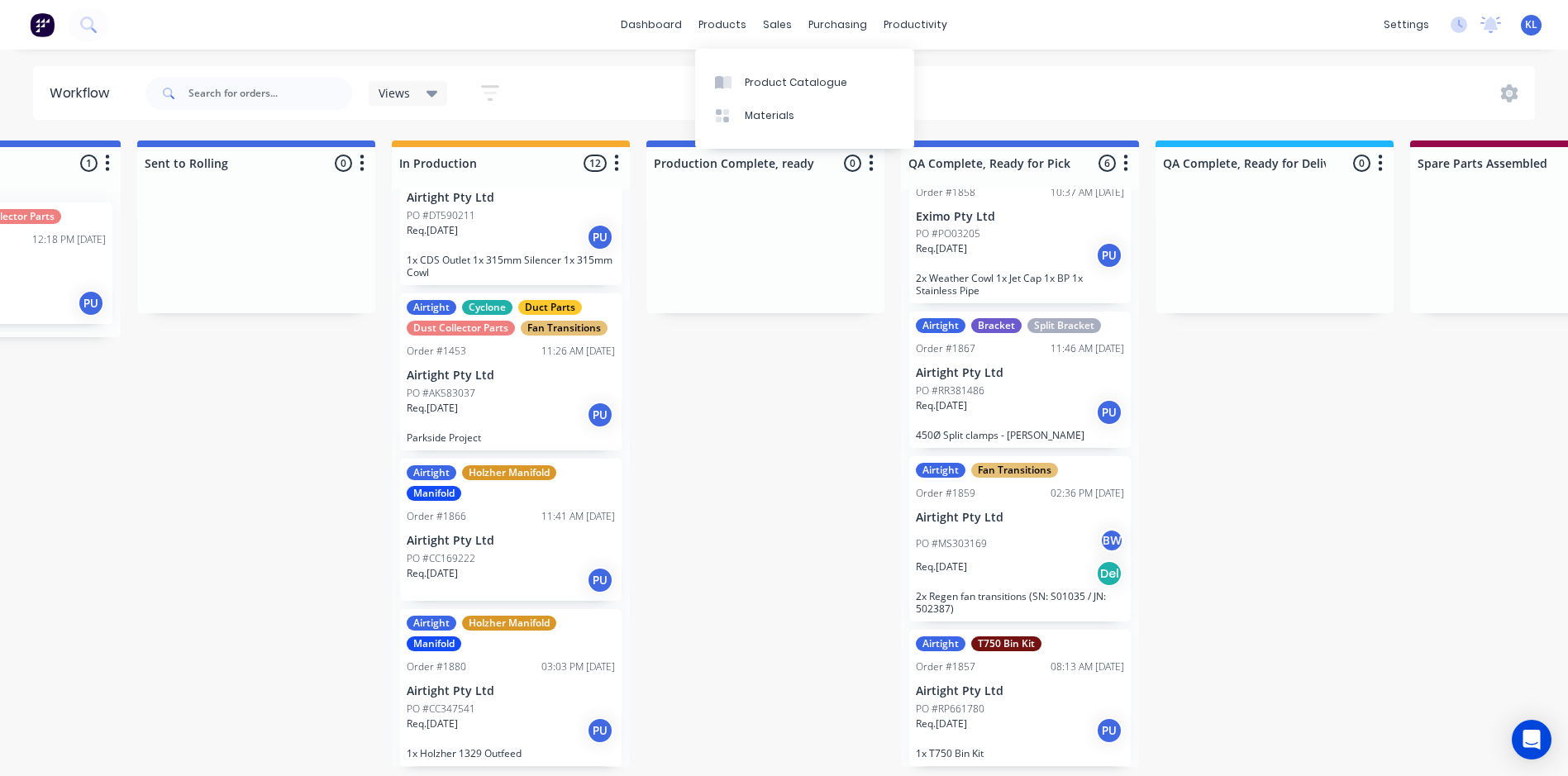
drag, startPoint x: 716, startPoint y: 17, endPoint x: 759, endPoint y: 49, distance: 53.6
click at [716, 17] on div "products" at bounding box center [723, 24] width 65 height 24
click at [774, 17] on div "sales" at bounding box center [778, 24] width 46 height 24
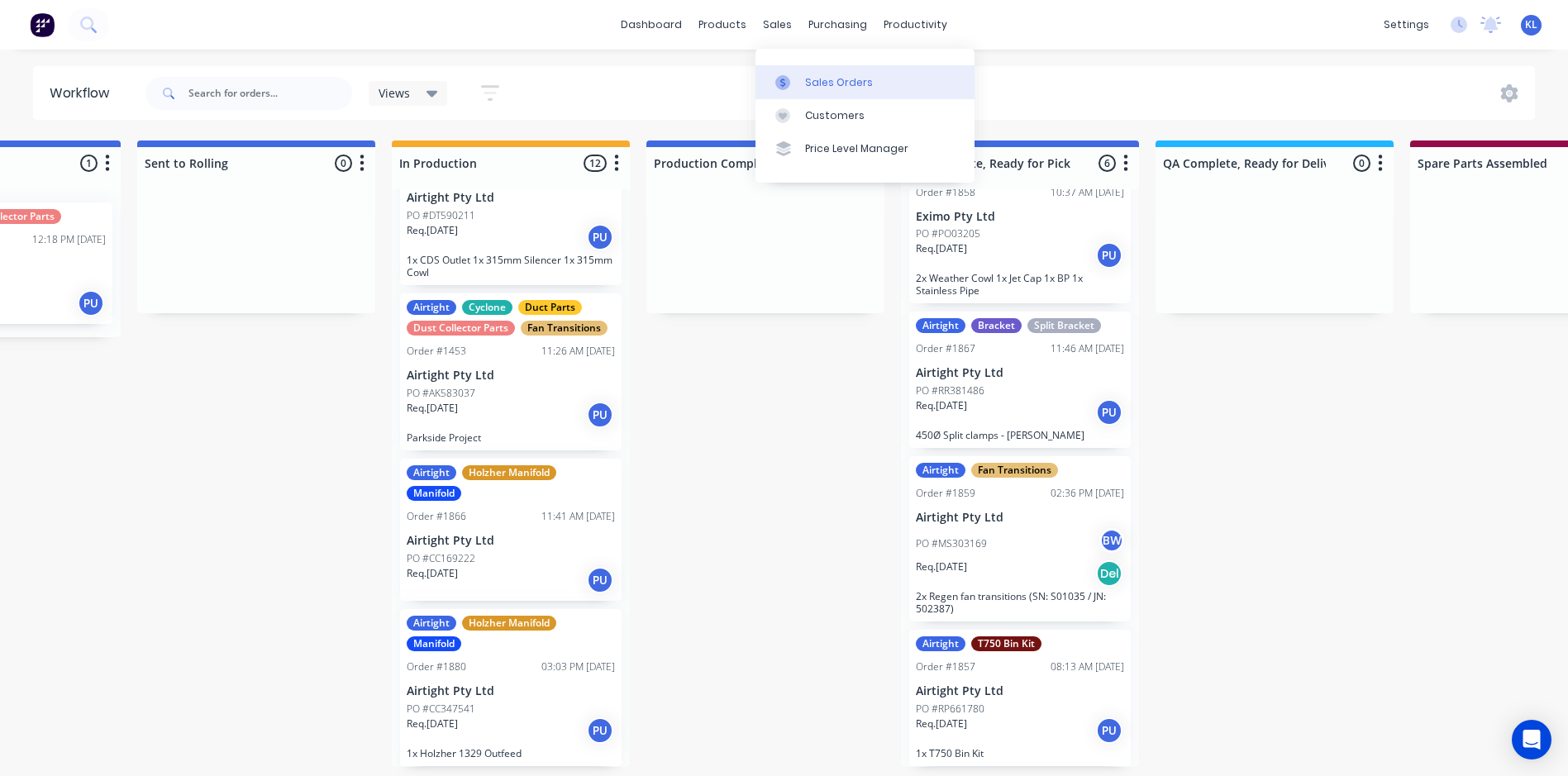
click at [818, 75] on div "Sales Orders" at bounding box center [838, 82] width 67 height 15
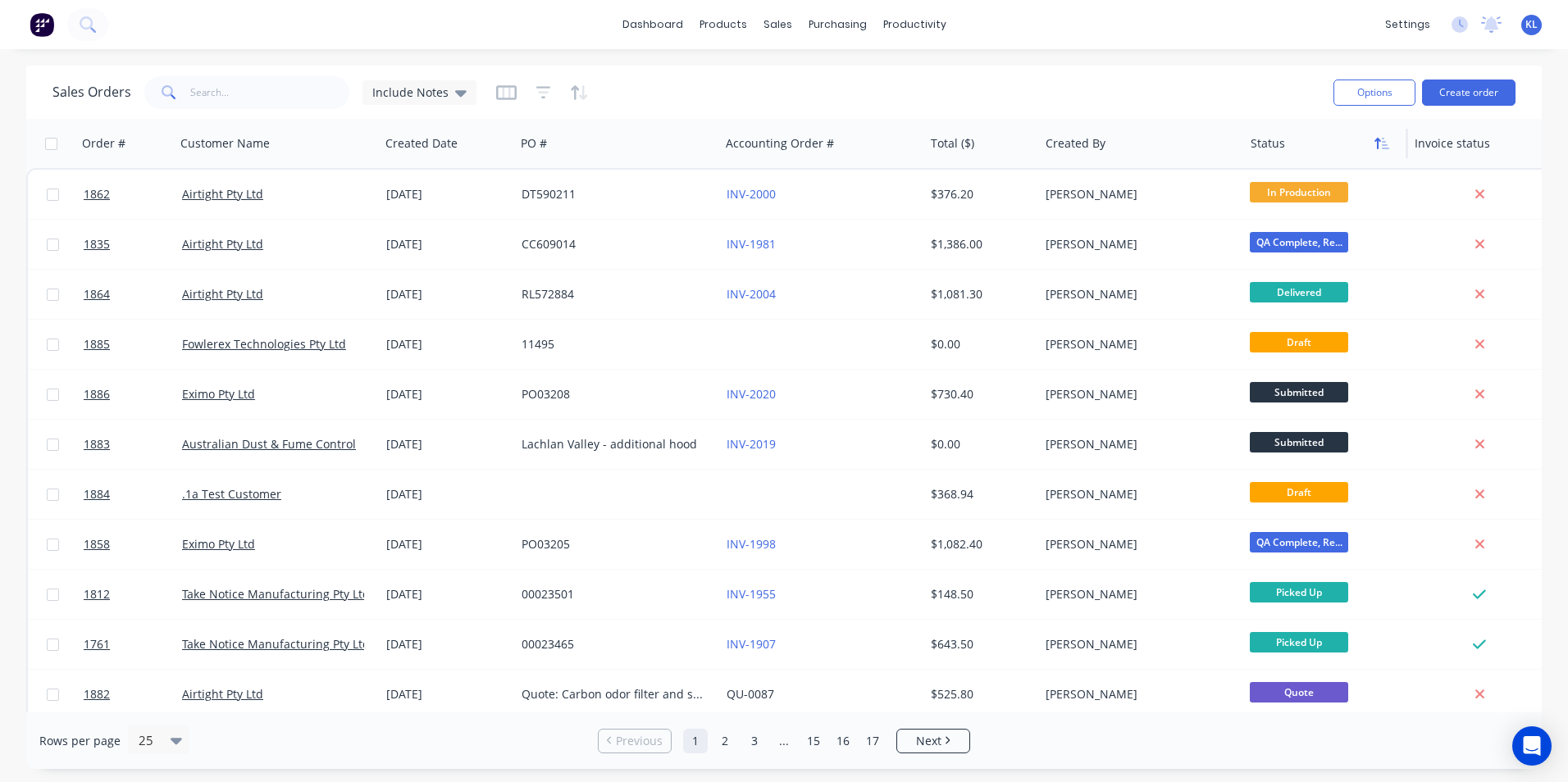
click at [1376, 141] on icon "button" at bounding box center [1381, 143] width 15 height 13
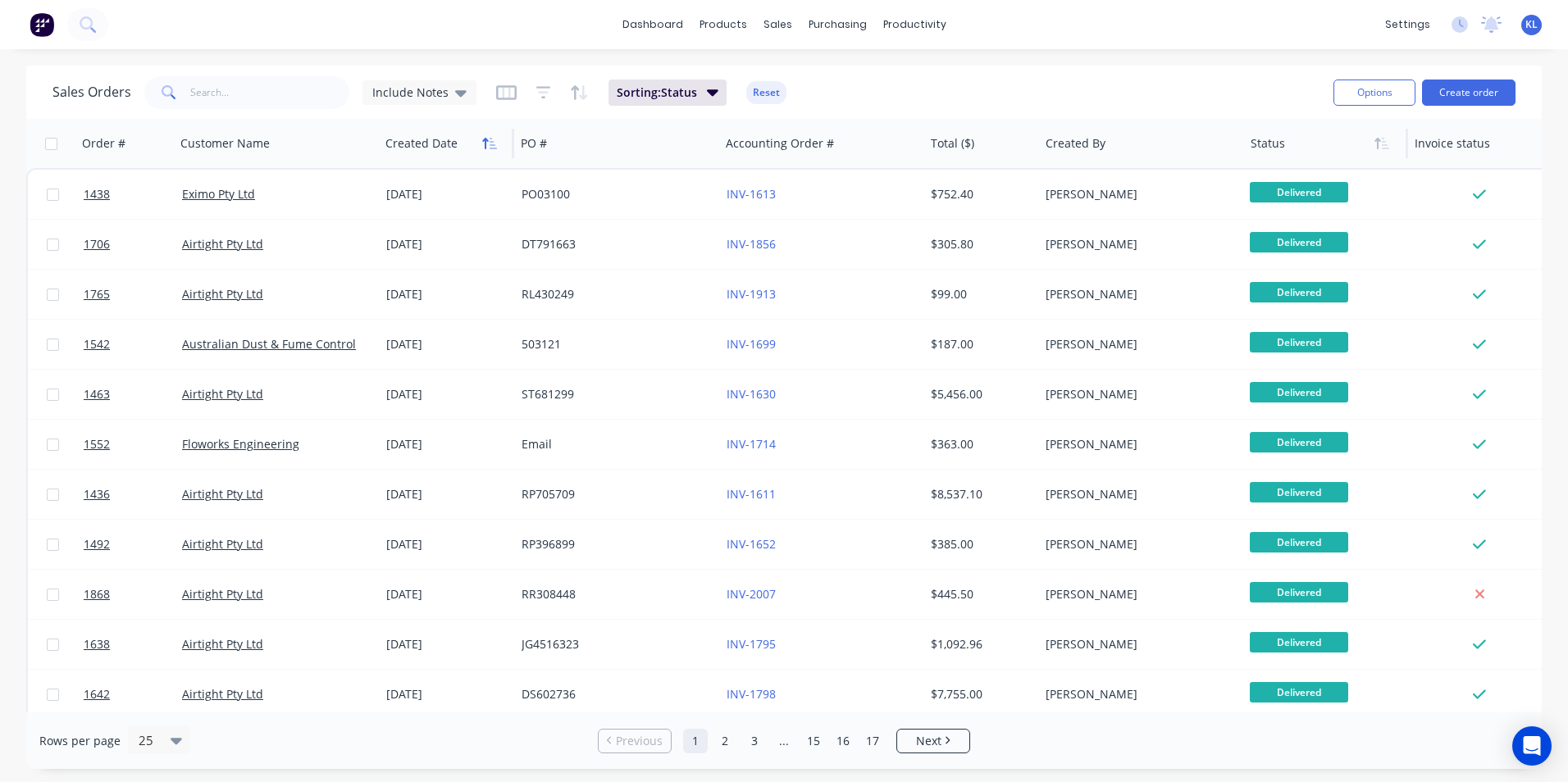
click at [487, 141] on icon "button" at bounding box center [485, 143] width 6 height 11
click at [491, 141] on icon "button" at bounding box center [493, 143] width 8 height 11
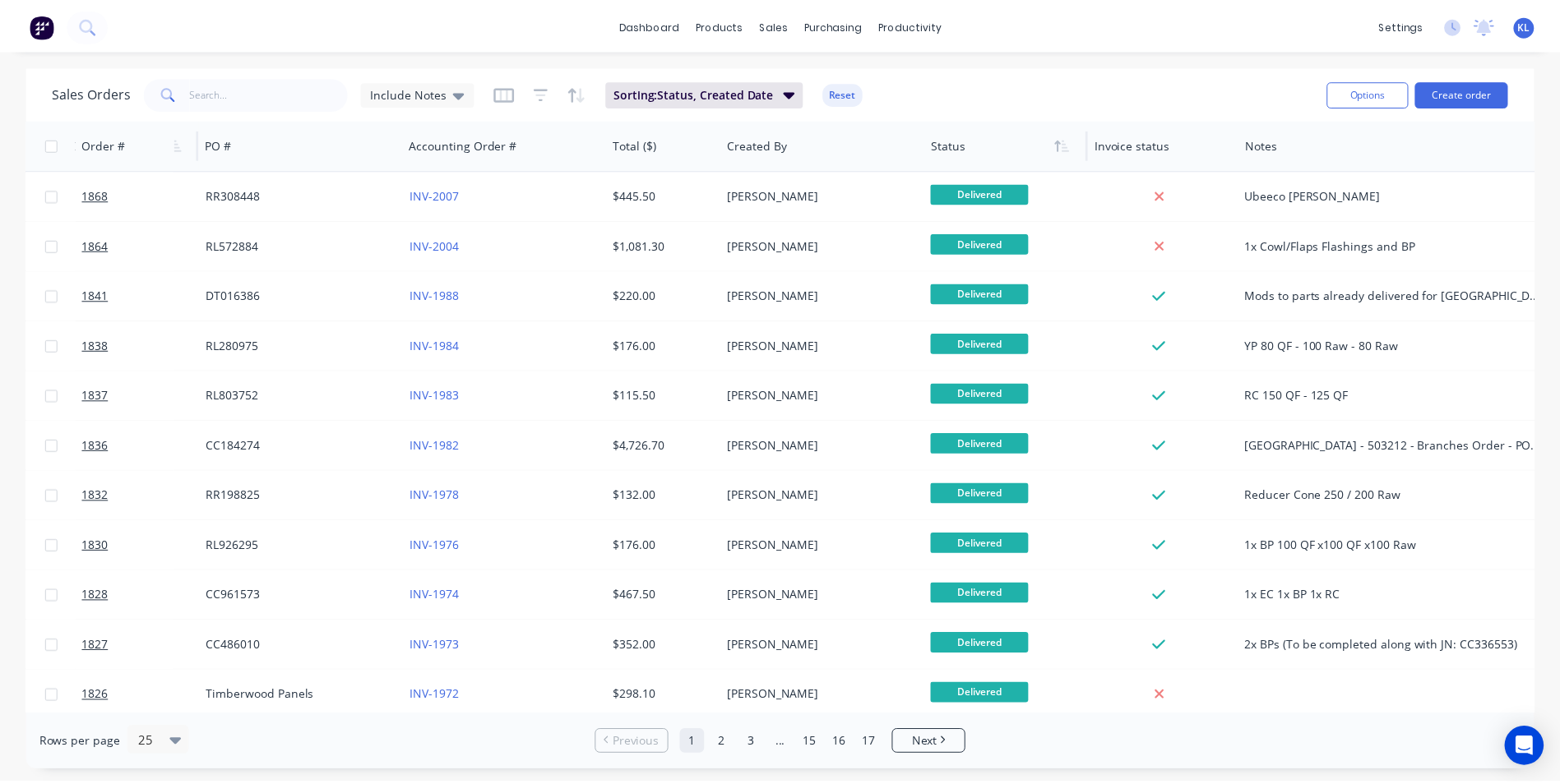
scroll to position [0, 359]
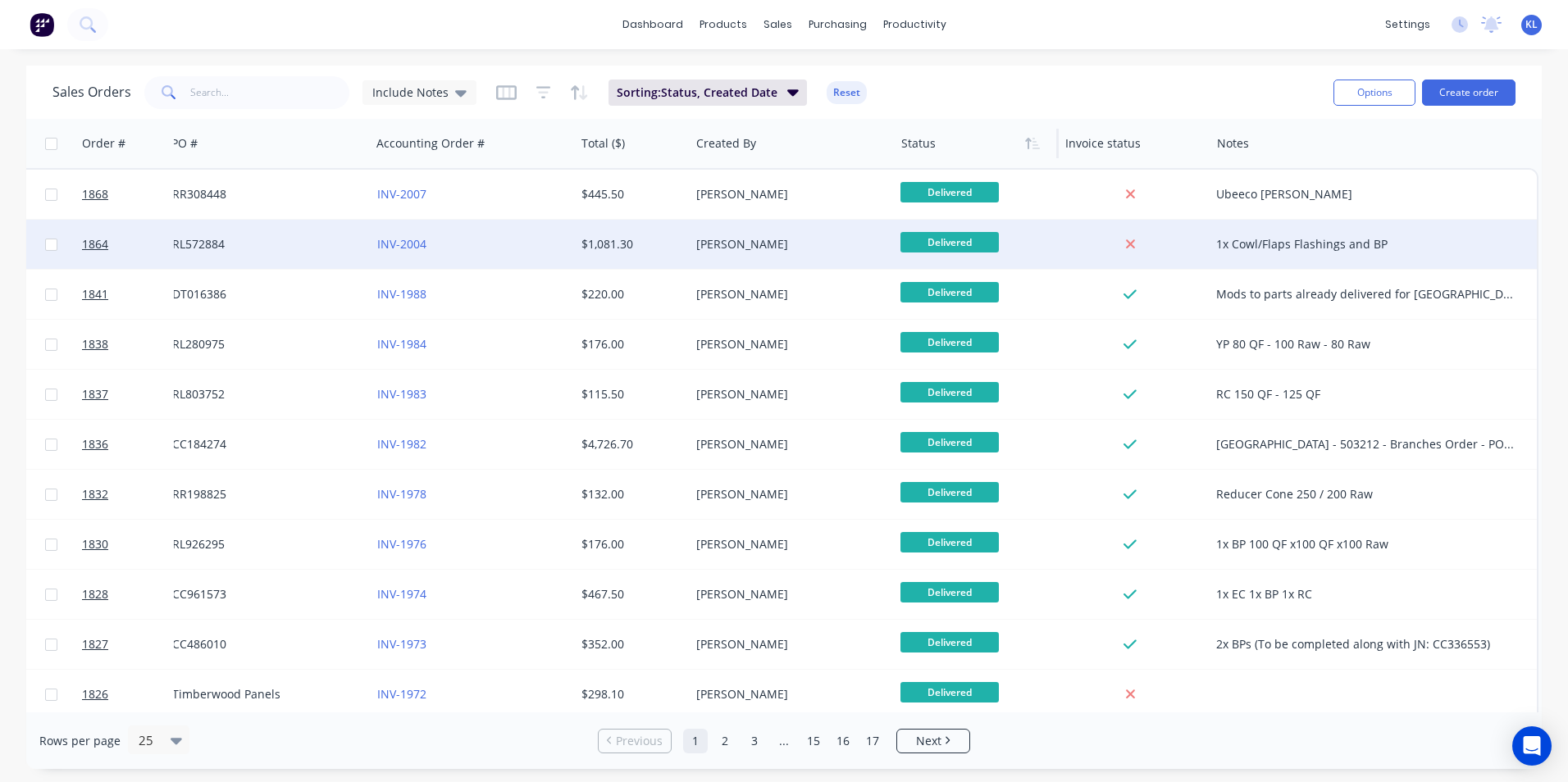
click at [1330, 243] on div "1x Cowl/Flaps Flashings and BP" at bounding box center [1366, 244] width 299 height 16
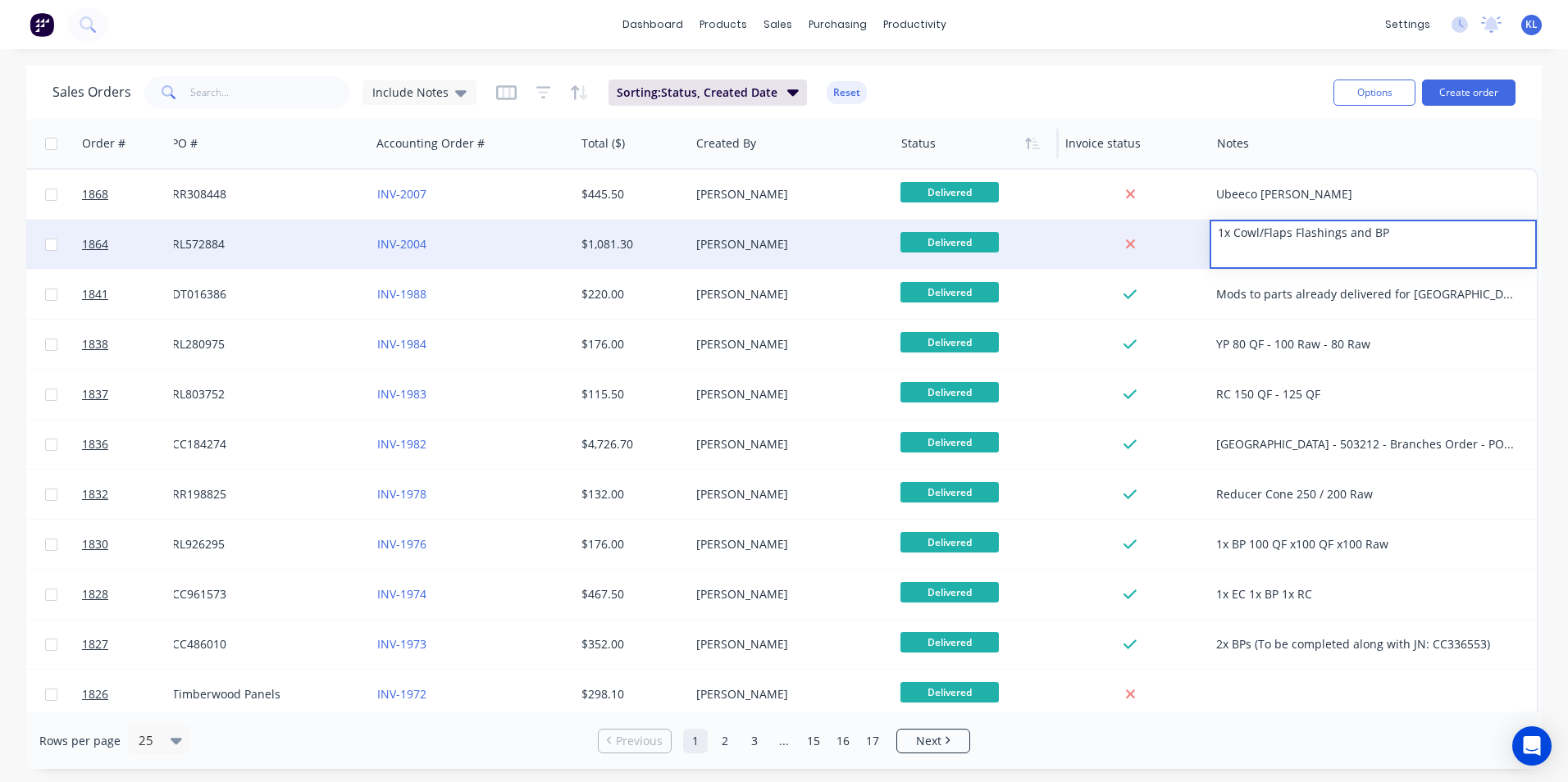
click at [1174, 239] on div at bounding box center [1130, 244] width 132 height 15
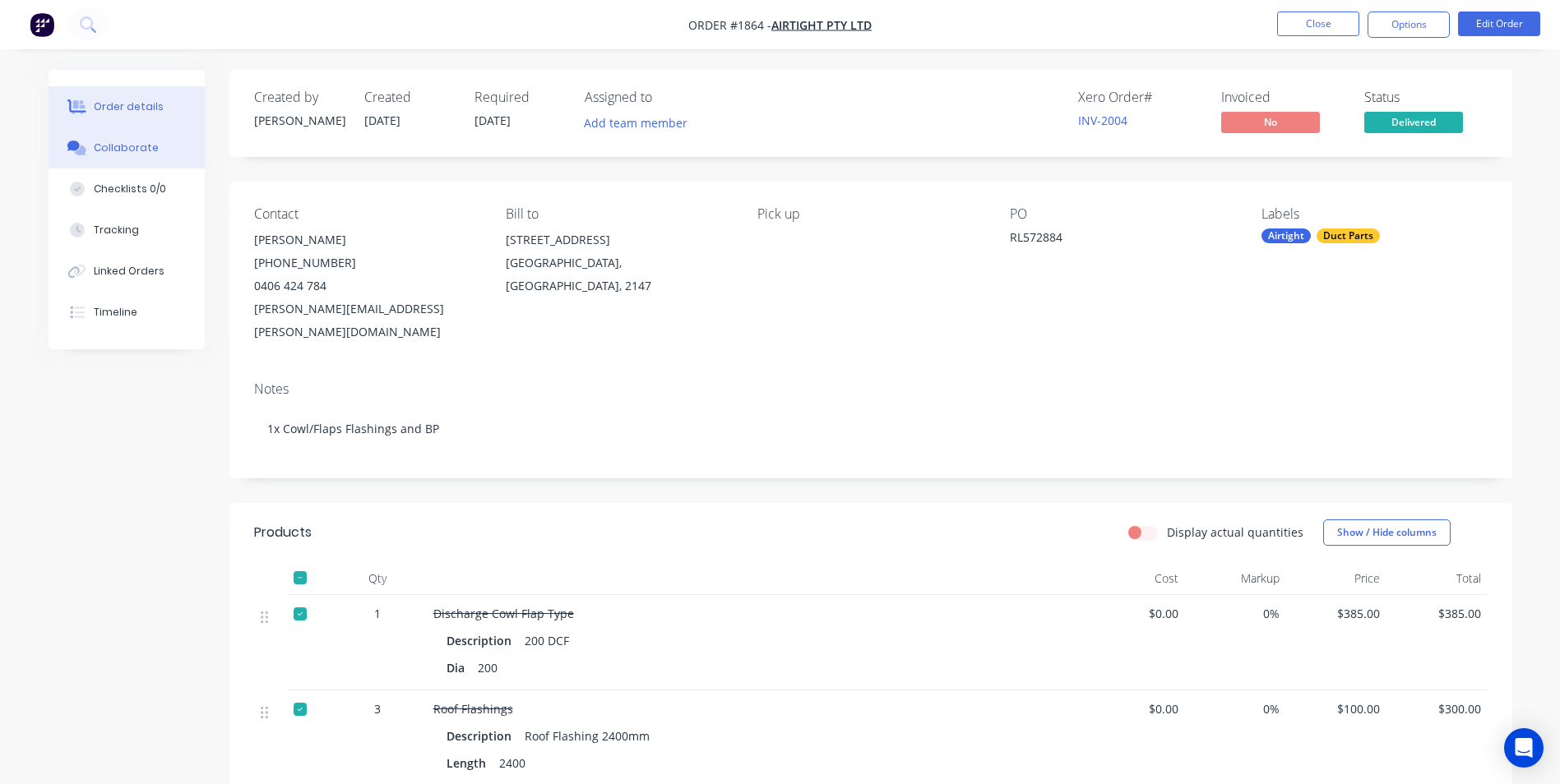
click at [151, 155] on div "Collaborate" at bounding box center [126, 148] width 65 height 15
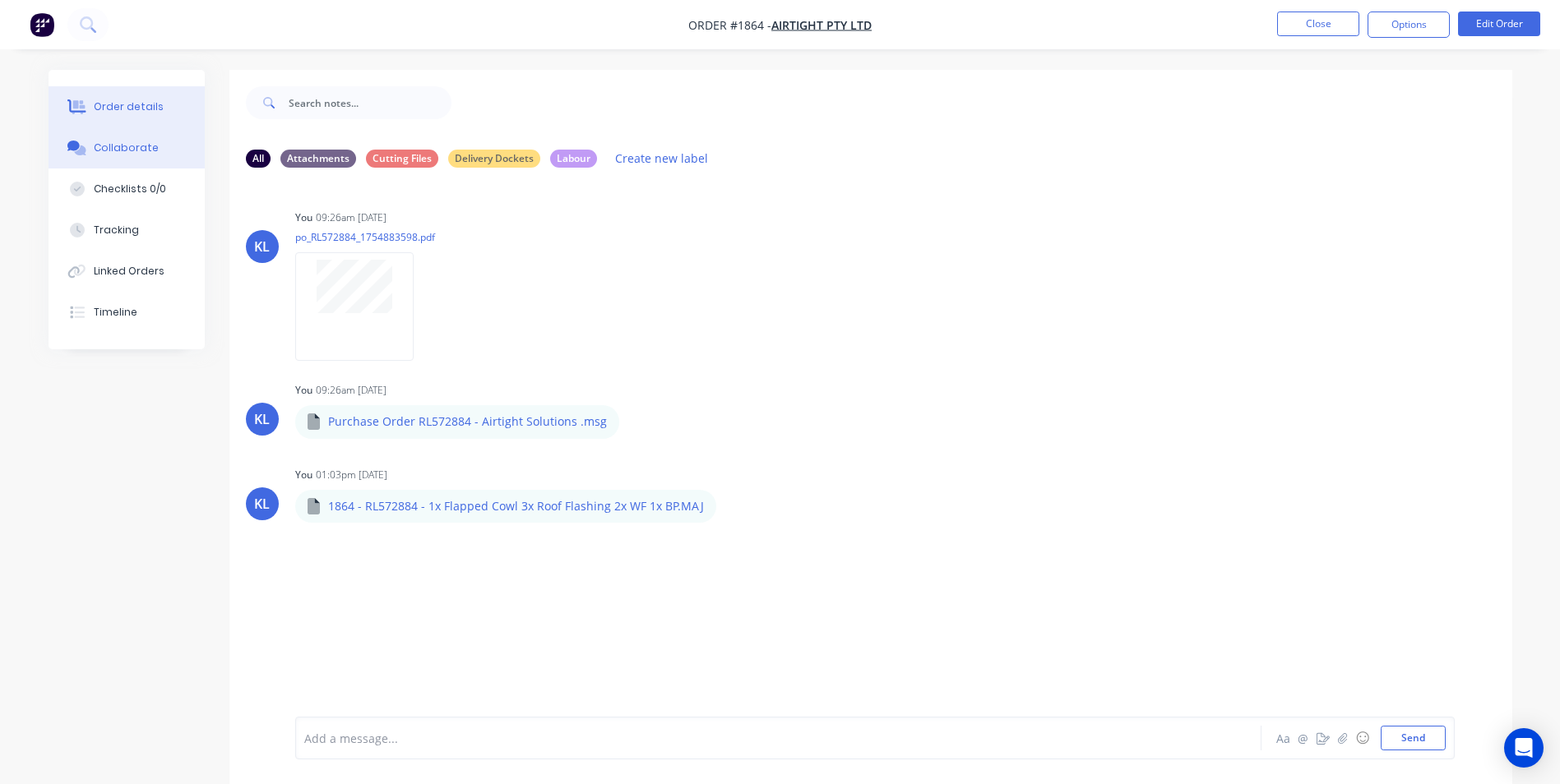
click at [150, 110] on div "Order details" at bounding box center [129, 106] width 70 height 15
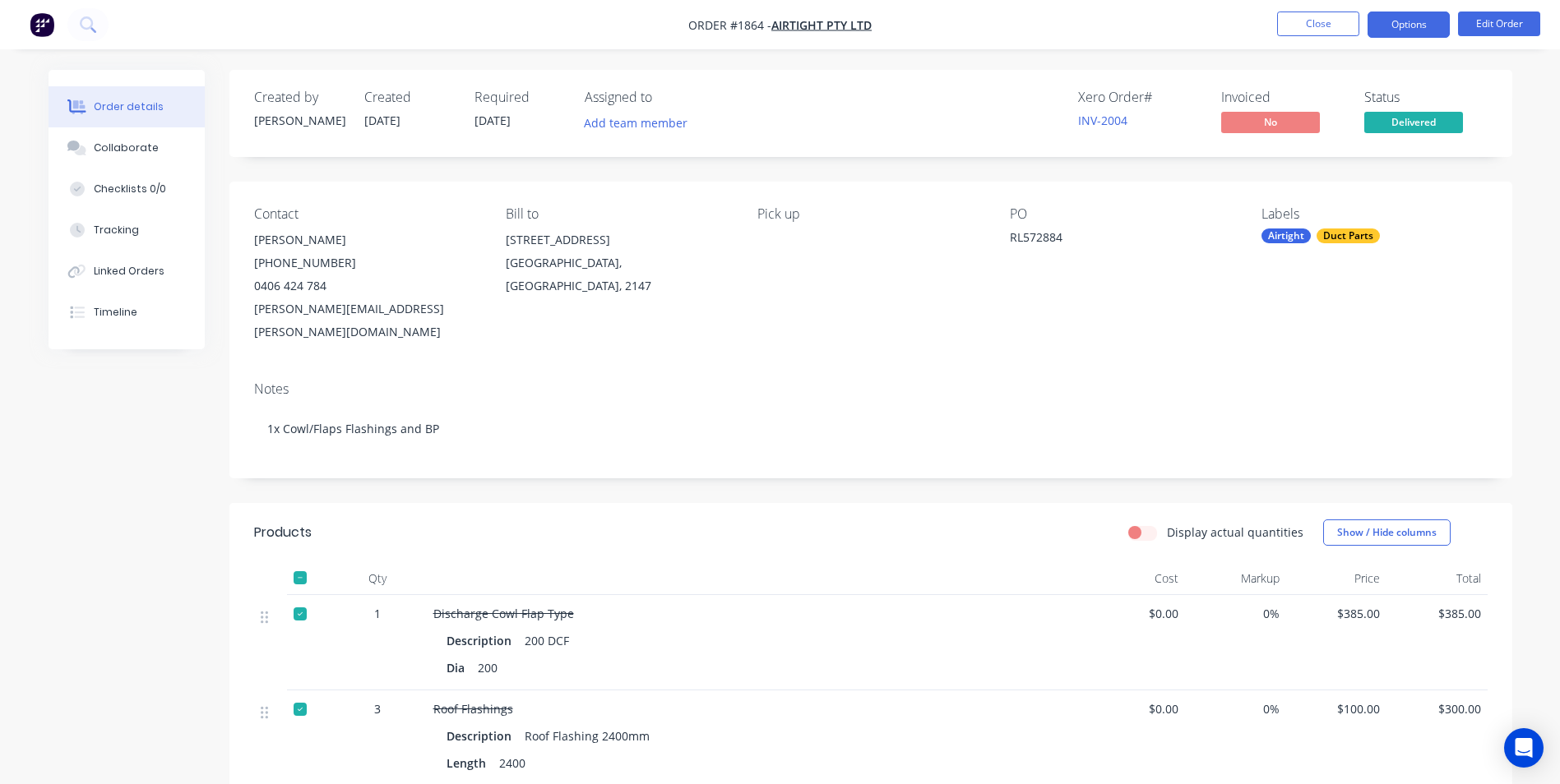
click at [1397, 27] on button "Options" at bounding box center [1409, 24] width 82 height 26
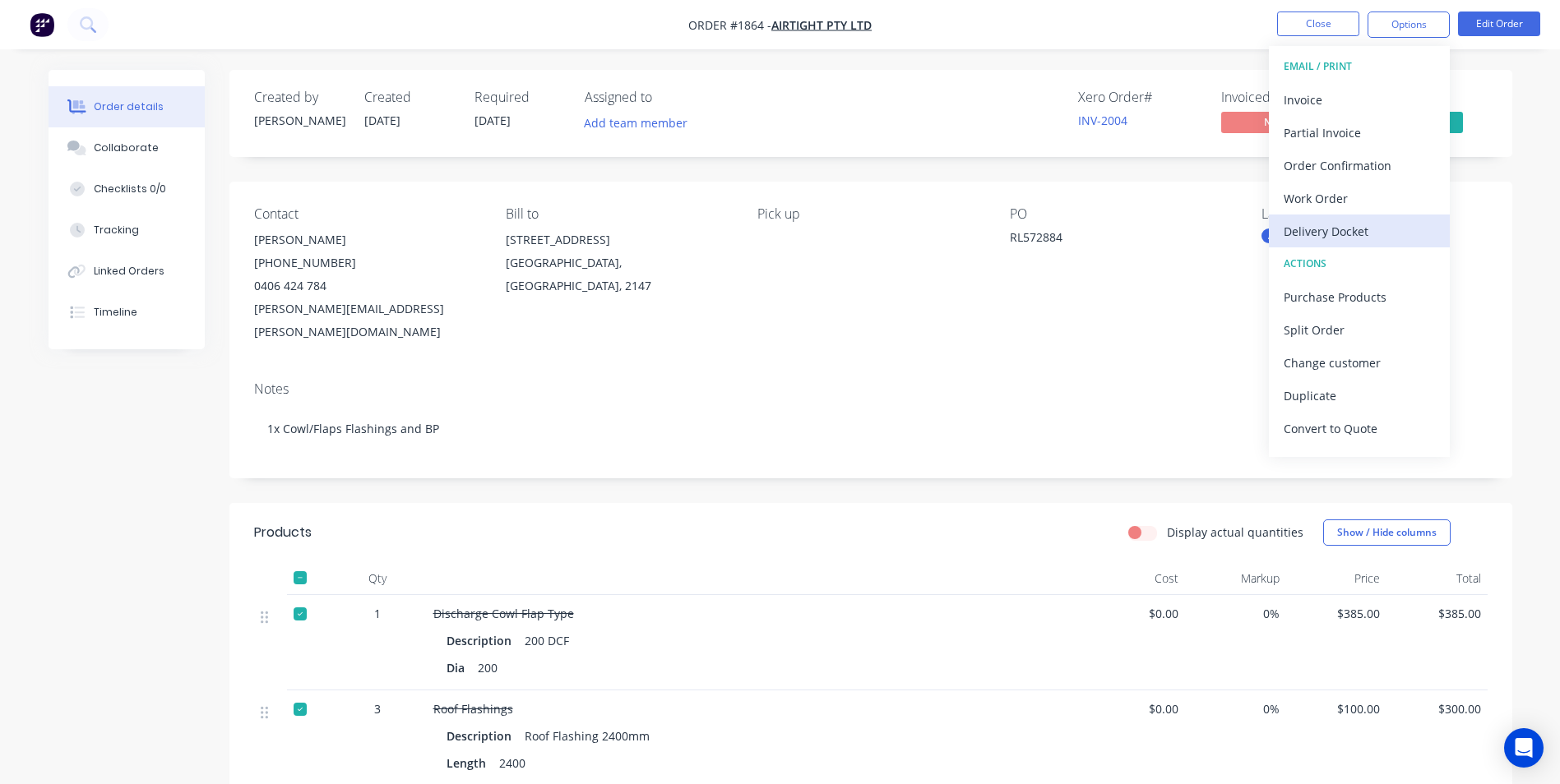
click at [1326, 226] on div "Delivery Docket" at bounding box center [1360, 231] width 151 height 23
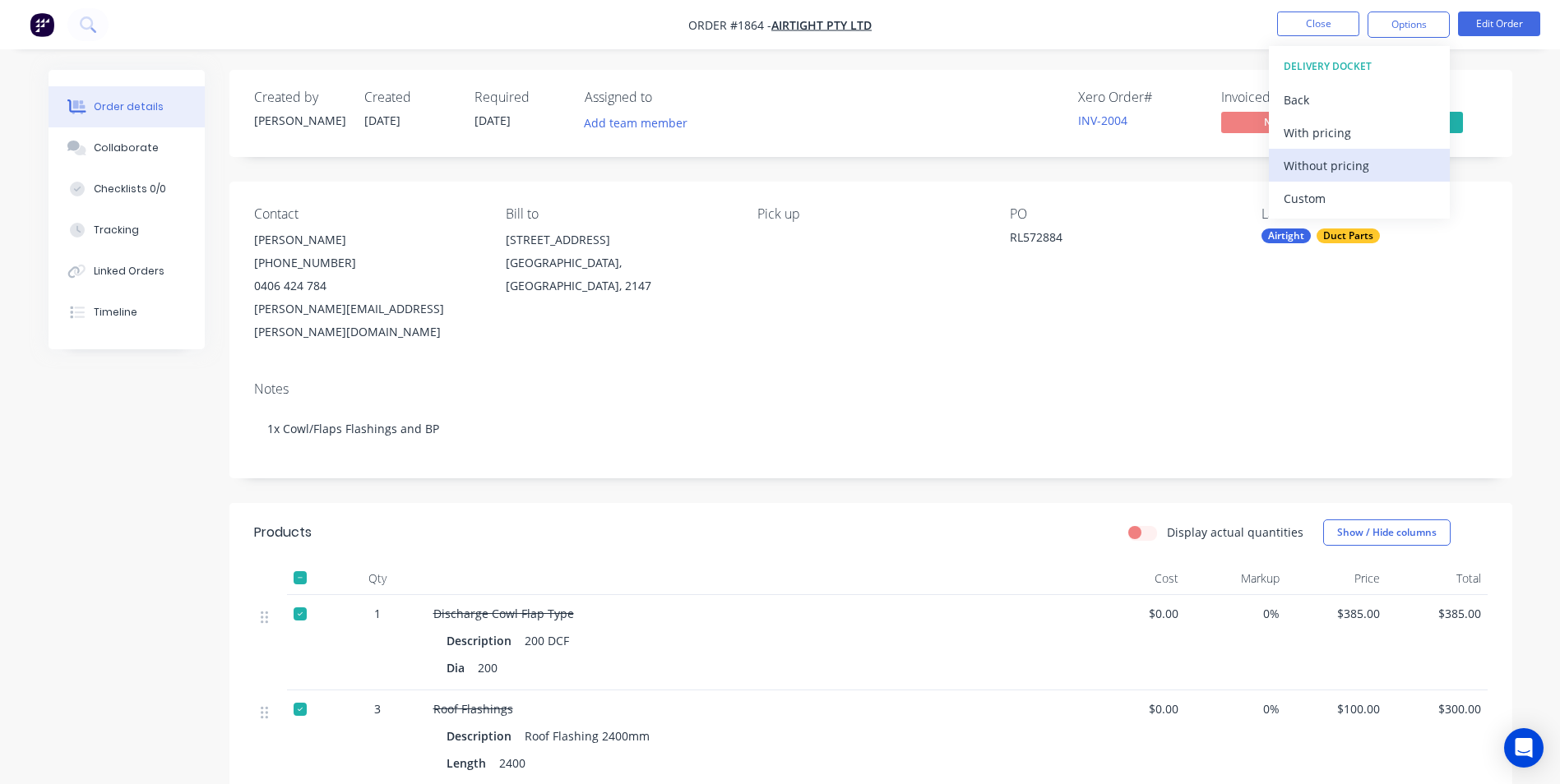
click at [1344, 170] on div "Without pricing" at bounding box center [1360, 165] width 151 height 23
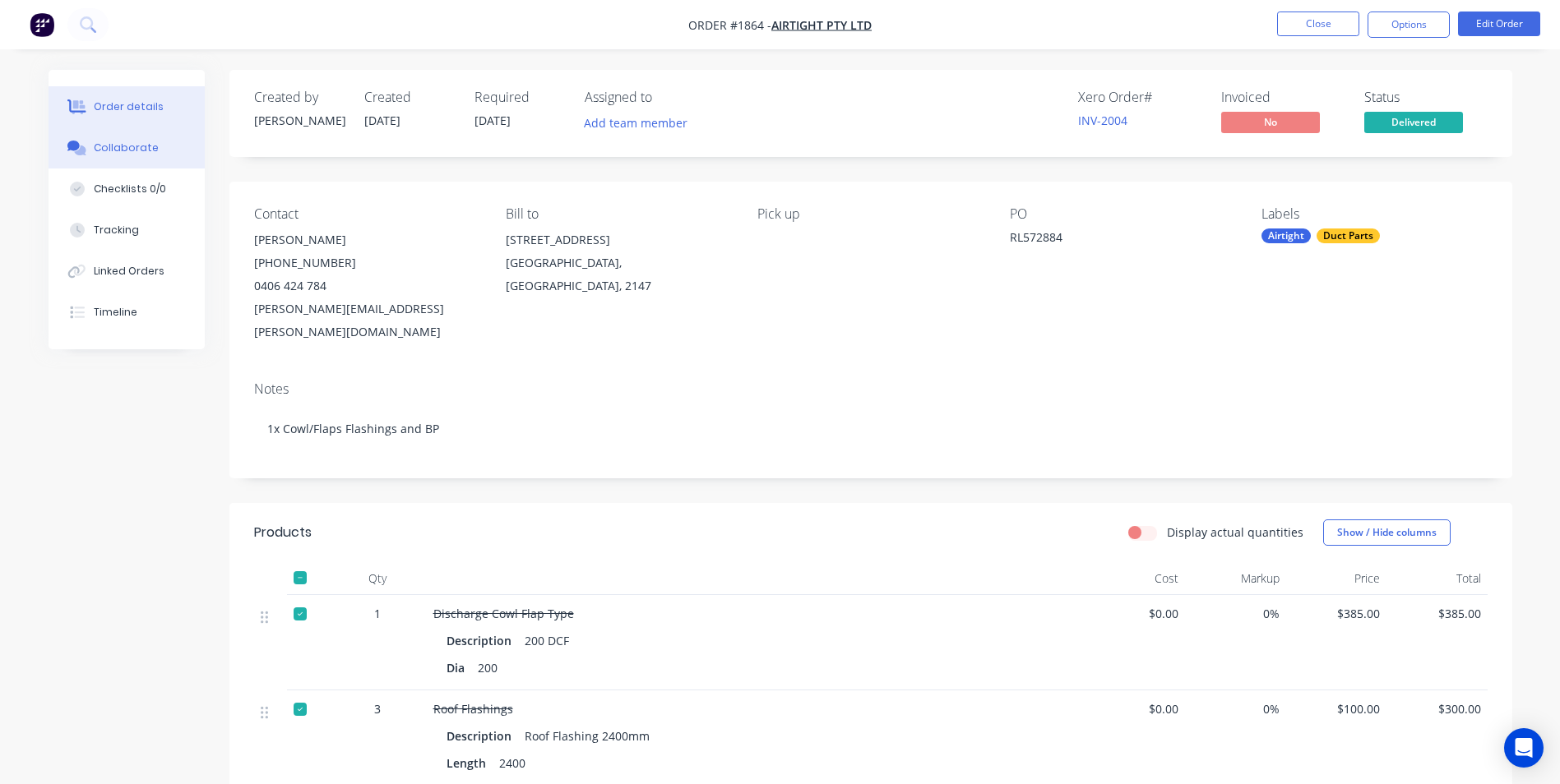
click at [142, 145] on div "Collaborate" at bounding box center [126, 148] width 65 height 15
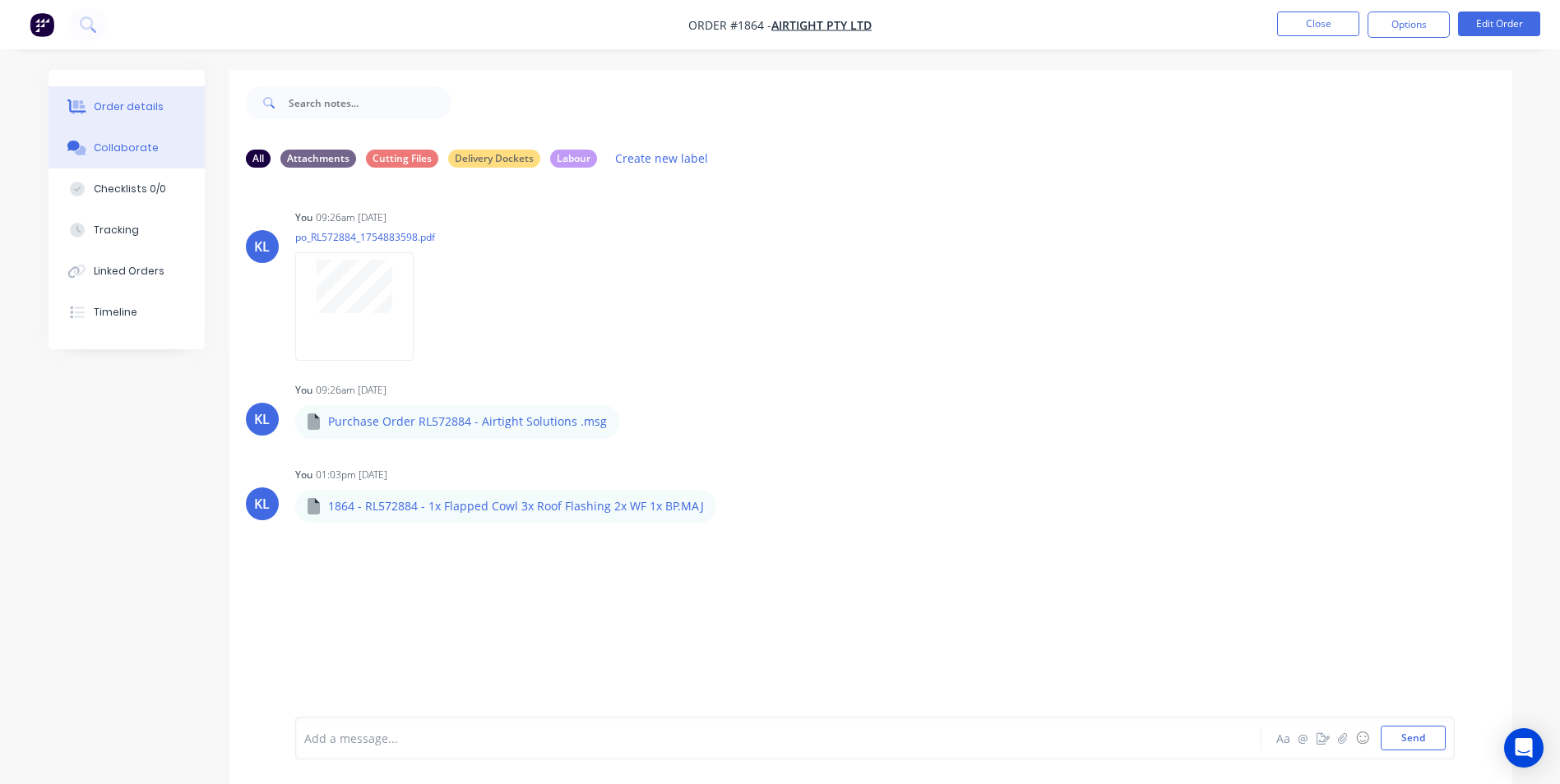
click at [124, 106] on div "Order details" at bounding box center [129, 106] width 70 height 15
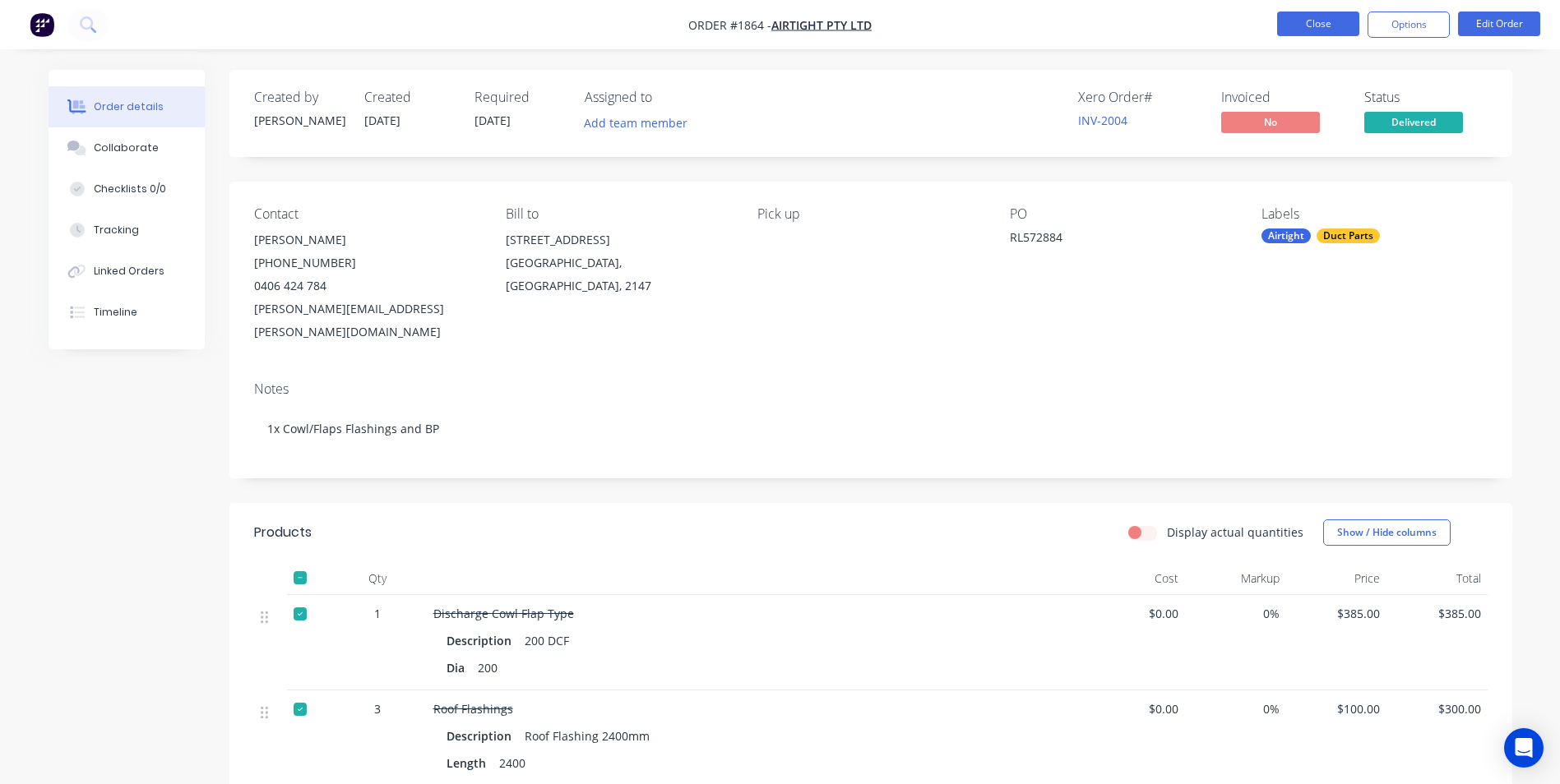
click at [1327, 25] on button "Close" at bounding box center [1318, 23] width 82 height 24
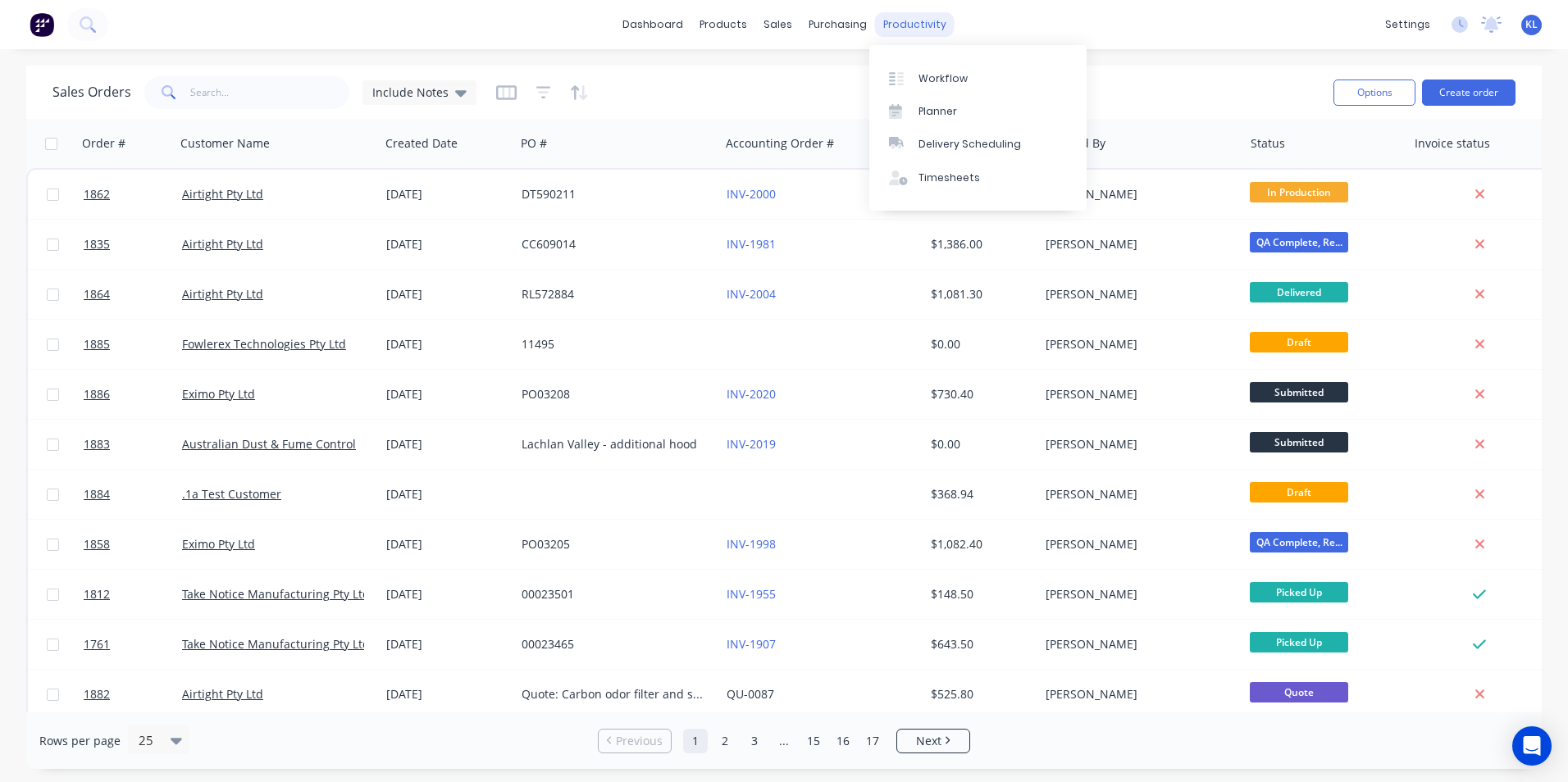
click at [888, 28] on div "productivity" at bounding box center [915, 24] width 80 height 24
click at [961, 79] on div "Workflow" at bounding box center [943, 78] width 49 height 15
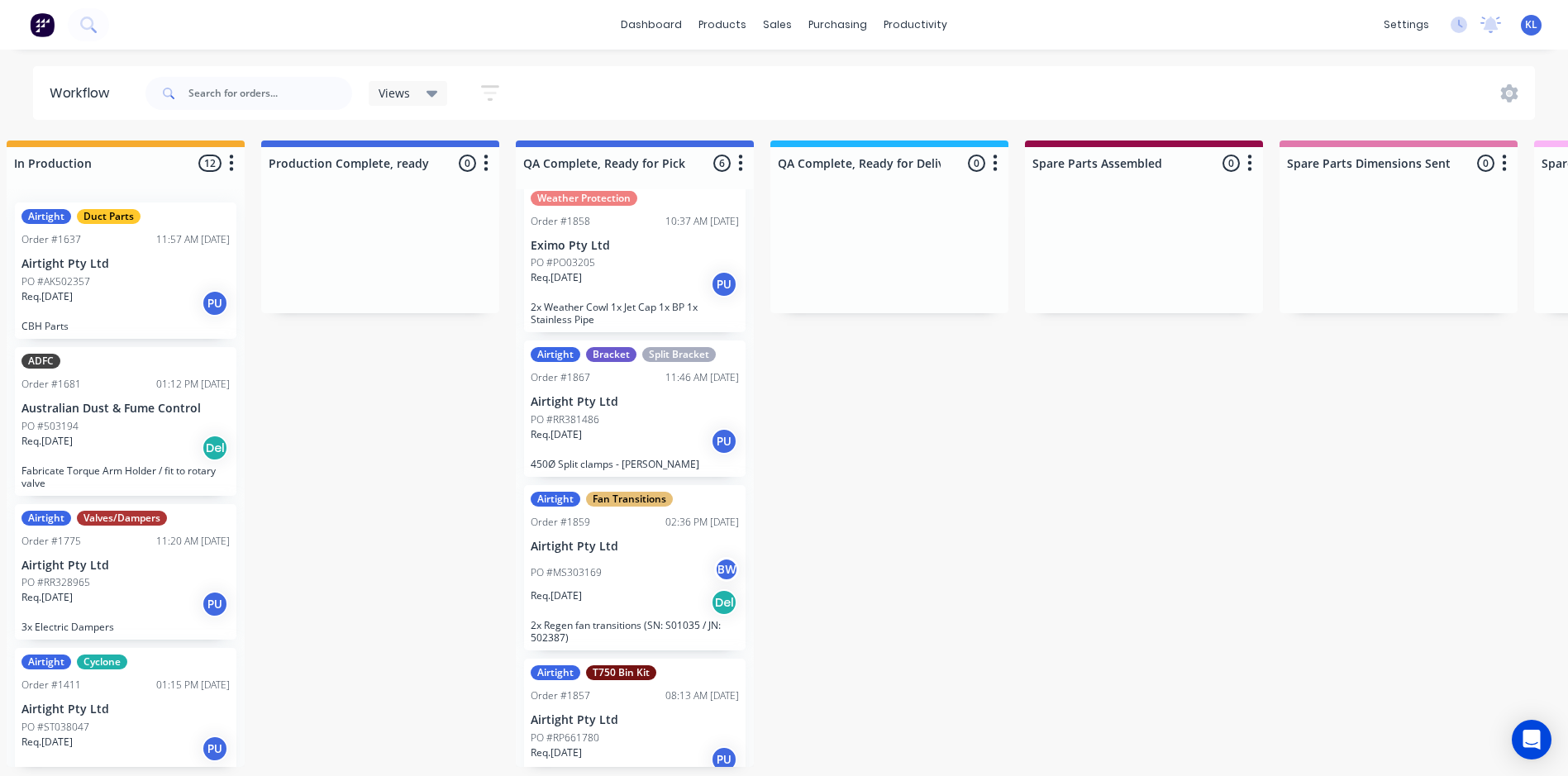
scroll to position [378, 0]
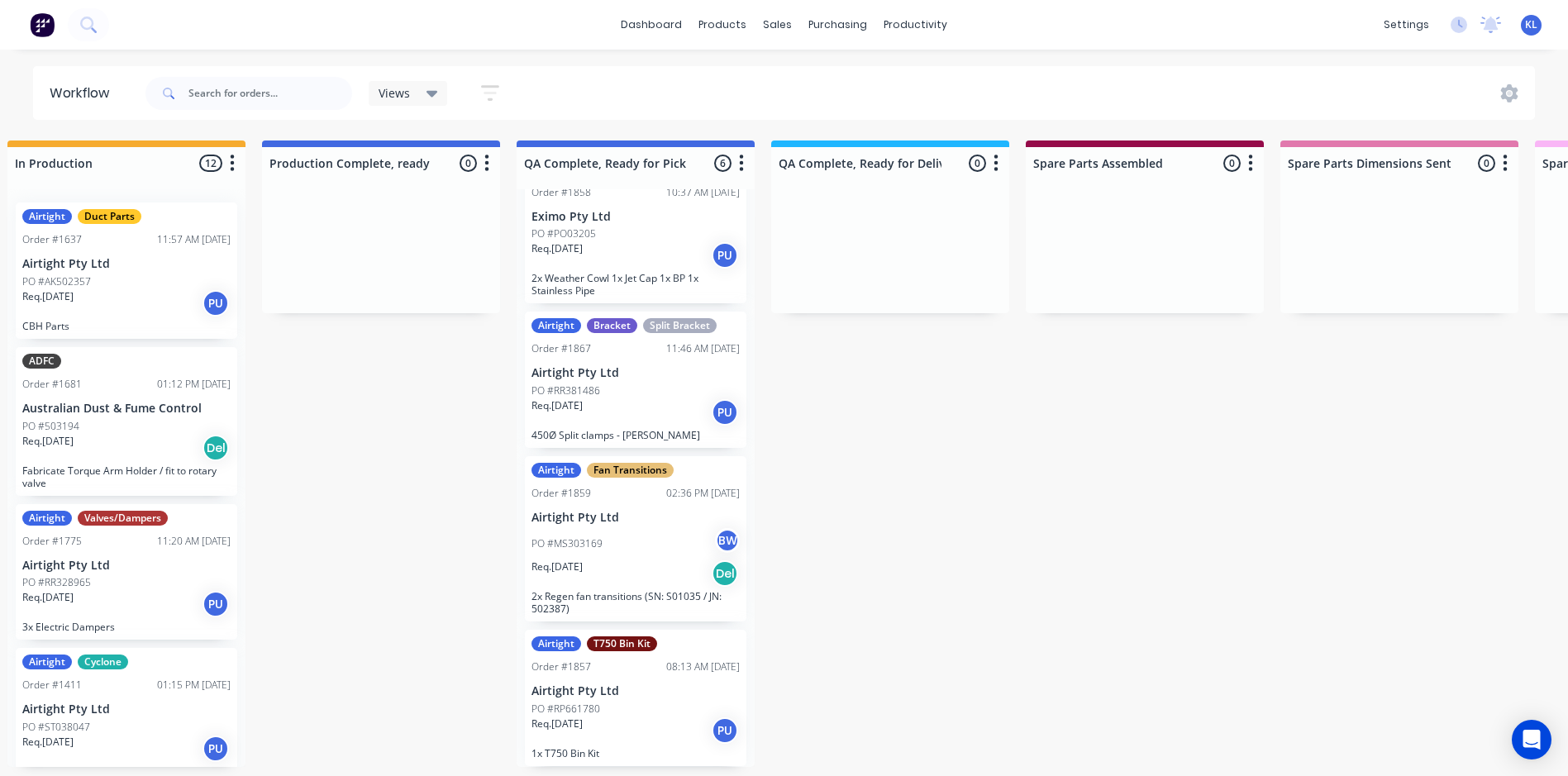
drag, startPoint x: 360, startPoint y: 197, endPoint x: 199, endPoint y: 222, distance: 162.9
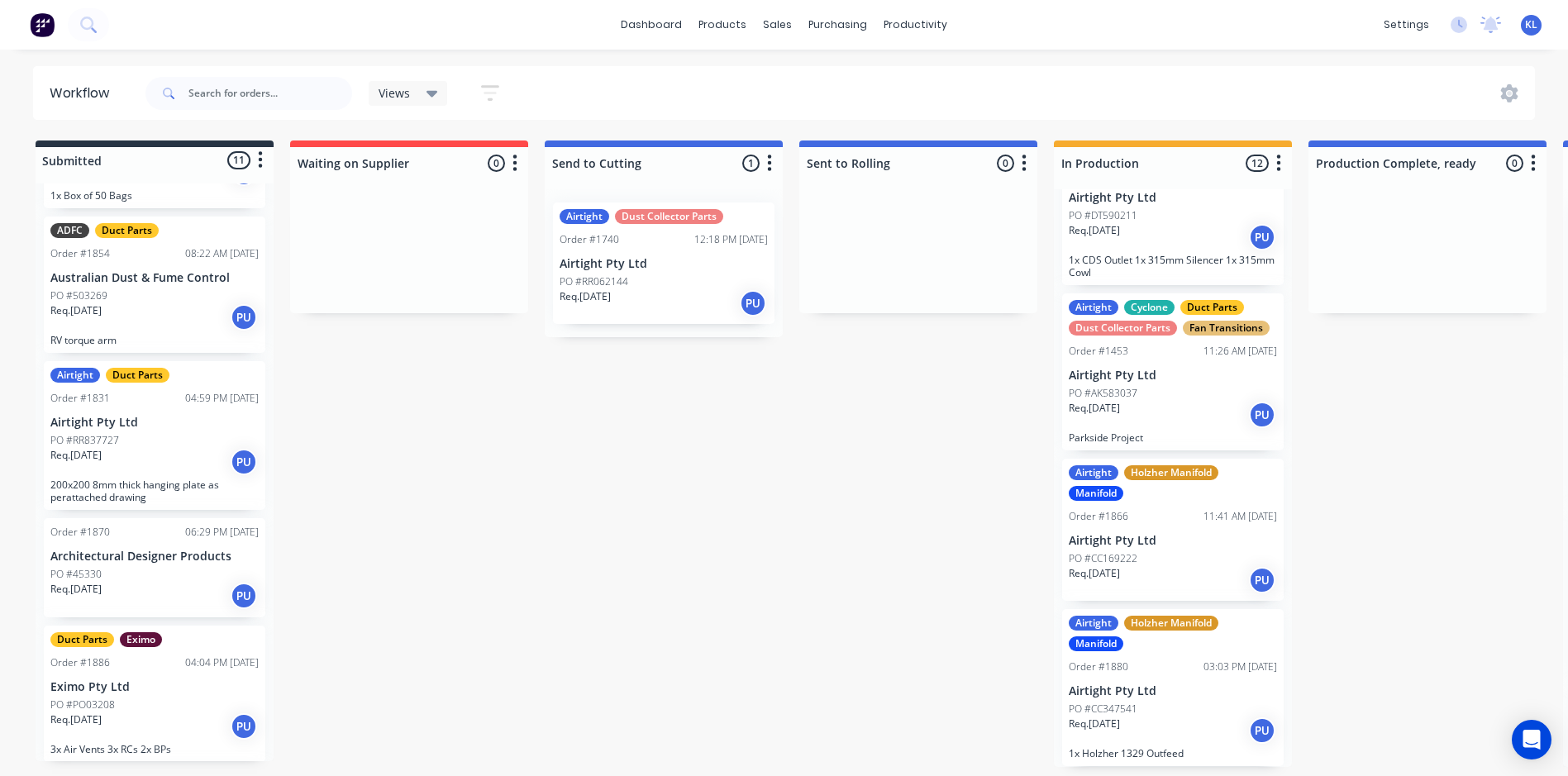
scroll to position [578, 0]
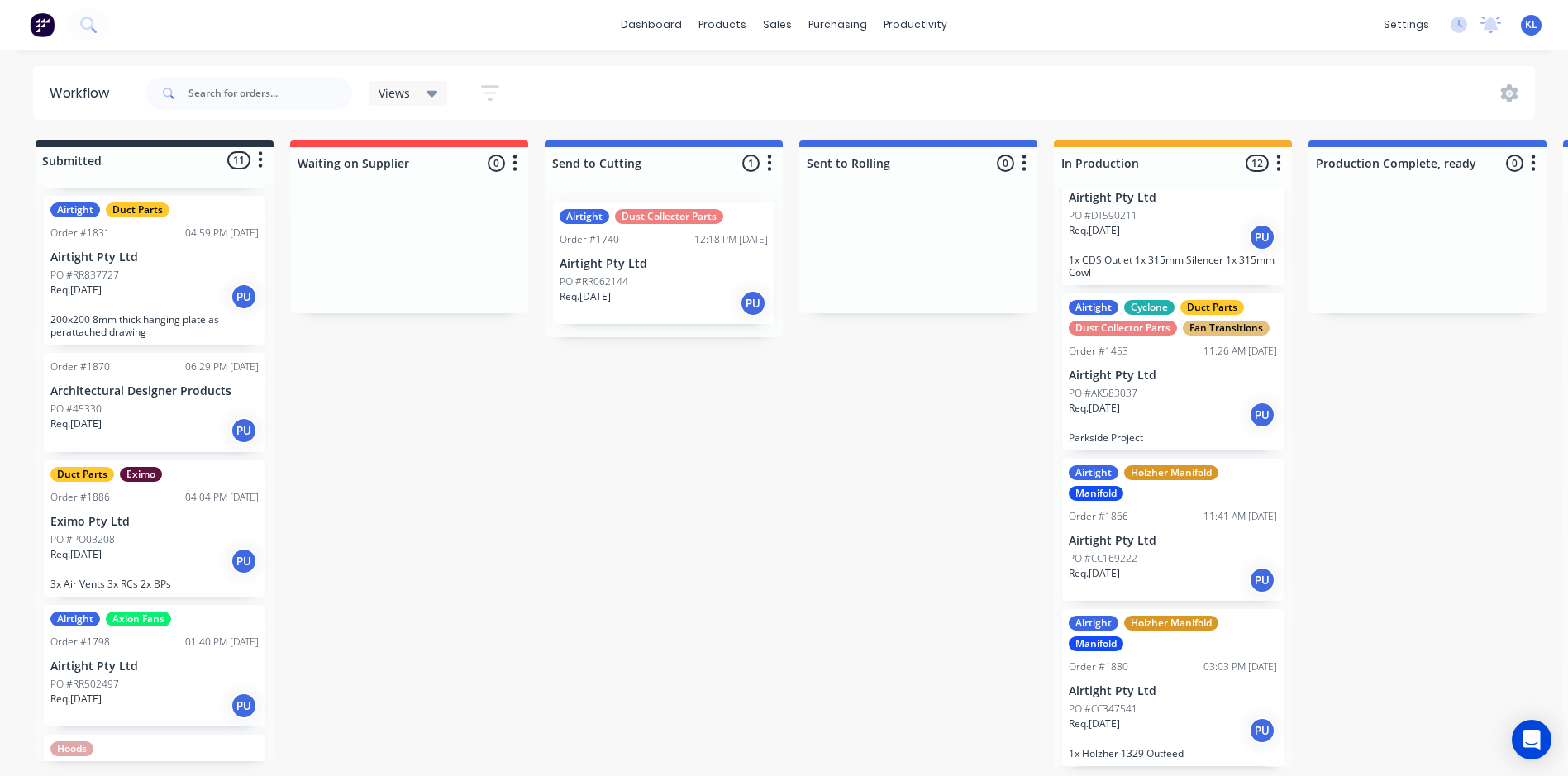
click at [180, 561] on div "Req. [DATE] PU" at bounding box center [155, 561] width 208 height 28
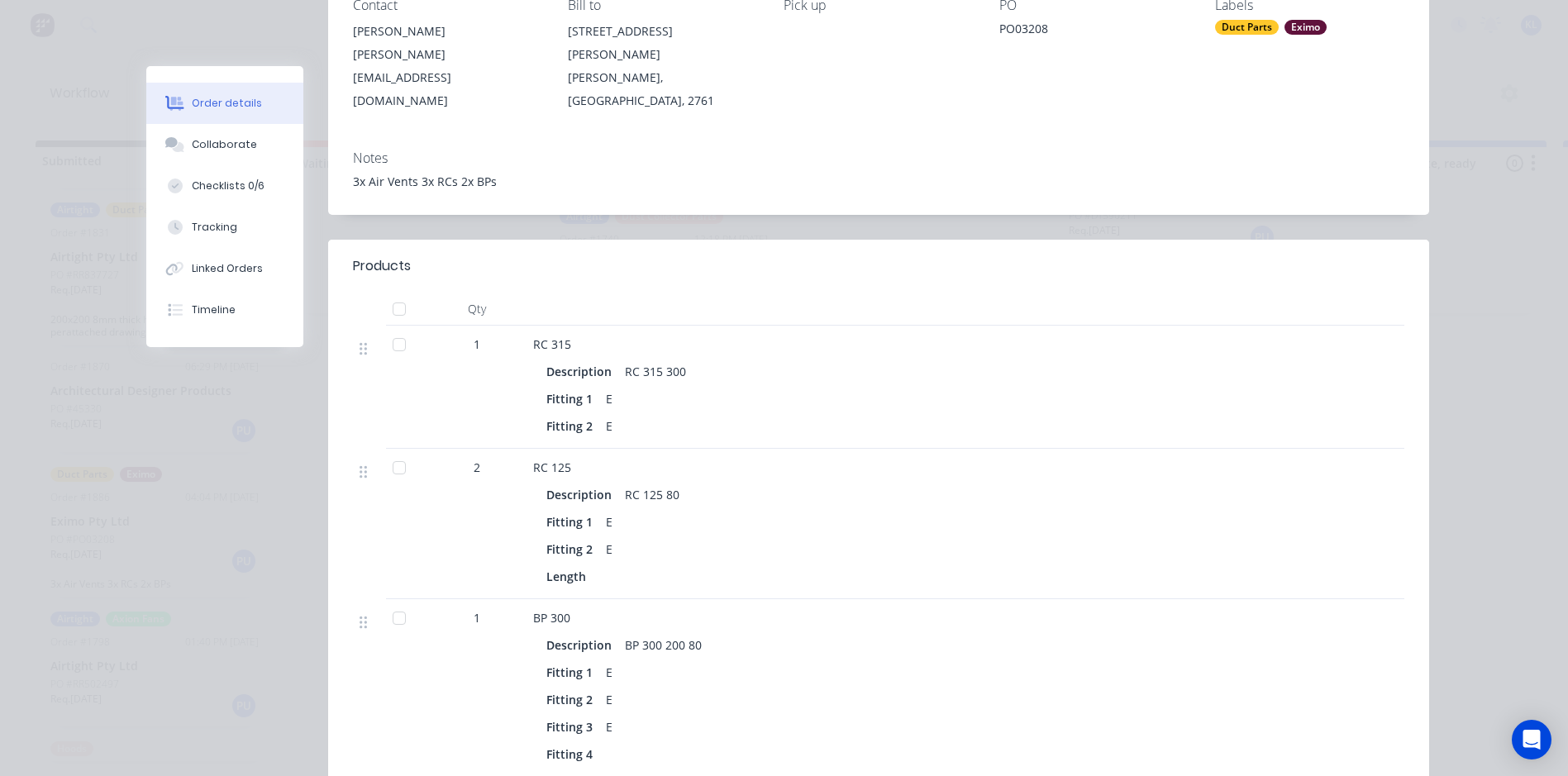
scroll to position [248, 0]
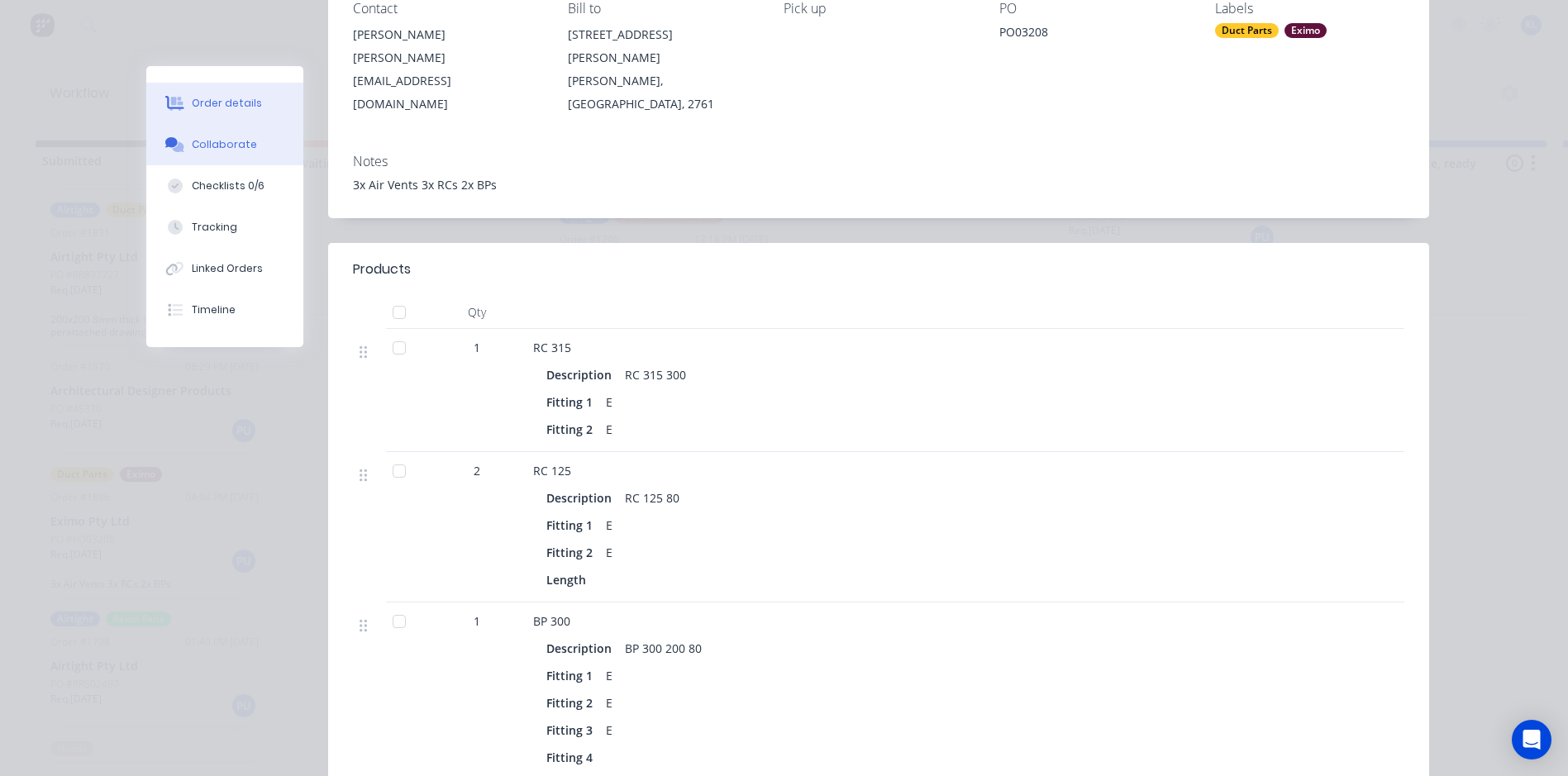
click at [231, 150] on div "Collaborate" at bounding box center [224, 144] width 66 height 15
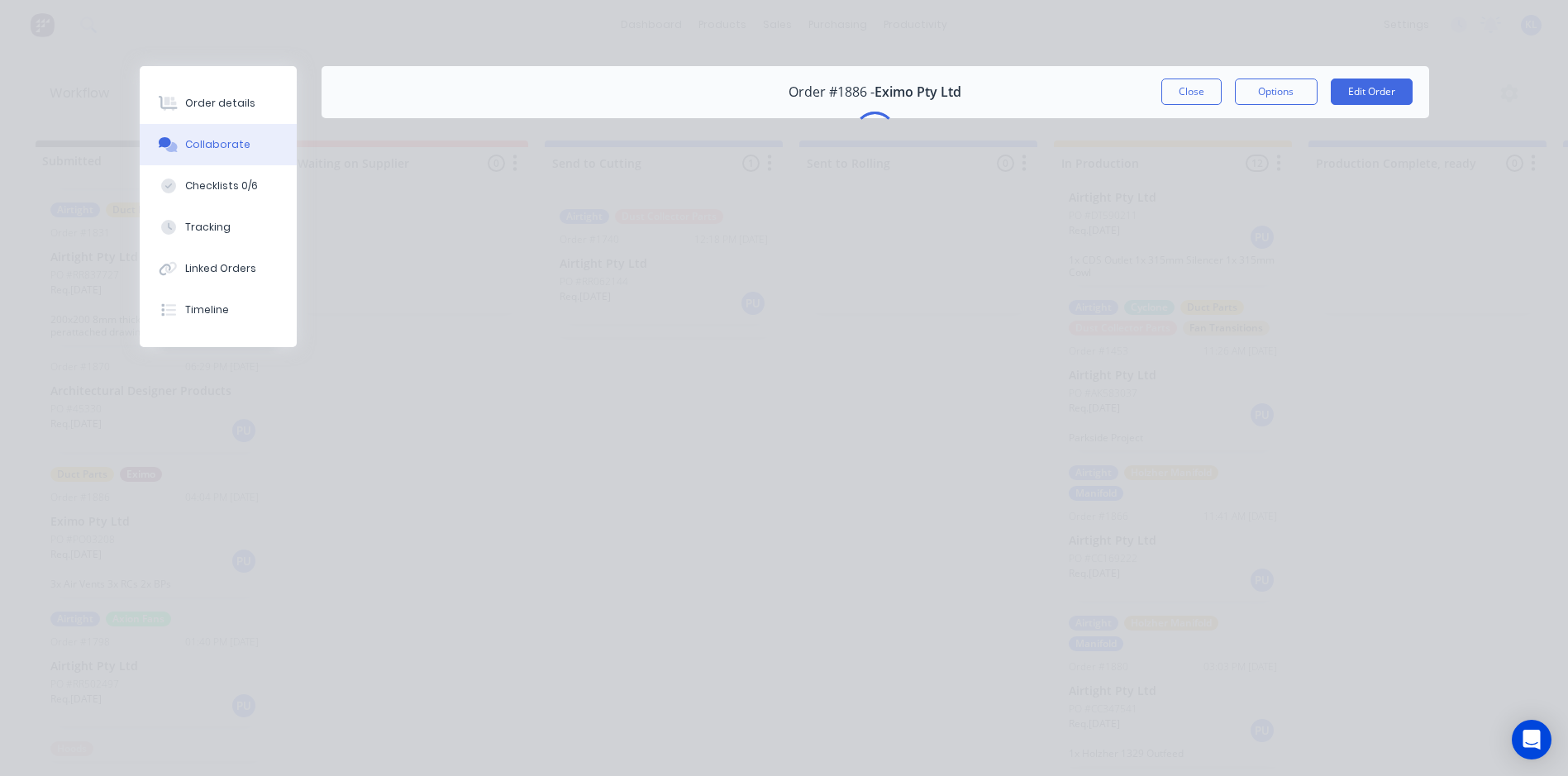
scroll to position [0, 0]
click at [1183, 83] on button "Close" at bounding box center [1191, 92] width 60 height 26
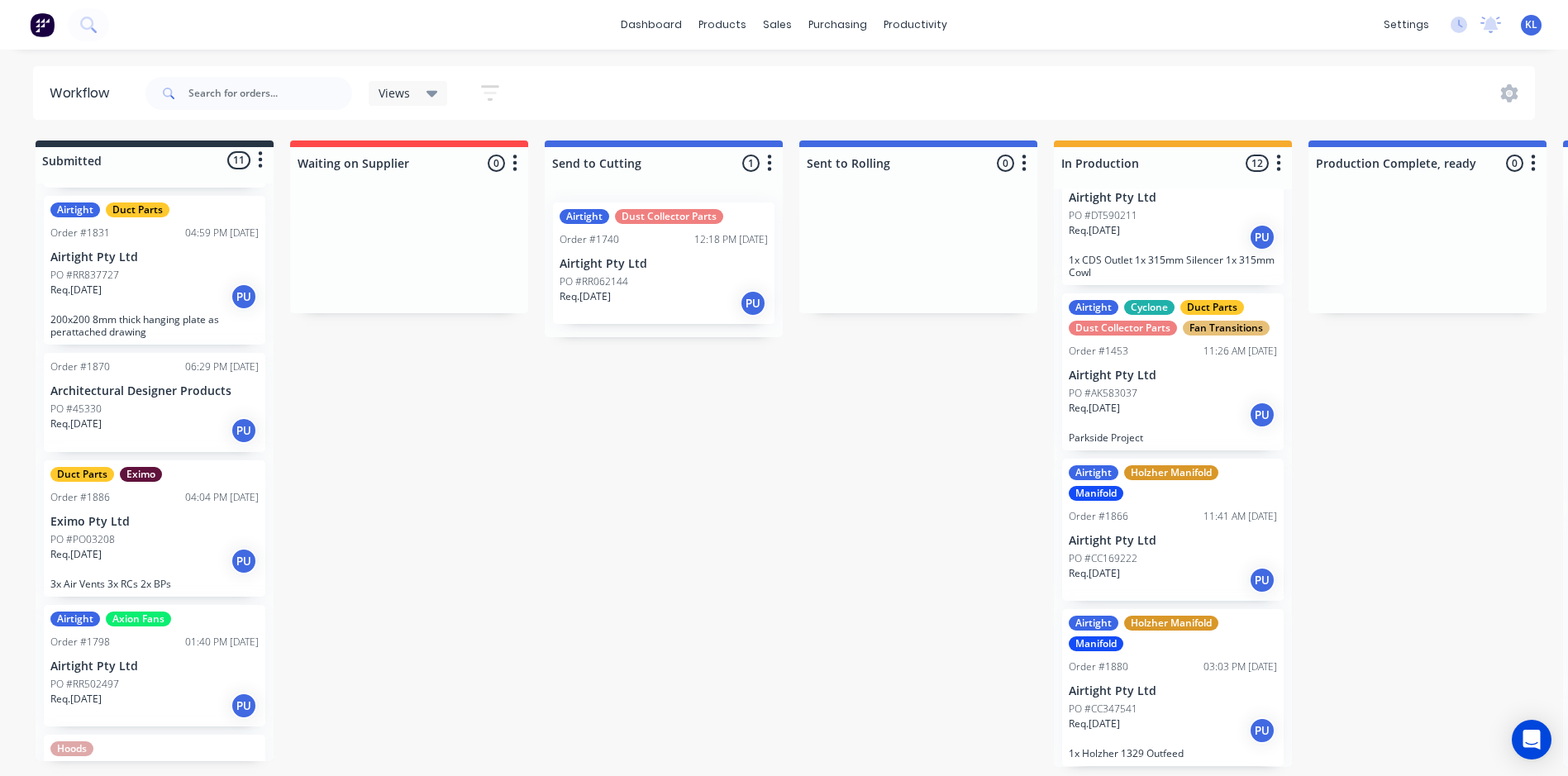
click at [180, 537] on div "PO #PO03208" at bounding box center [155, 539] width 208 height 15
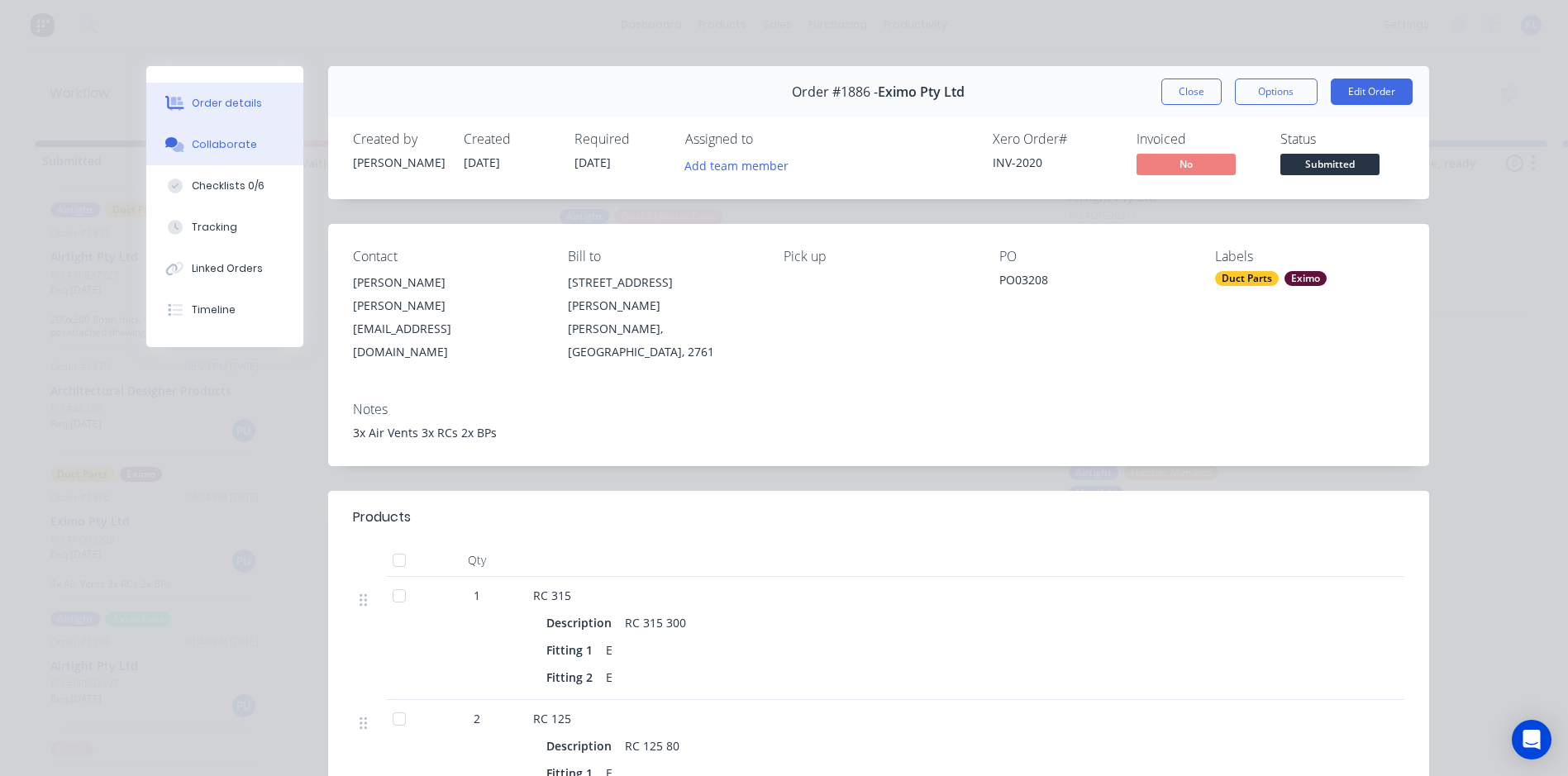
click at [232, 142] on div "Collaborate" at bounding box center [224, 144] width 66 height 15
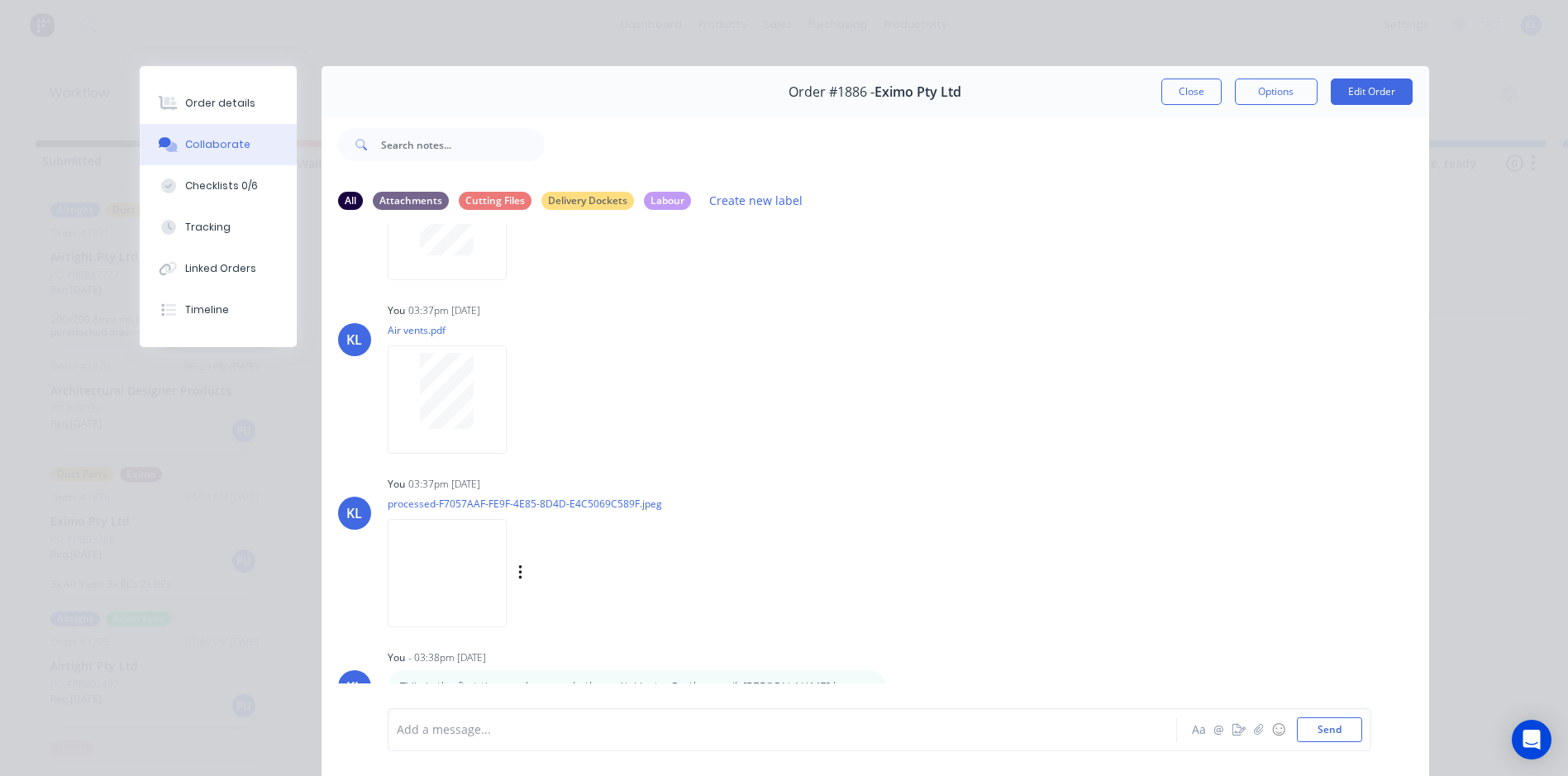
scroll to position [227, 0]
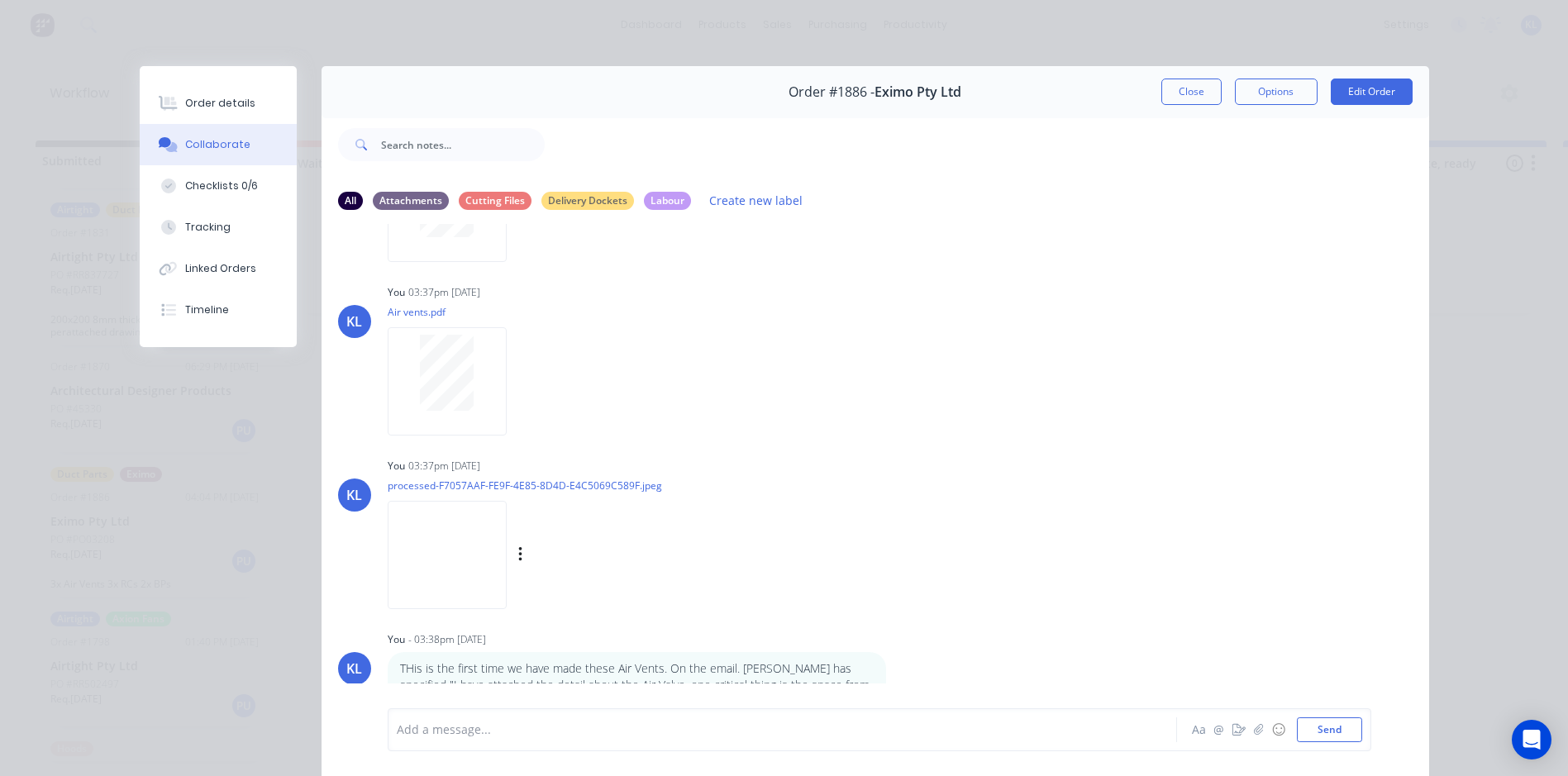
click at [426, 516] on img at bounding box center [447, 556] width 119 height 108
click at [201, 97] on div "Order details" at bounding box center [220, 103] width 70 height 15
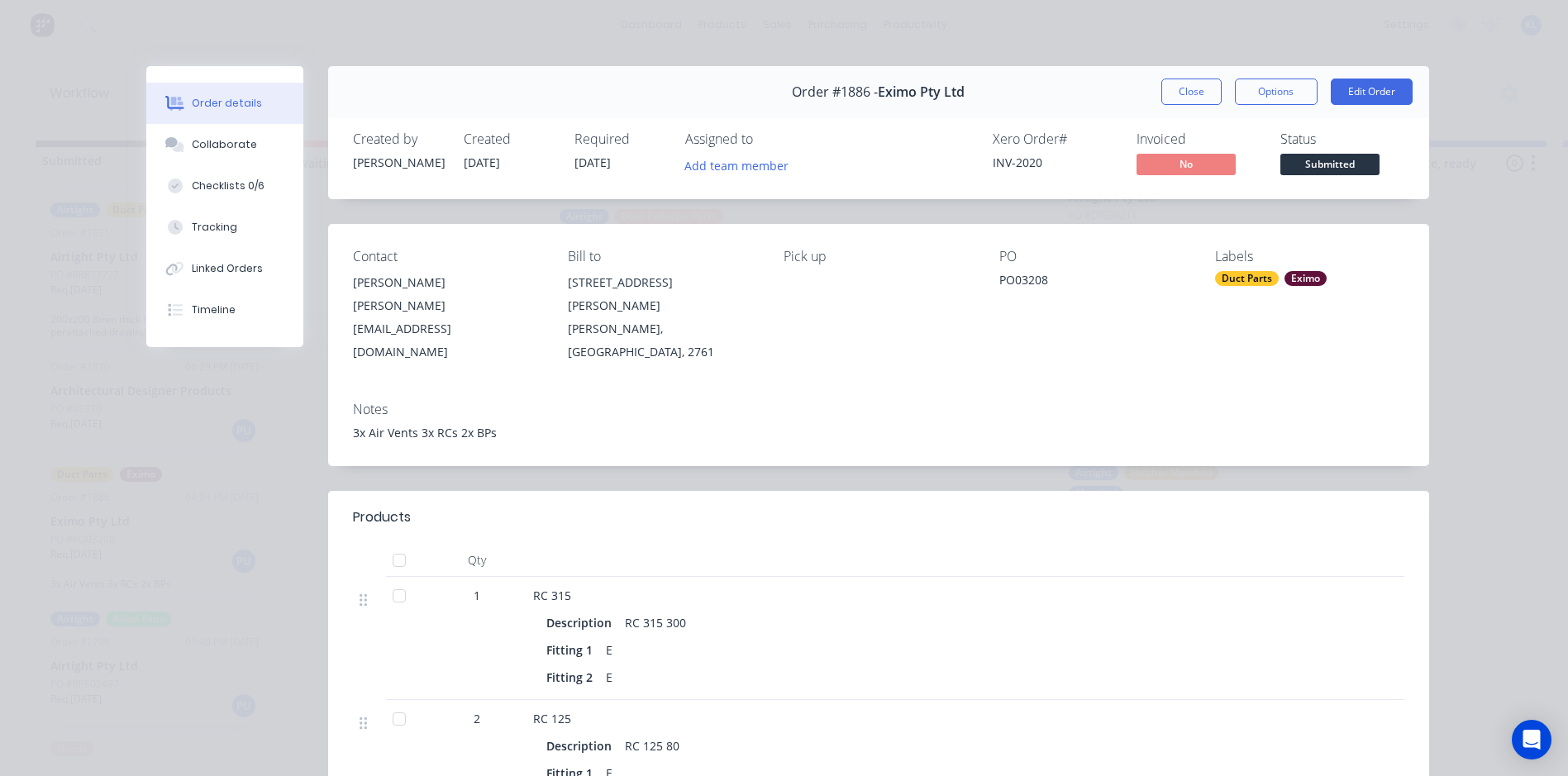
scroll to position [0, 0]
click at [1268, 63] on div "Order details Collaborate Checklists 0/6 Tracking Linked Orders Timeline Order …" at bounding box center [784, 388] width 1568 height 776
click at [1270, 82] on button "Options" at bounding box center [1276, 92] width 82 height 26
click at [1203, 202] on div "Delivery Docket" at bounding box center [1231, 199] width 144 height 24
click at [1204, 205] on div "Standard" at bounding box center [1231, 199] width 144 height 24
